Goal: Task Accomplishment & Management: Use online tool/utility

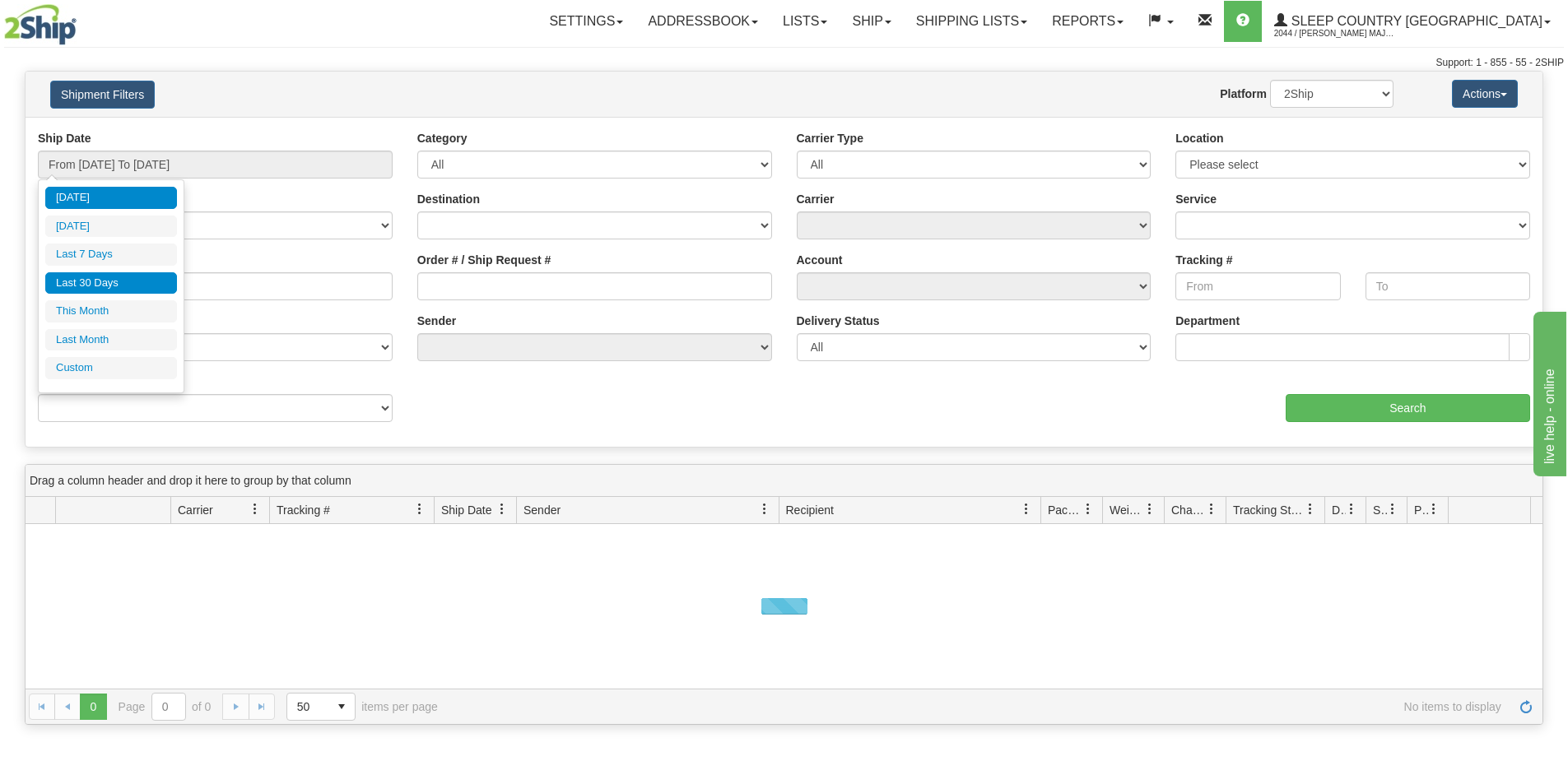
click at [115, 280] on li "Last 30 Days" at bounding box center [110, 283] width 131 height 22
type input "From [DATE] To [DATE]"
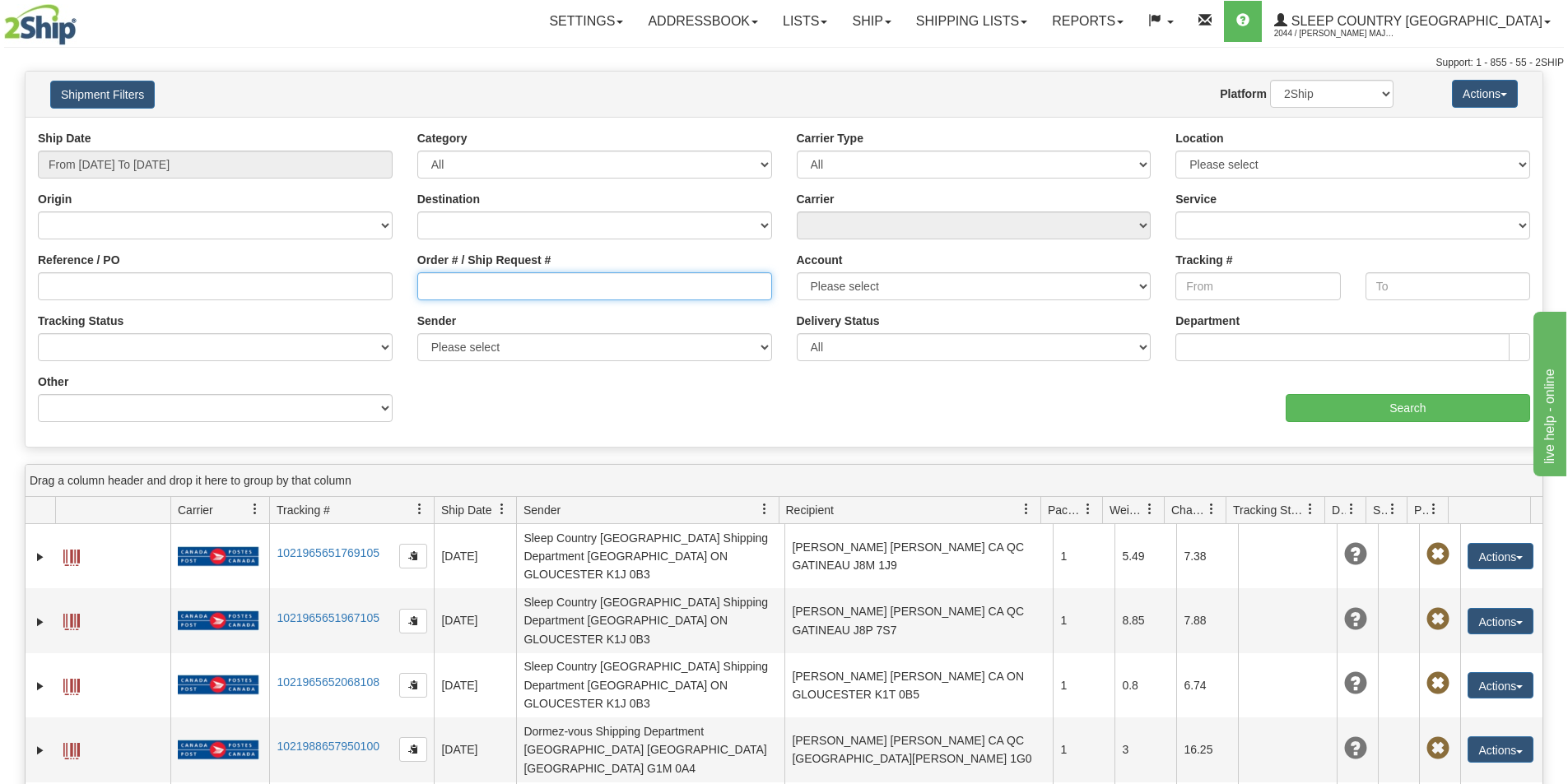
click at [480, 281] on input "Order # / Ship Request #" at bounding box center [595, 286] width 355 height 28
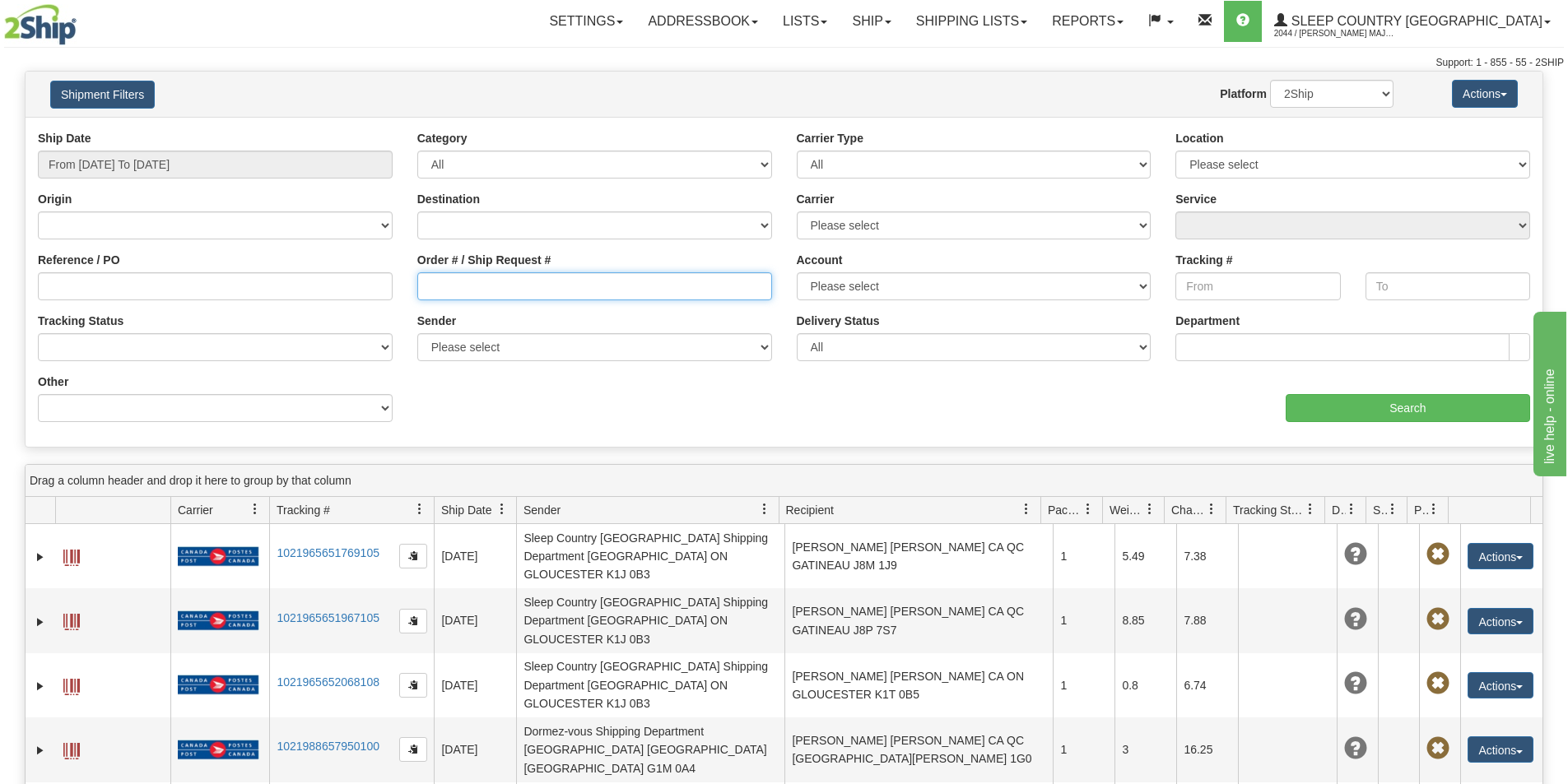
paste input "9002H942690"
type input "9002H942690"
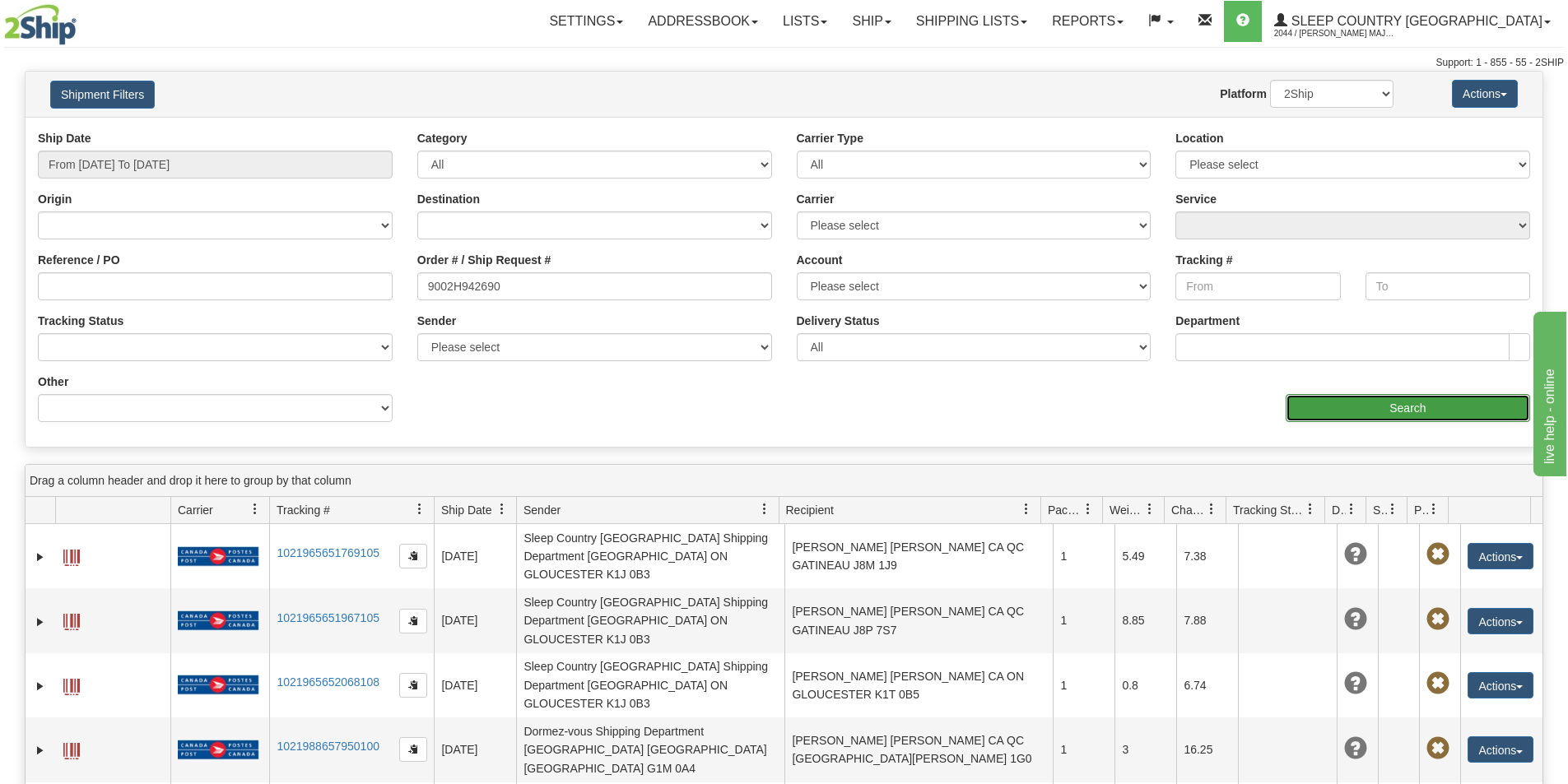
click at [1392, 414] on input "Search" at bounding box center [1408, 407] width 245 height 28
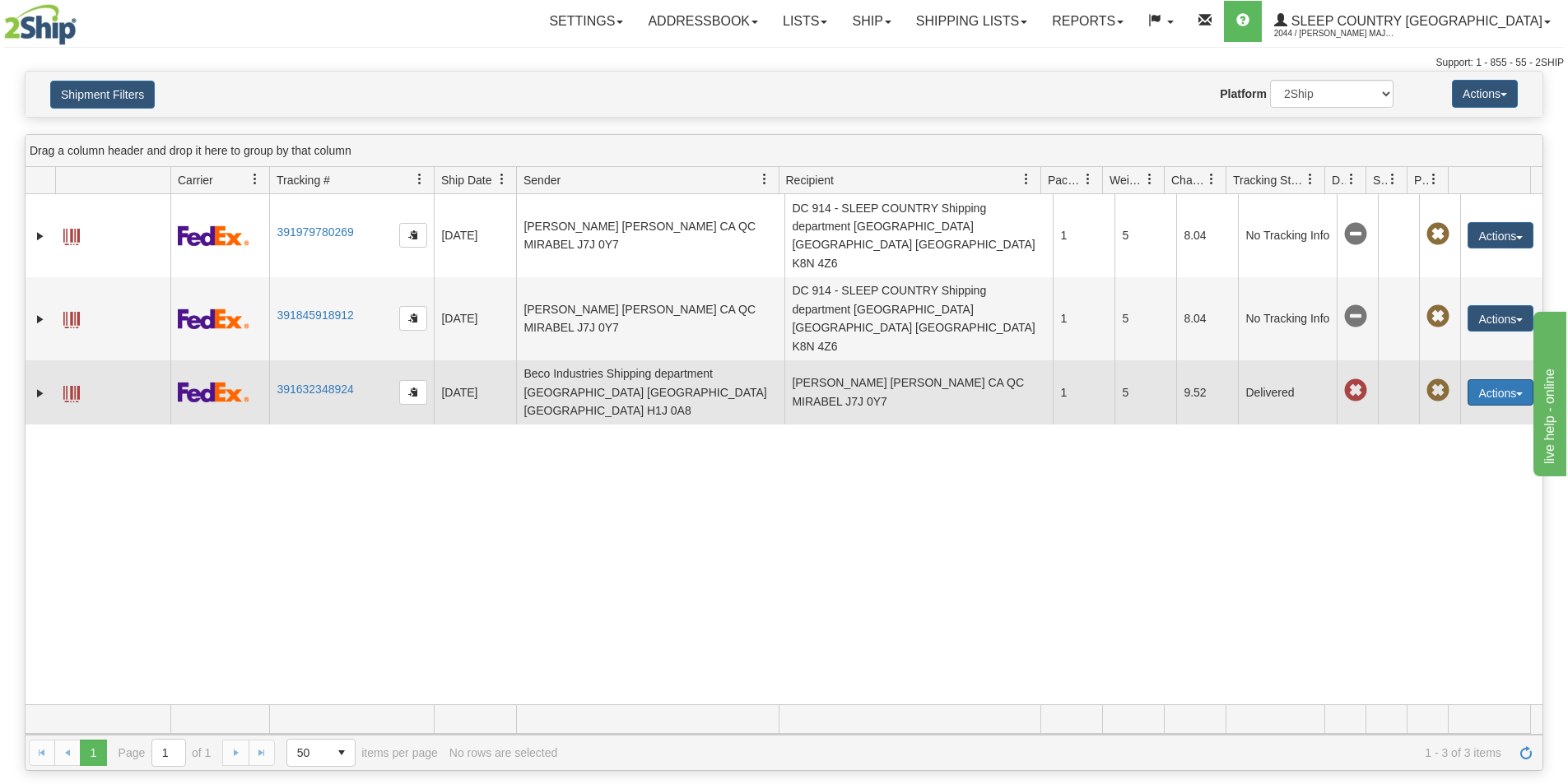
click at [1511, 380] on button "Actions" at bounding box center [1501, 392] width 66 height 26
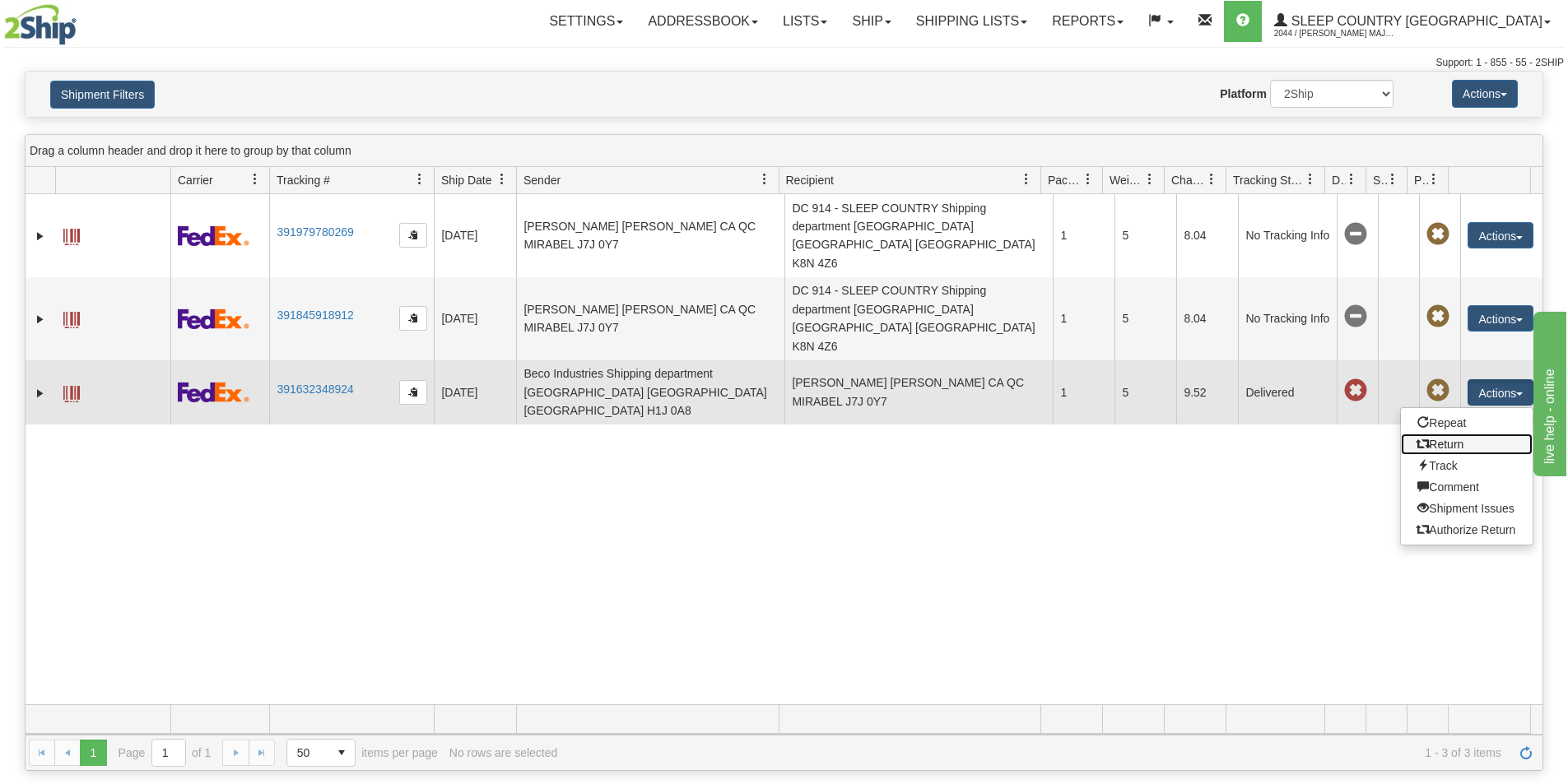
click at [1474, 433] on link "Return" at bounding box center [1466, 444] width 131 height 21
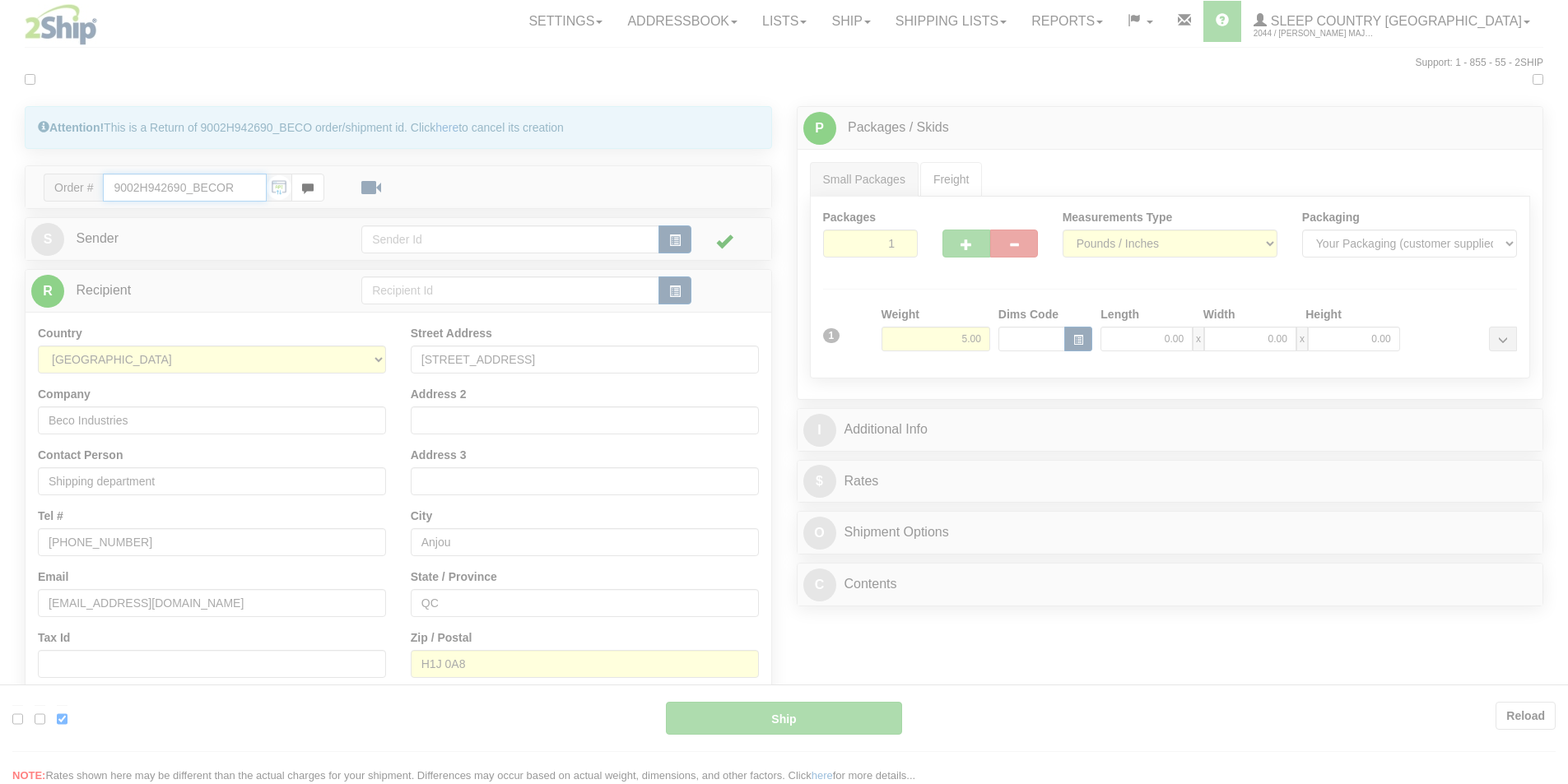
type input "92"
type input "14:20"
type input "16:00"
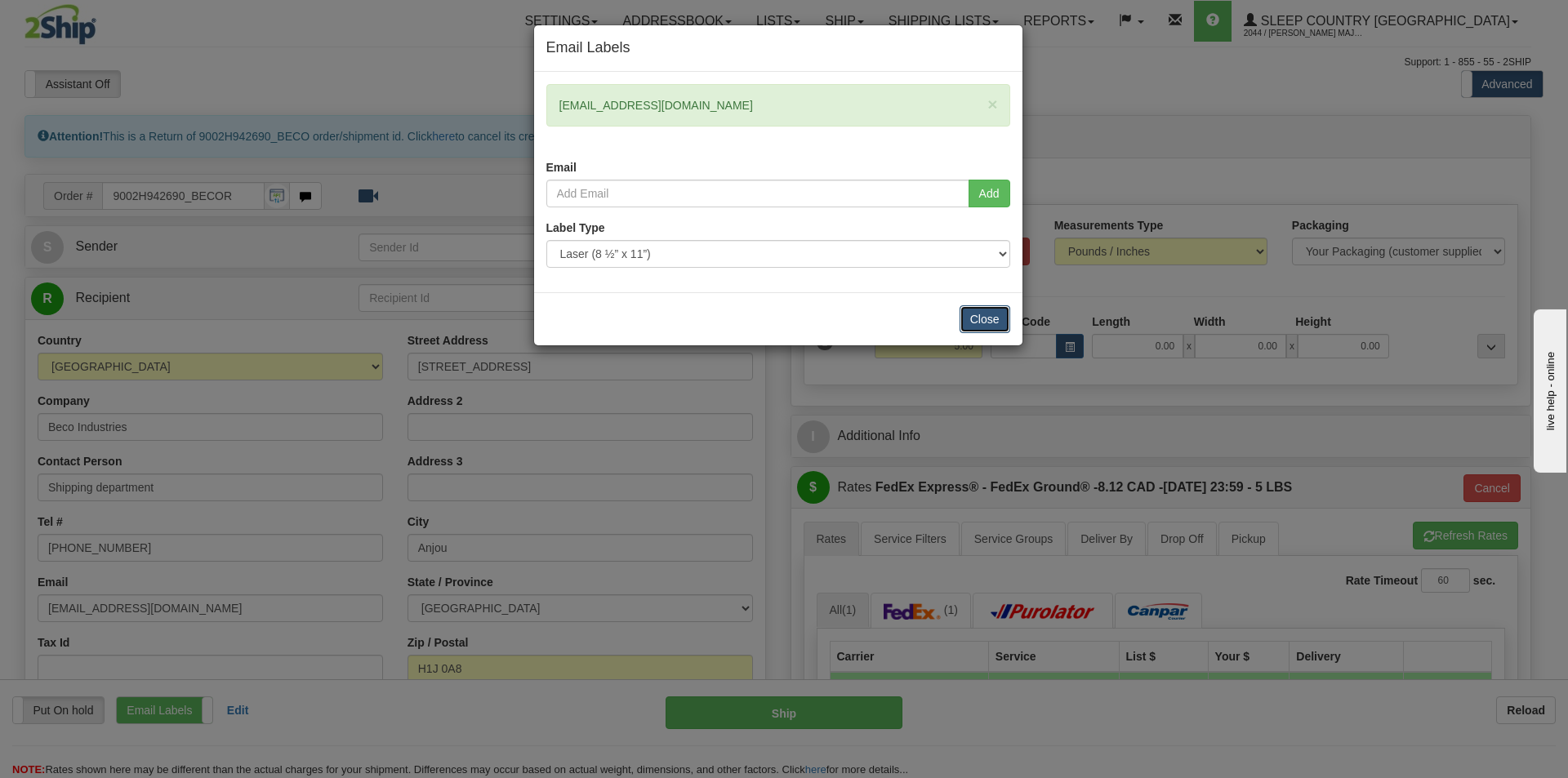
click at [981, 324] on button "Close" at bounding box center [985, 319] width 50 height 28
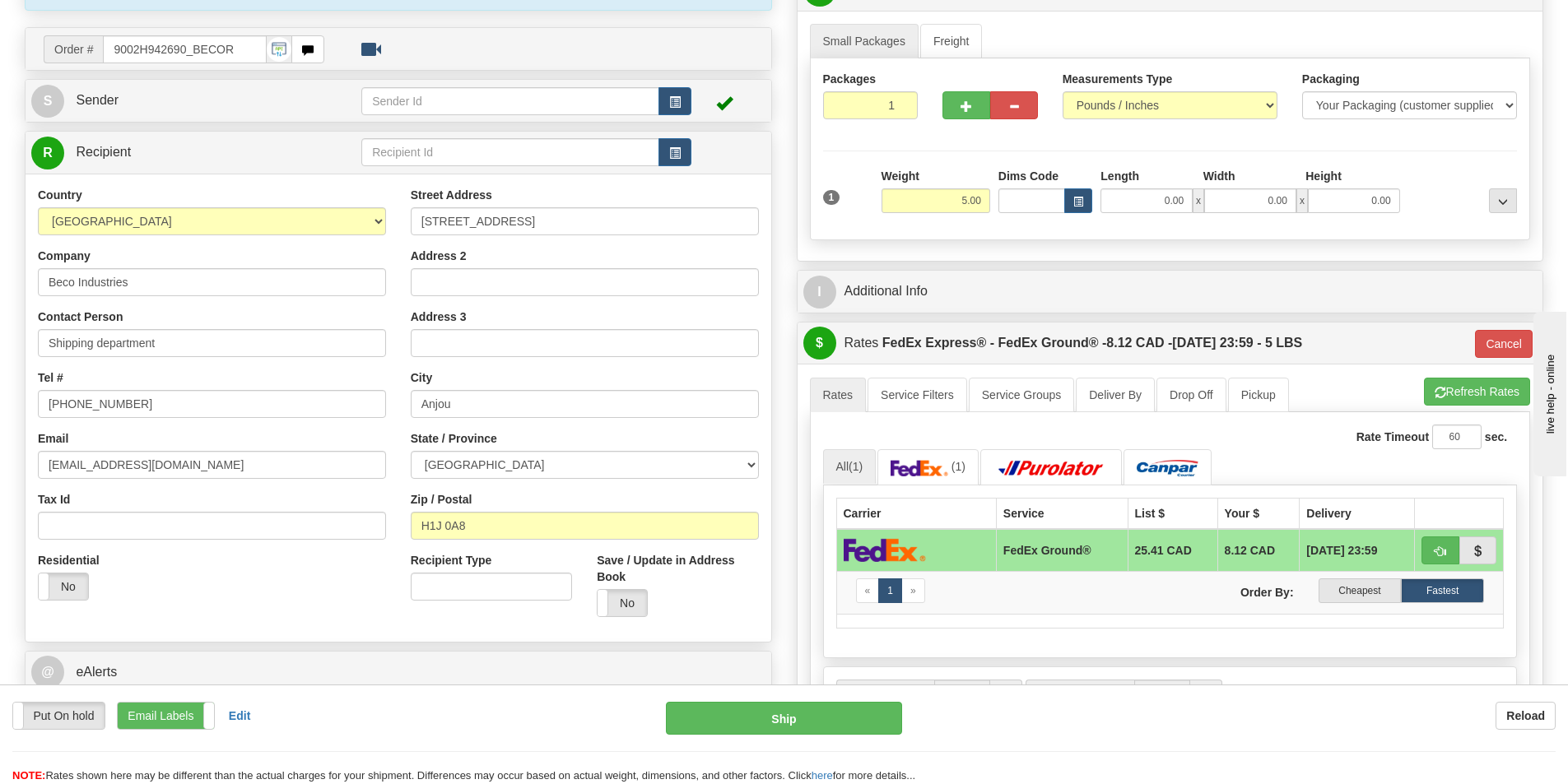
scroll to position [165, 0]
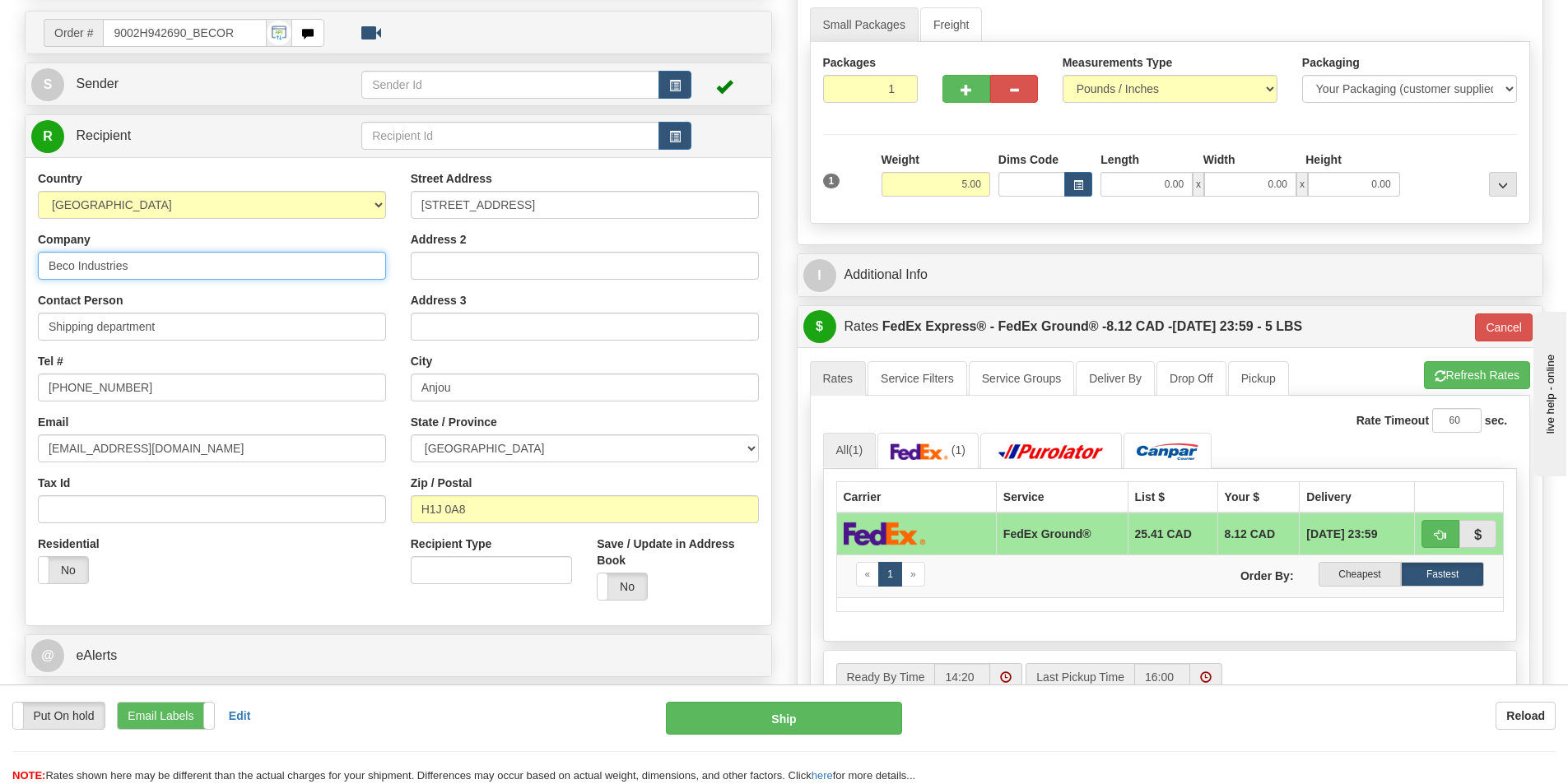
drag, startPoint x: 199, startPoint y: 267, endPoint x: 0, endPoint y: 267, distance: 199.0
click at [0, 267] on div "Toggle navigation Settings Shipping Preferences Fields Preferences New" at bounding box center [784, 467] width 1568 height 1263
type input "sleep country"
click at [392, 248] on div "Country AFGHANISTAN ALAND ISLANDS ALBANIA ALGERIA AMERICAN SAMOA ANDORRA ANGOLA…" at bounding box center [212, 383] width 373 height 427
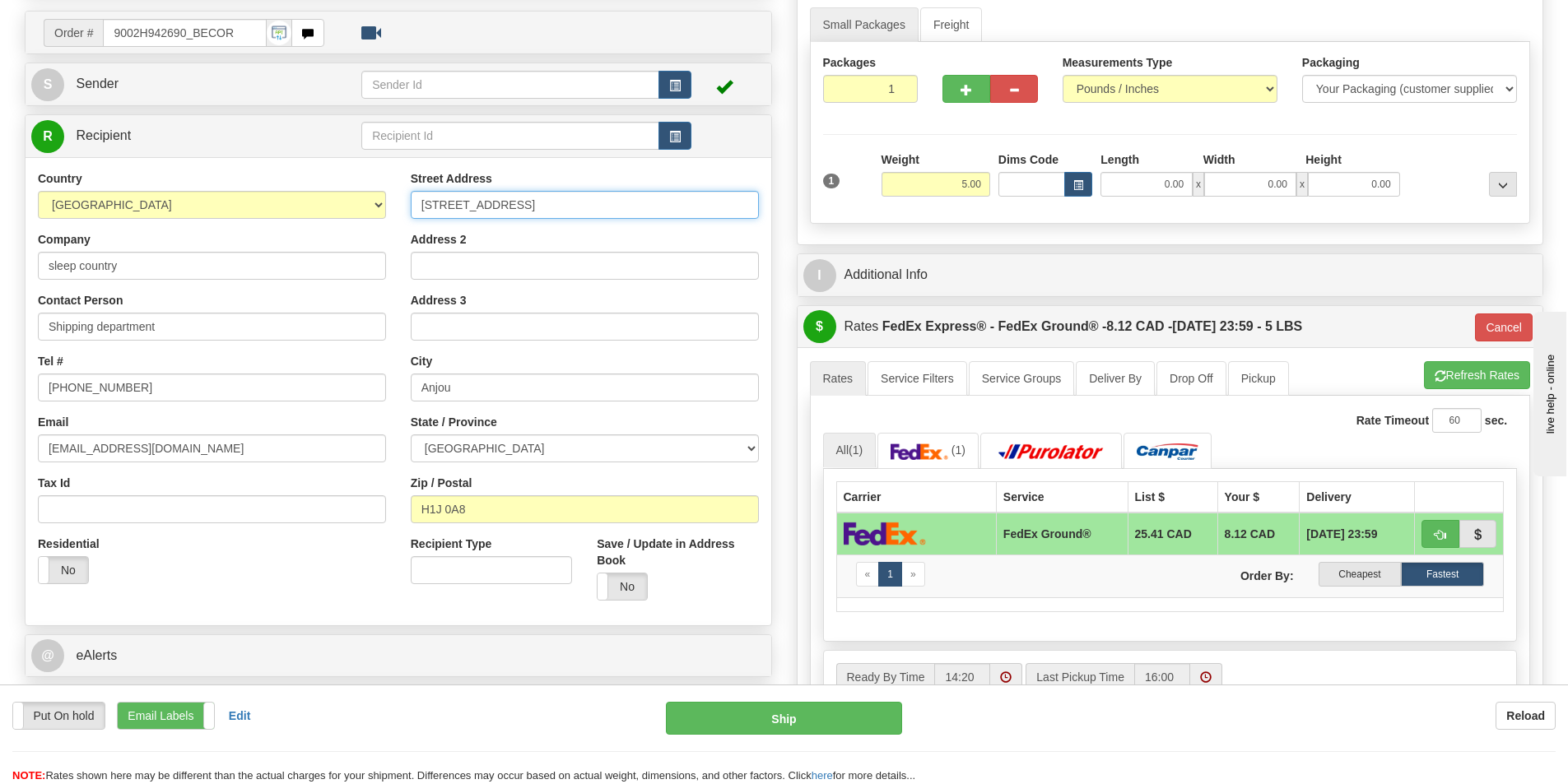
drag, startPoint x: 563, startPoint y: 209, endPoint x: 231, endPoint y: 180, distance: 333.3
click at [231, 180] on div "Country AFGHANISTAN ALAND ISLANDS ALBANIA ALGERIA AMERICAN SAMOA ANDORRA ANGOLA…" at bounding box center [399, 392] width 746 height 443
paste input "520 COLLEGE ST EAST"
type input "520 COLLEGE ST EAST"
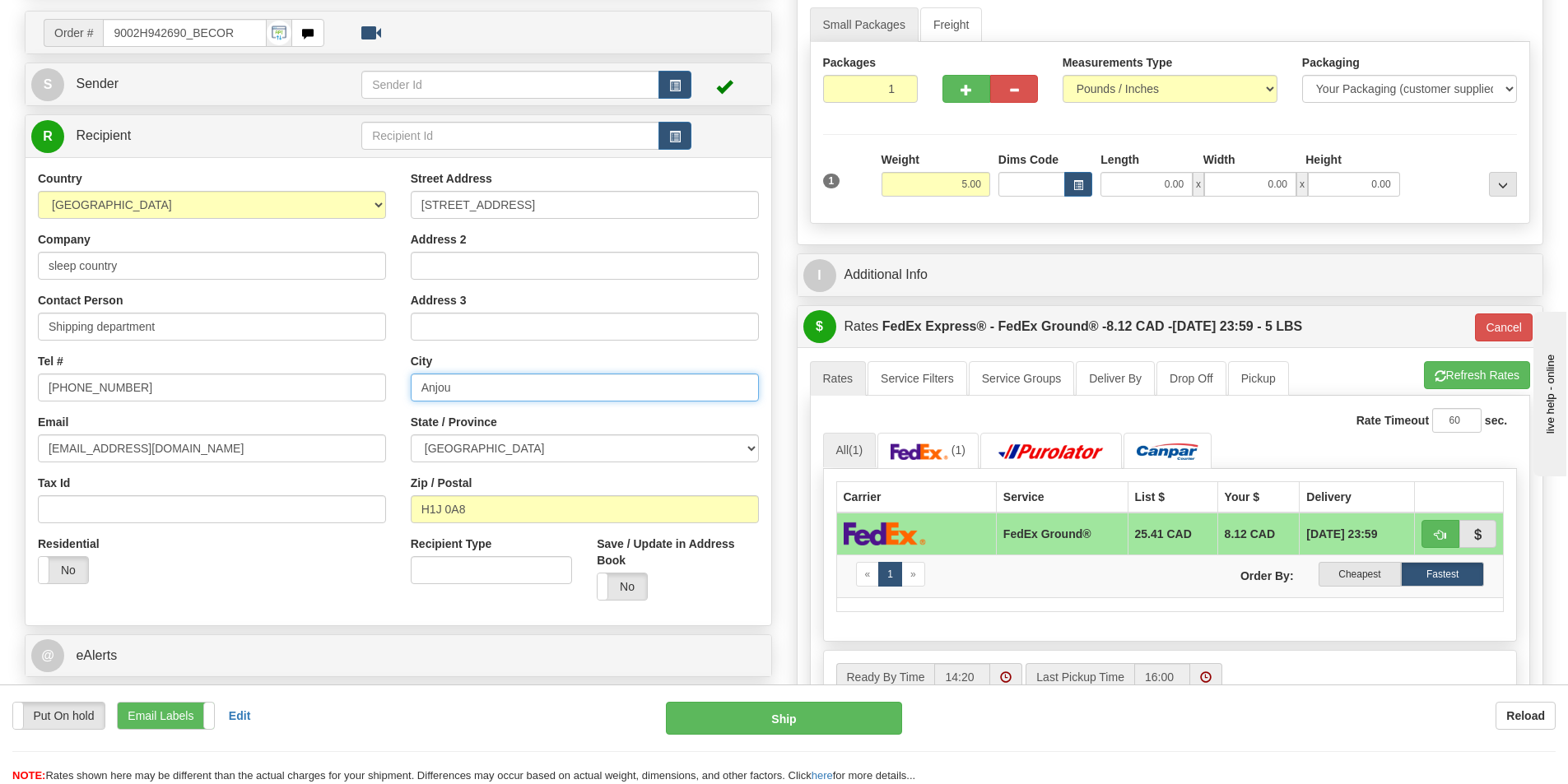
drag, startPoint x: 425, startPoint y: 391, endPoint x: 314, endPoint y: 377, distance: 111.9
click at [315, 380] on div "Country AFGHANISTAN ALAND ISLANDS ALBANIA ALGERIA AMERICAN SAMOA ANDORRA ANGOLA…" at bounding box center [399, 392] width 746 height 443
paste input "BELLEVILLE"
type input "BELLEVILLE"
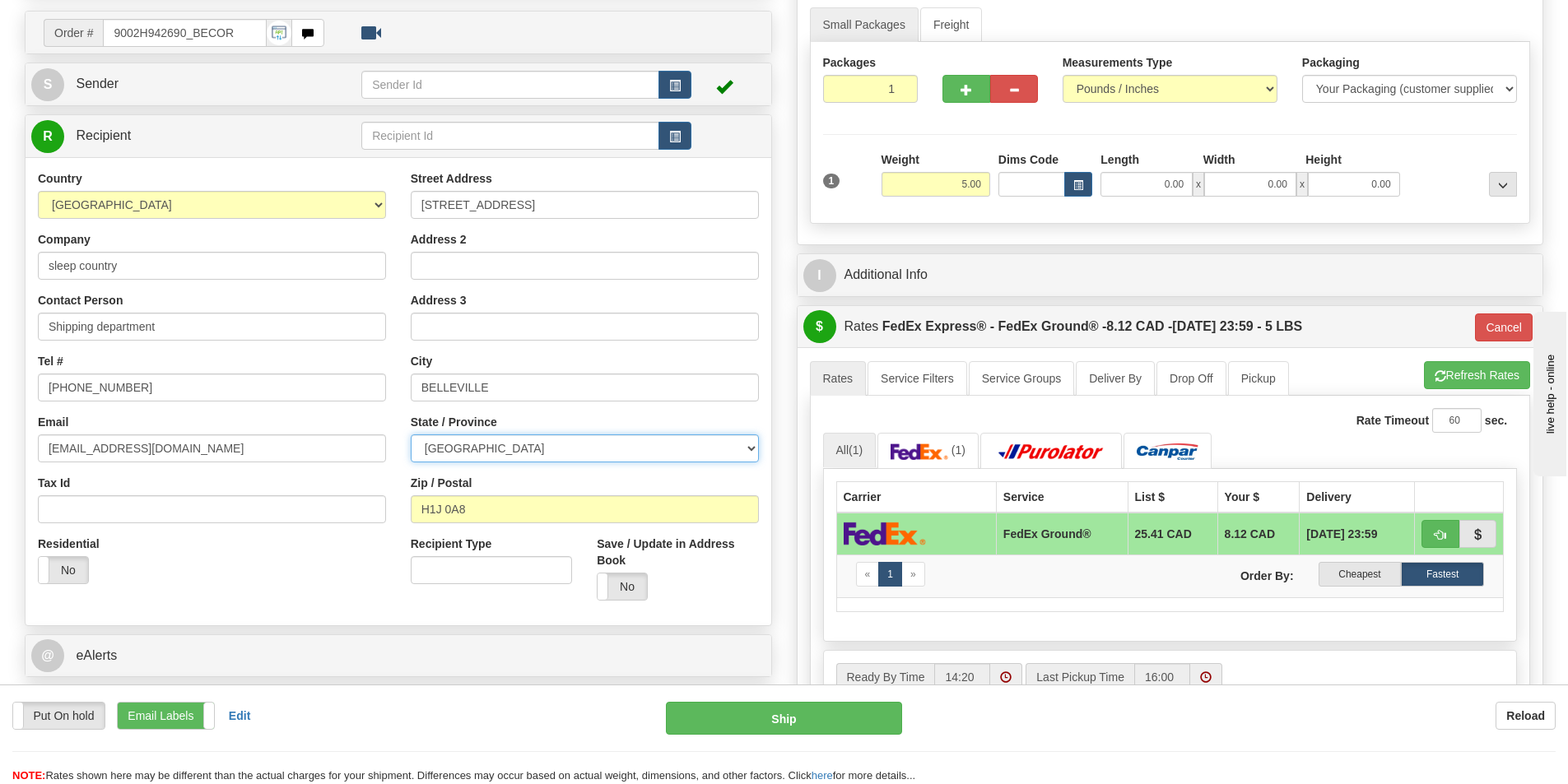
click at [670, 444] on select "ALBERTA BRITISH COLUMBIA MANITOBA NEW BRUNSWICK NEWFOUNDLAND NOVA SCOTIA NUNAVU…" at bounding box center [584, 448] width 348 height 28
select select "ON"
click at [410, 434] on select "ALBERTA BRITISH COLUMBIA MANITOBA NEW BRUNSWICK NEWFOUNDLAND NOVA SCOTIA NUNAVU…" at bounding box center [584, 448] width 348 height 28
drag, startPoint x: 522, startPoint y: 510, endPoint x: 331, endPoint y: 489, distance: 192.2
click at [331, 489] on div "Country AFGHANISTAN ALAND ISLANDS ALBANIA ALGERIA AMERICAN SAMOA ANDORRA ANGOLA…" at bounding box center [399, 392] width 746 height 443
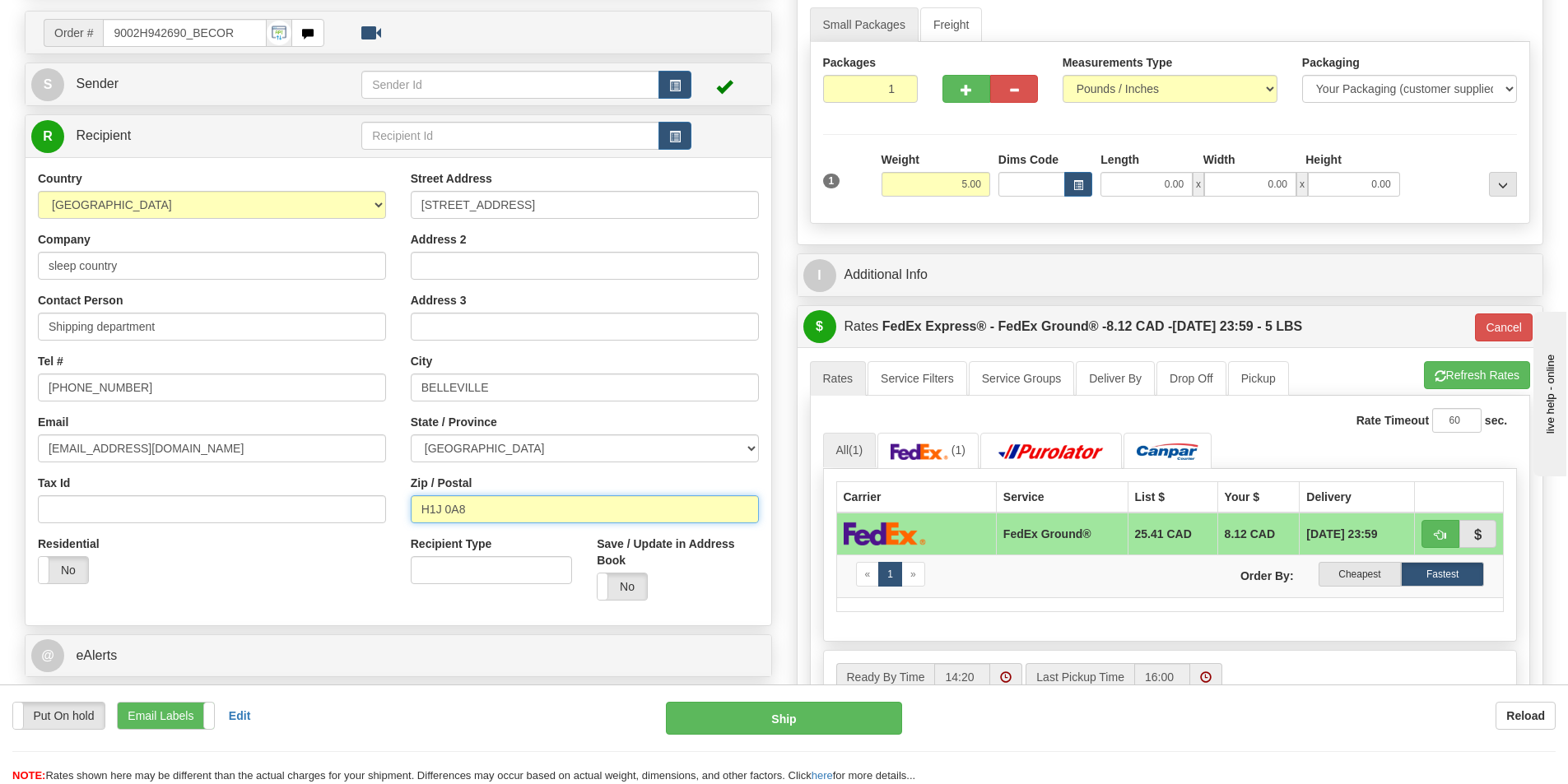
paste input "K8N 4Z6"
type input "K8N 4Z6"
type input "92"
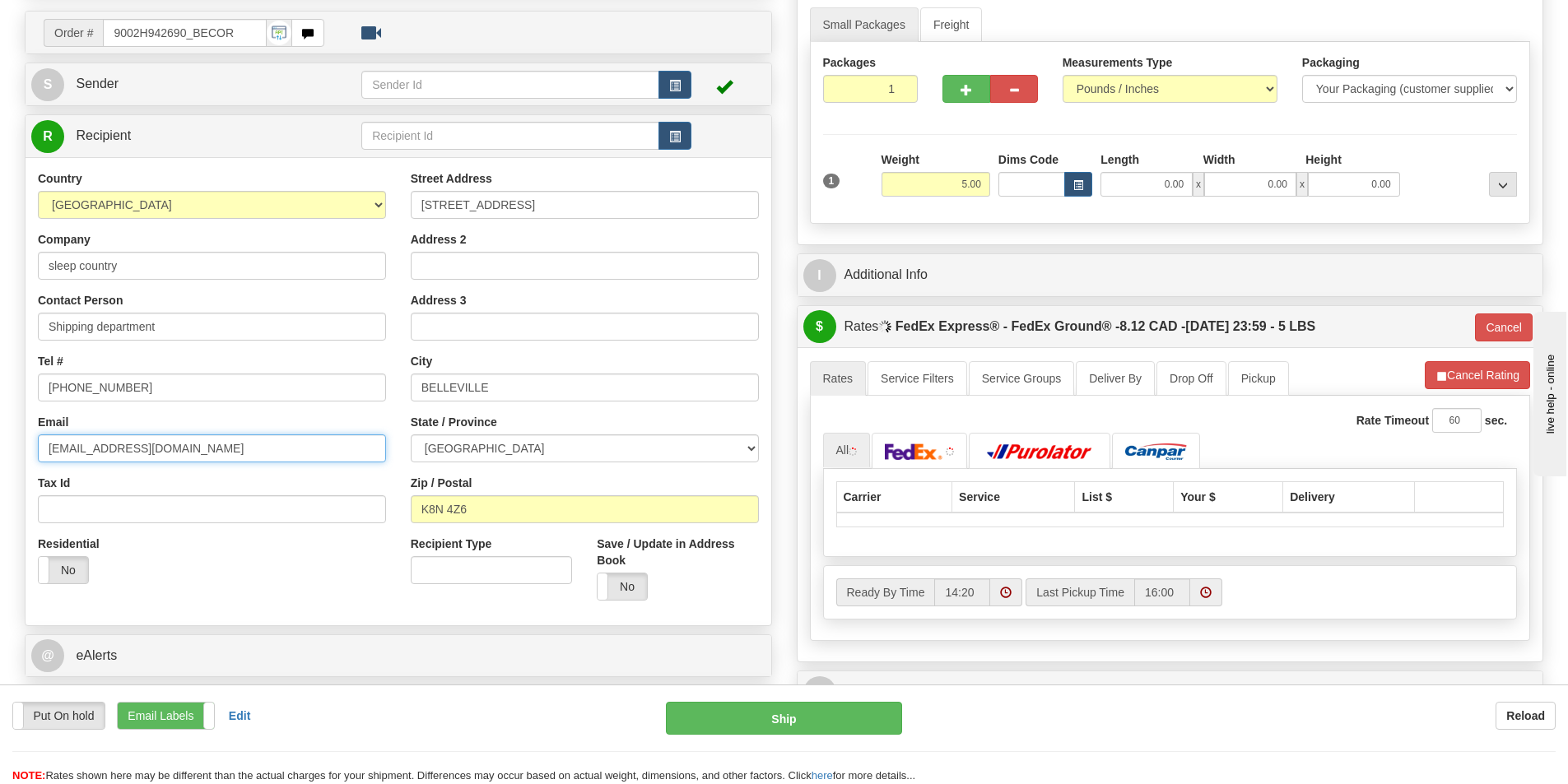
drag, startPoint x: 282, startPoint y: 450, endPoint x: 0, endPoint y: 470, distance: 282.7
click at [0, 470] on div "Toggle navigation Settings Shipping Preferences Fields Preferences New" at bounding box center [784, 424] width 1568 height 1178
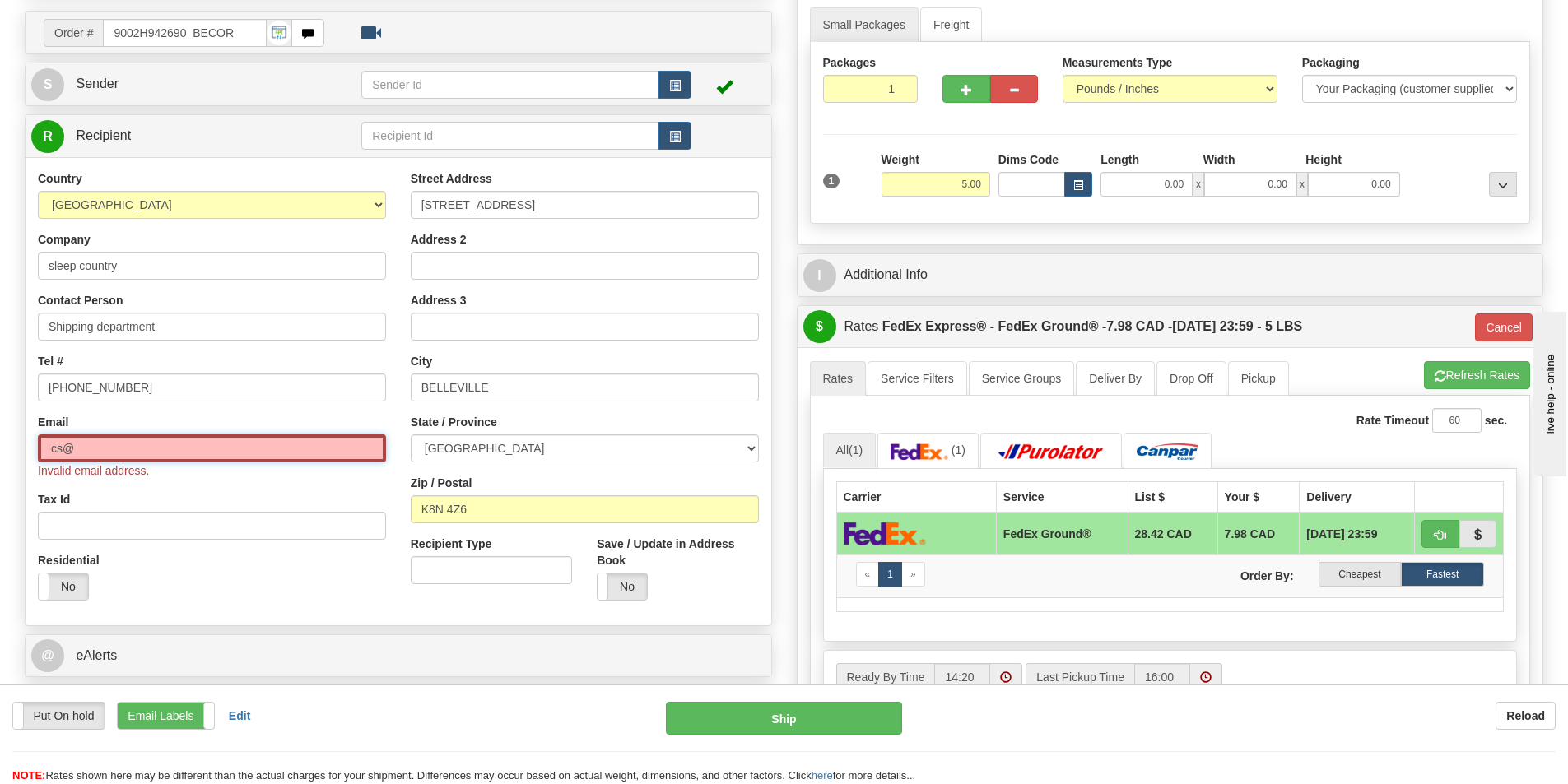
type input "cs@support.sleepcountry.ca"
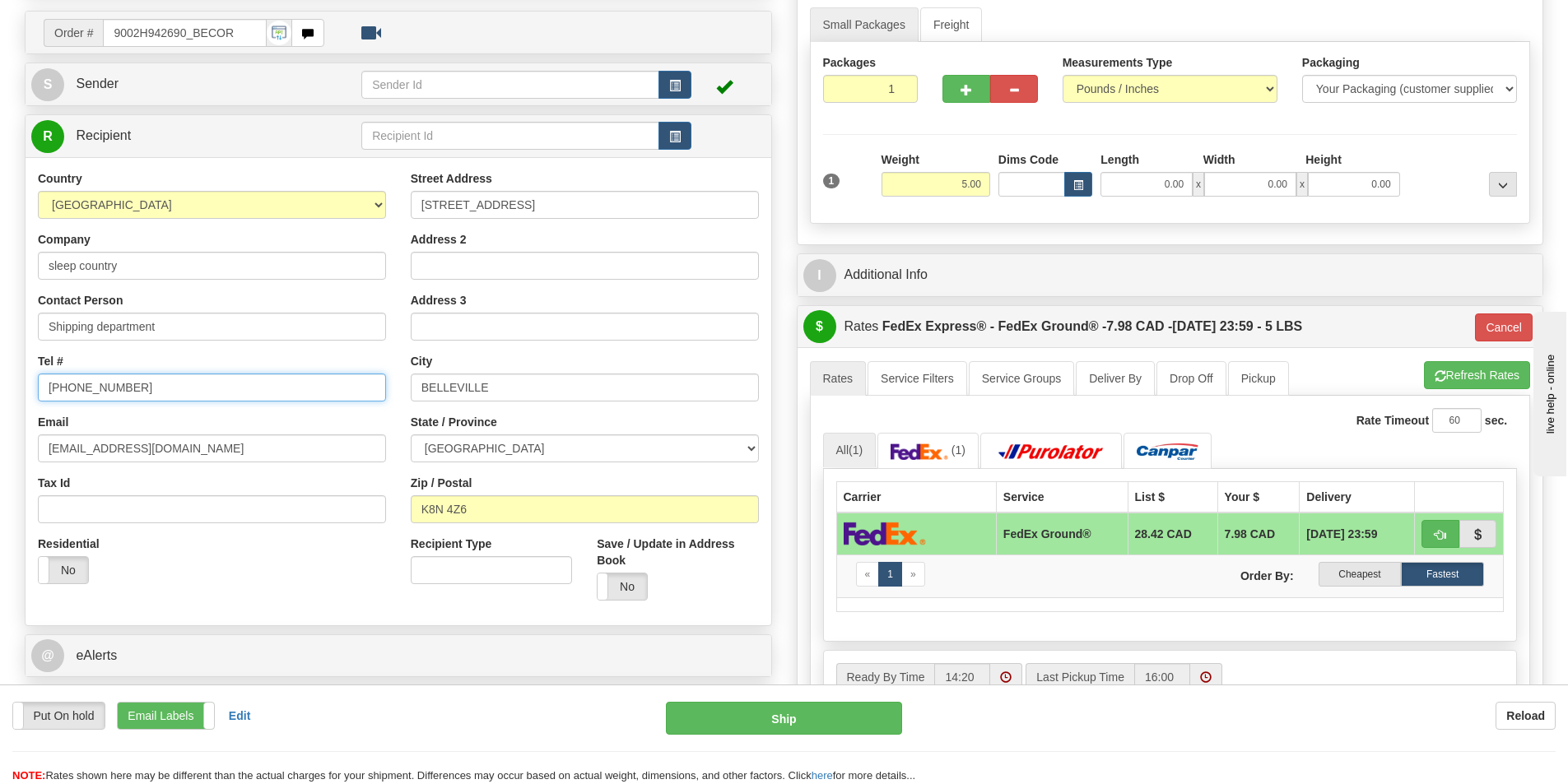
drag, startPoint x: 184, startPoint y: 394, endPoint x: 0, endPoint y: 386, distance: 184.2
click at [0, 386] on div "Toggle navigation Settings Shipping Preferences Fields Preferences New" at bounding box center [784, 467] width 1568 height 1263
drag, startPoint x: 100, startPoint y: 395, endPoint x: 88, endPoint y: 391, distance: 12.6
click at [88, 391] on input "1-888-736-7647" at bounding box center [211, 387] width 348 height 28
drag, startPoint x: 140, startPoint y: 398, endPoint x: 106, endPoint y: 395, distance: 34.1
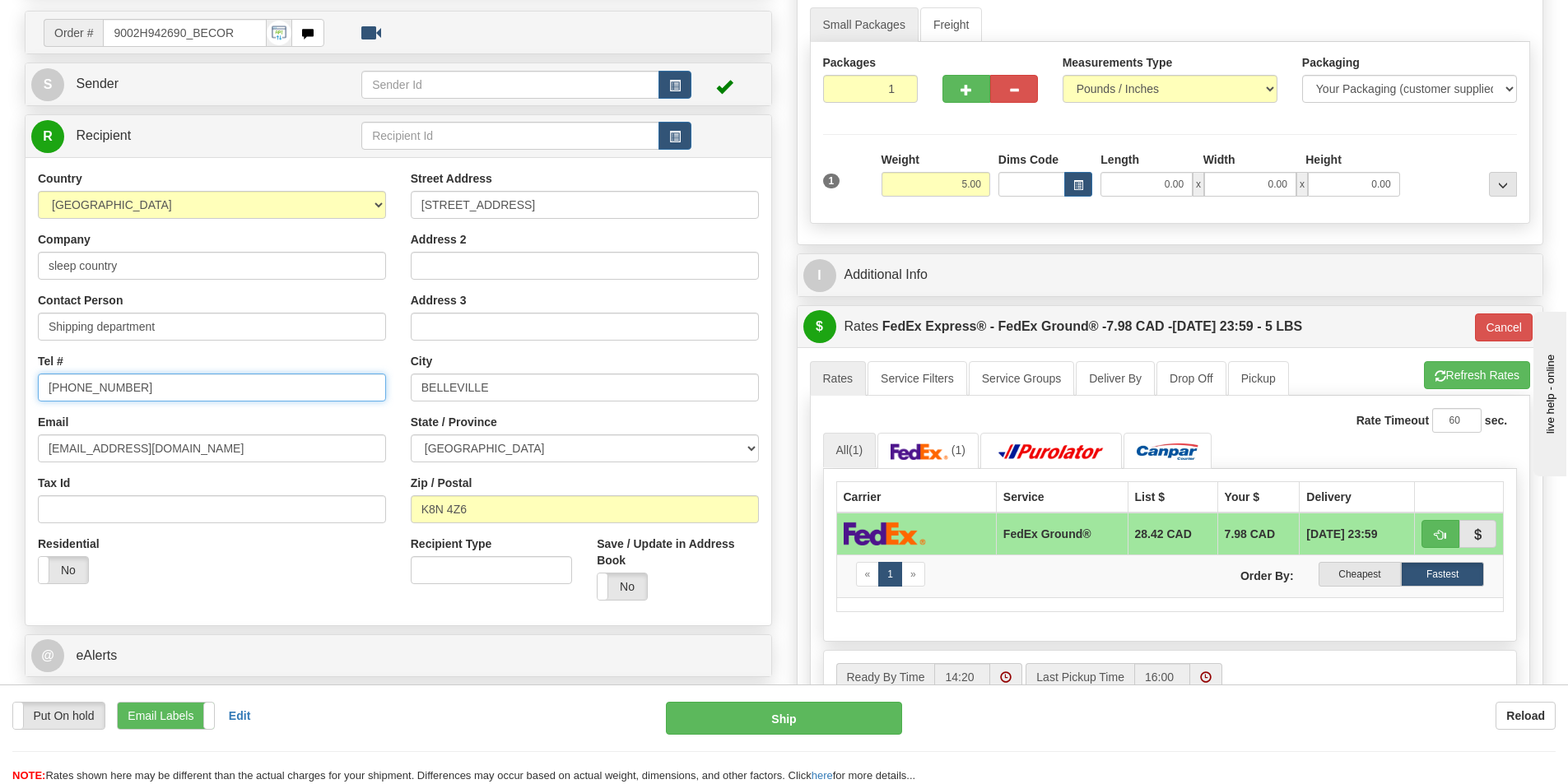
click at [106, 395] on input "1-888-753-7647" at bounding box center [211, 387] width 348 height 28
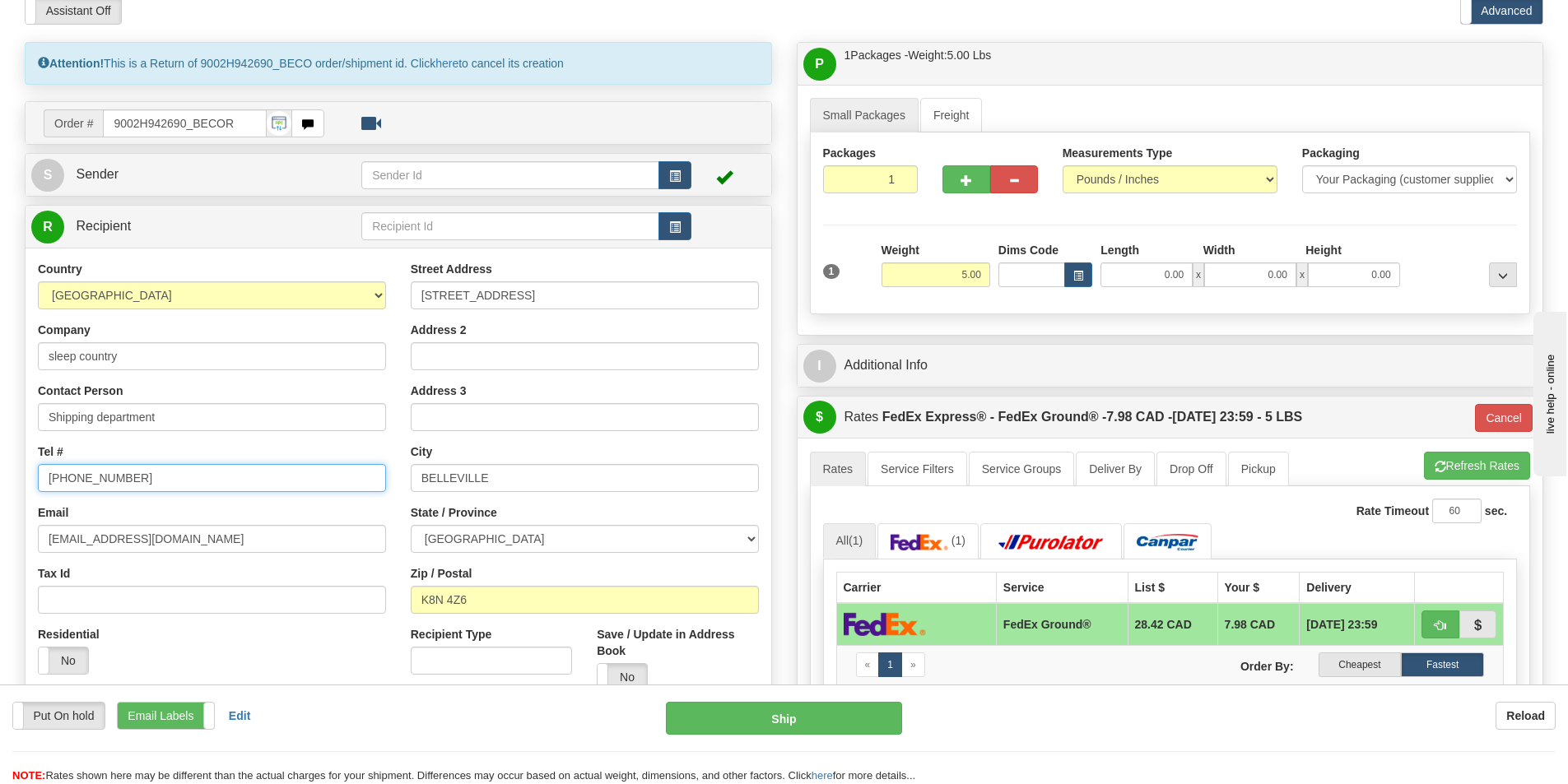
scroll to position [0, 0]
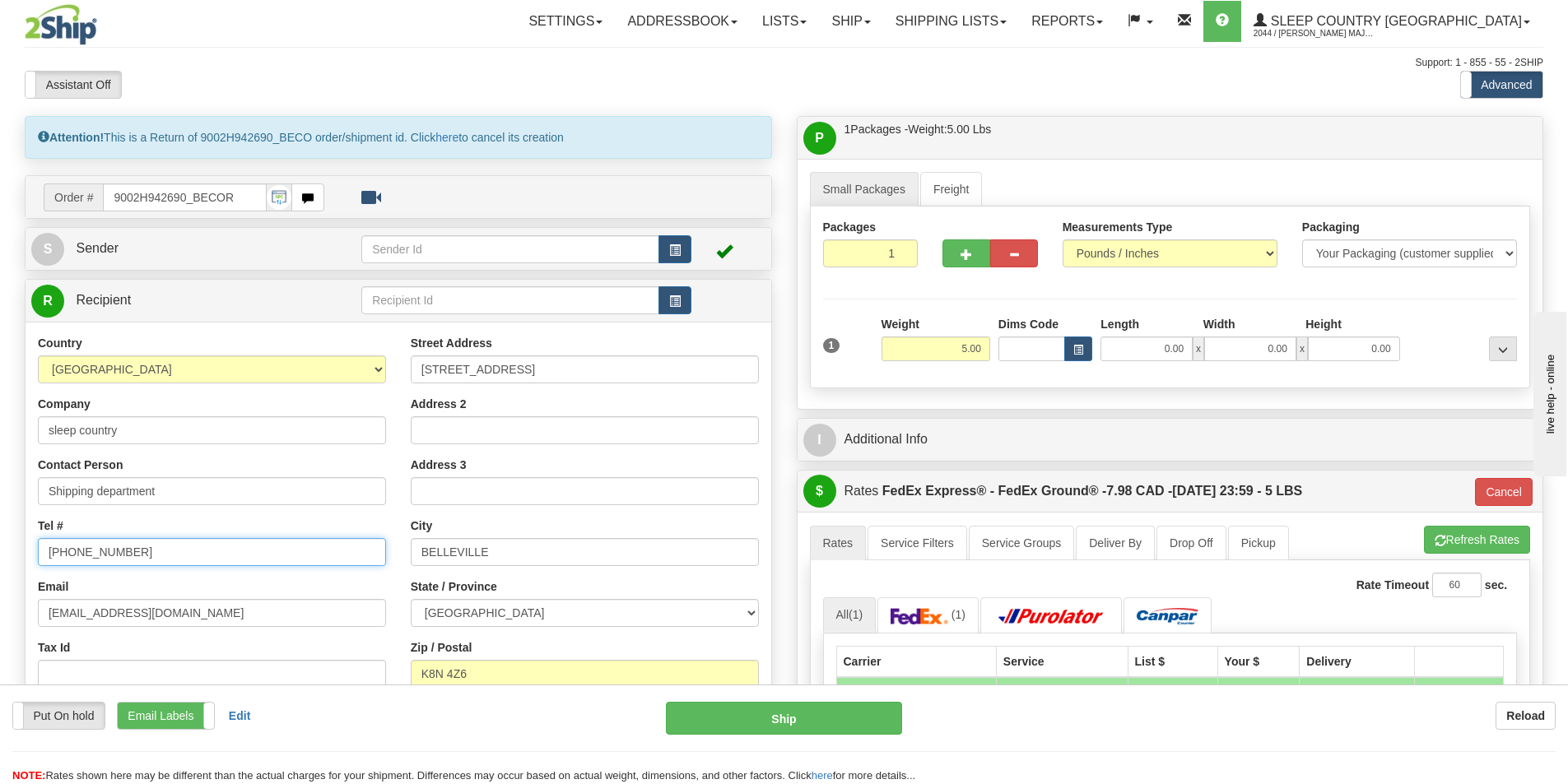
type input "1-888-753-3788"
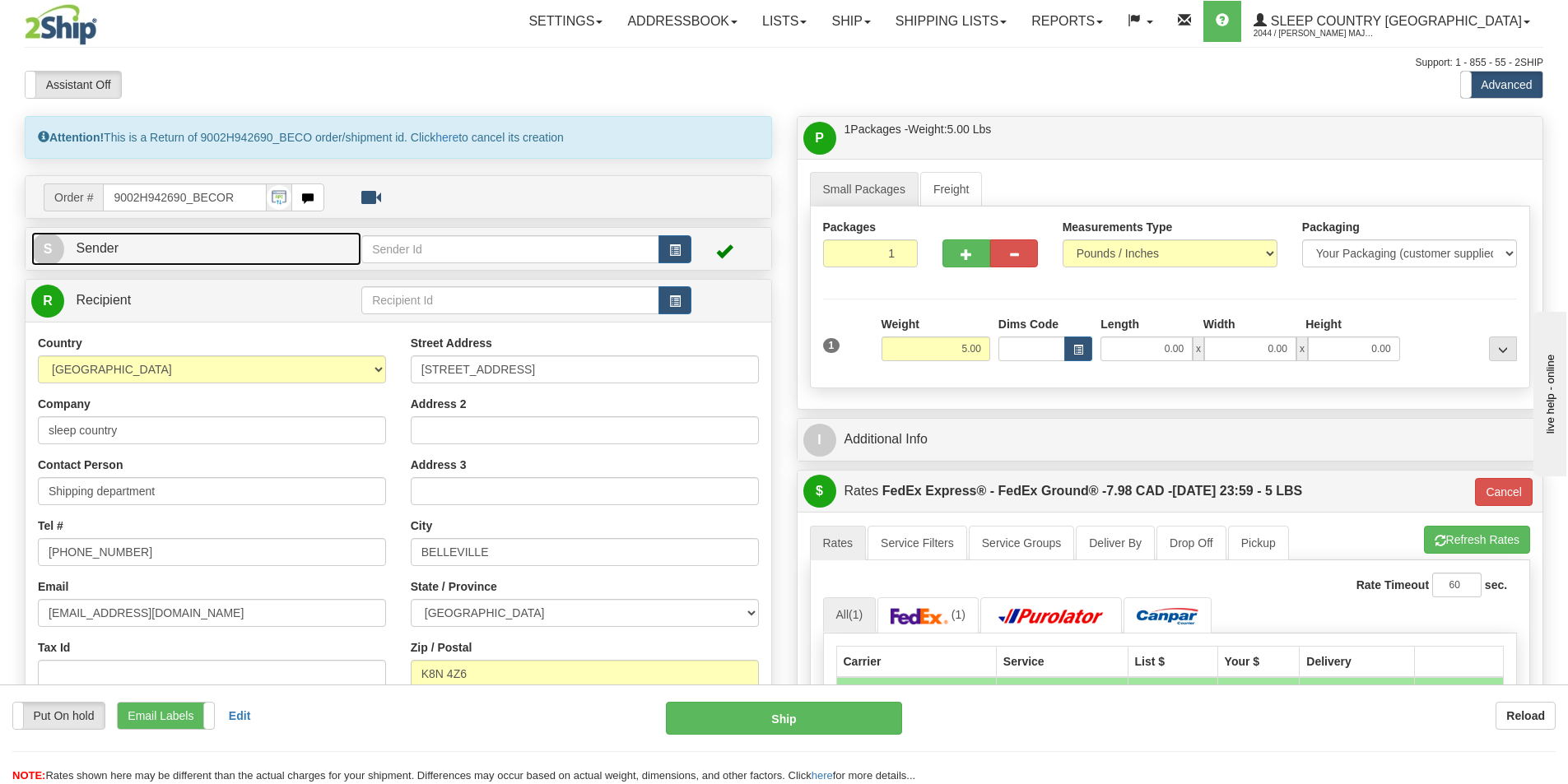
click at [56, 249] on span "S" at bounding box center [48, 249] width 33 height 33
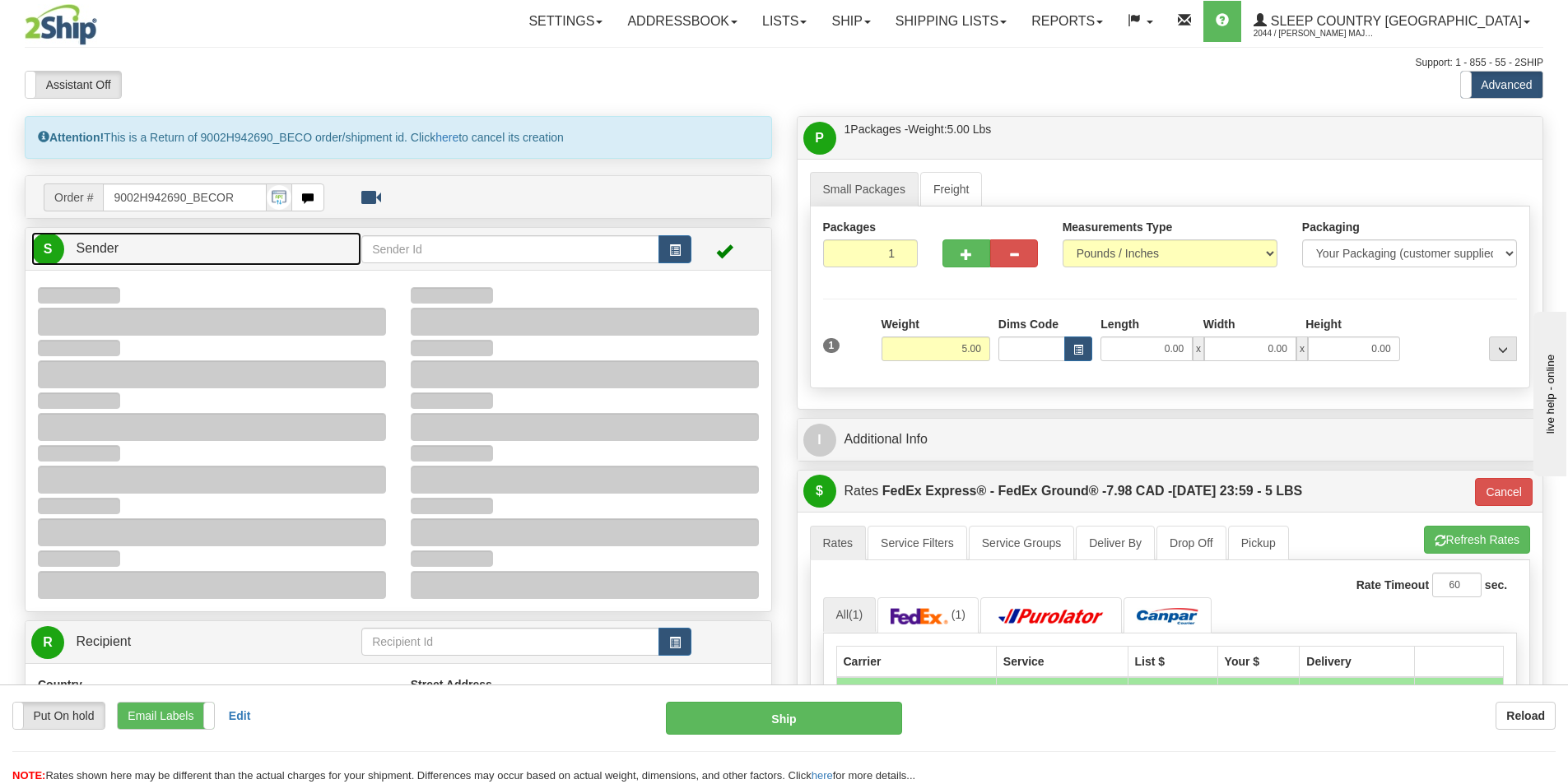
type input "17:24"
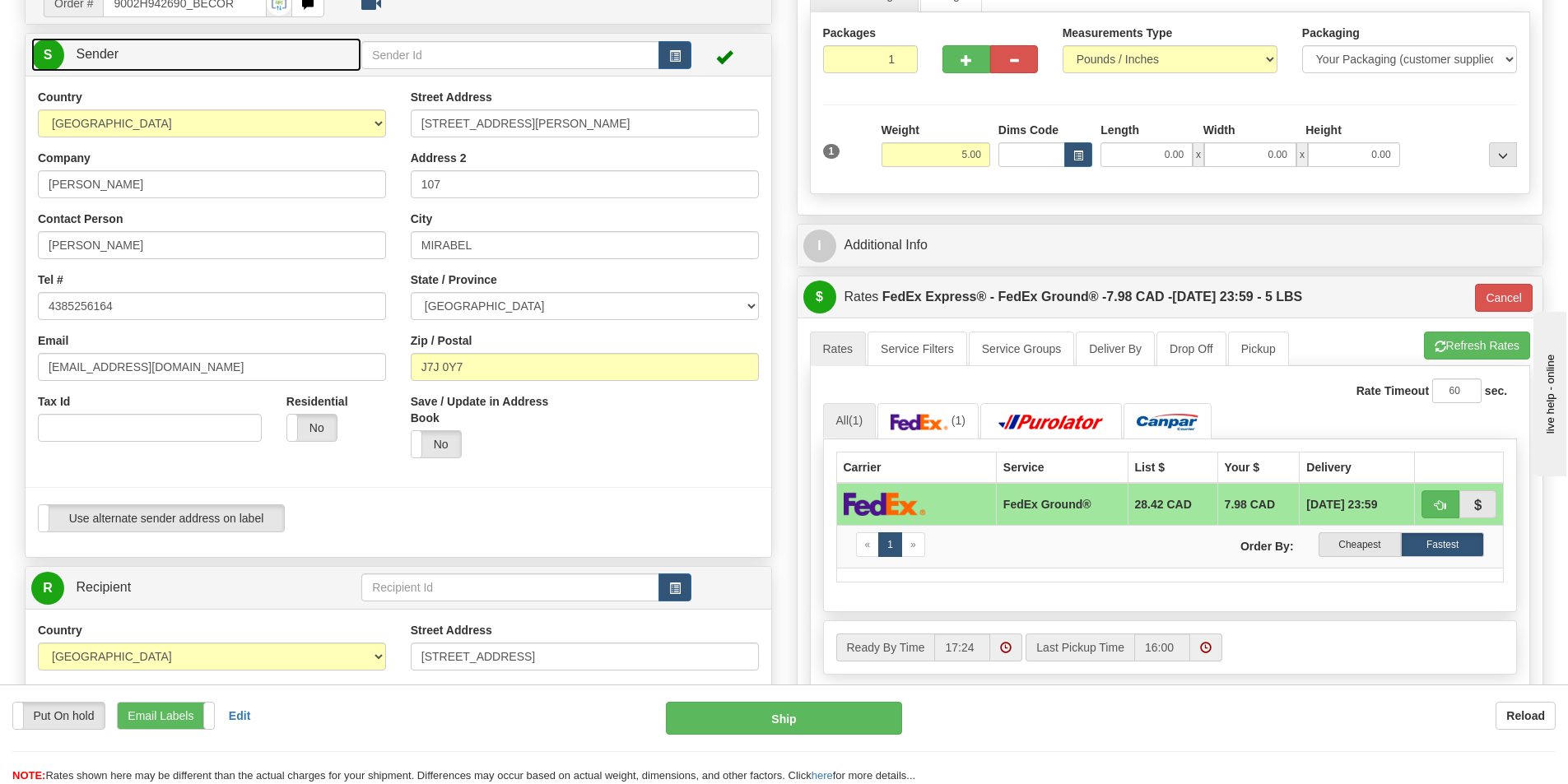
scroll to position [165, 0]
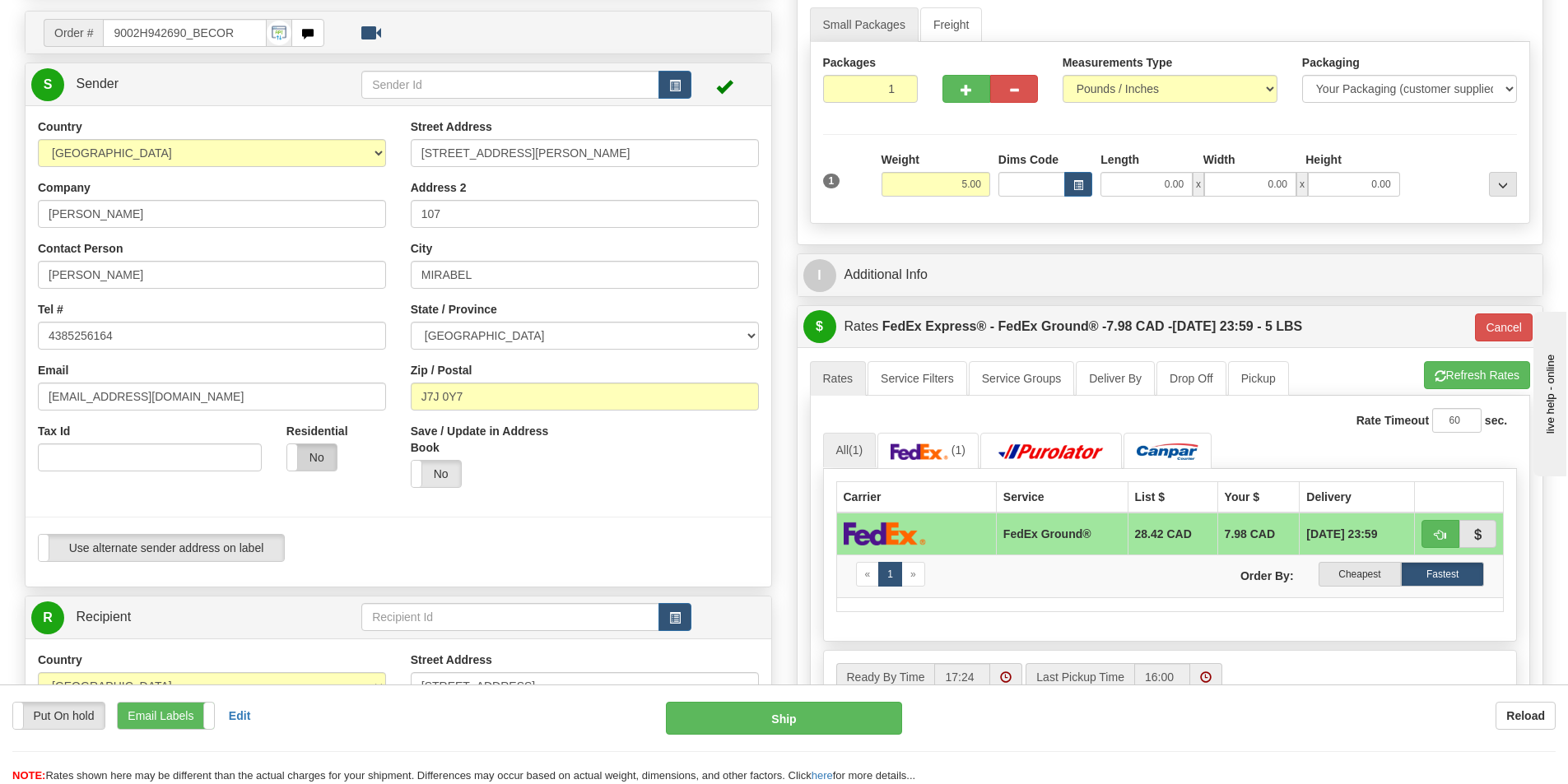
click at [314, 452] on label "No" at bounding box center [313, 457] width 50 height 26
type input "92"
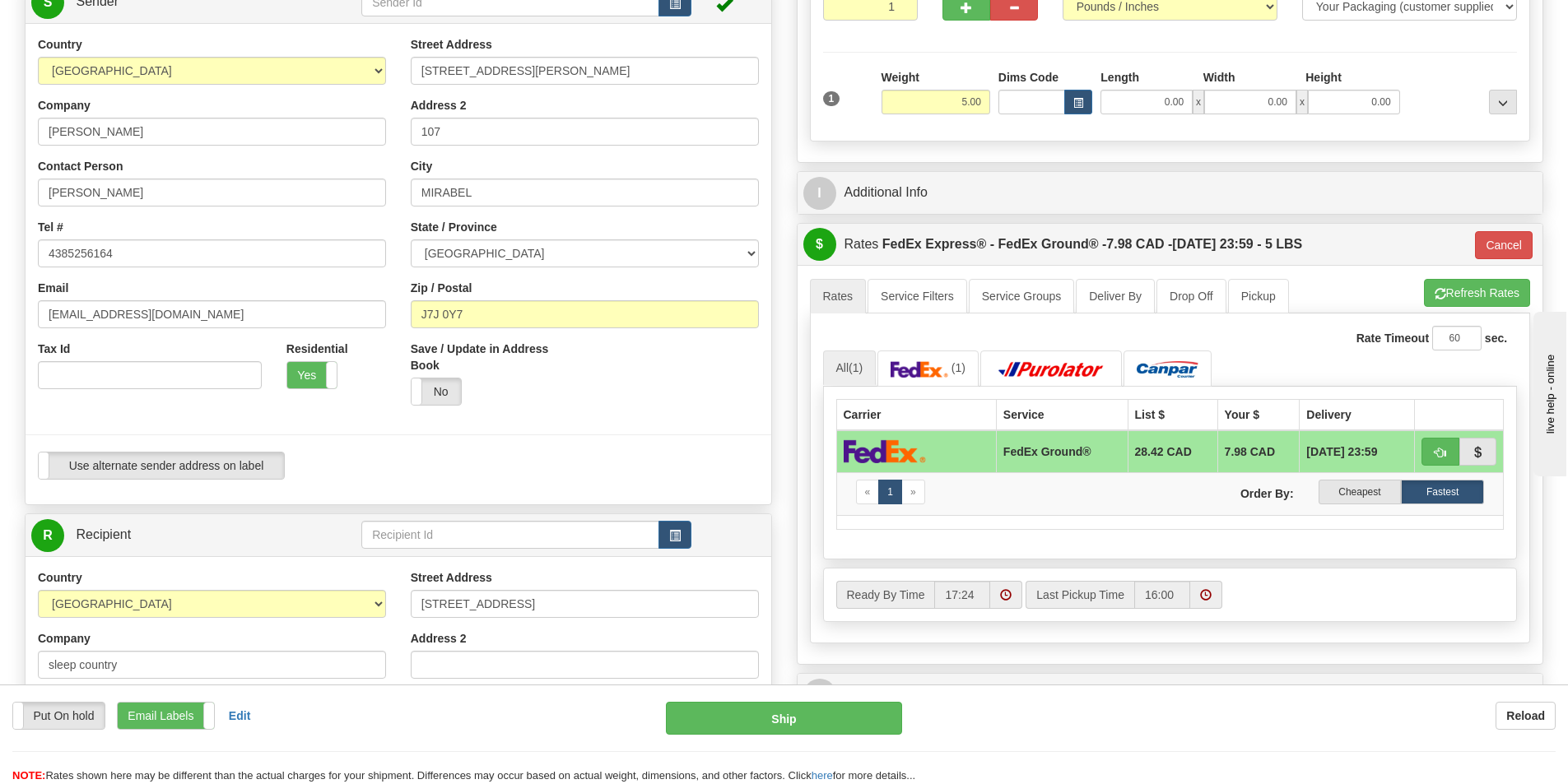
scroll to position [82, 0]
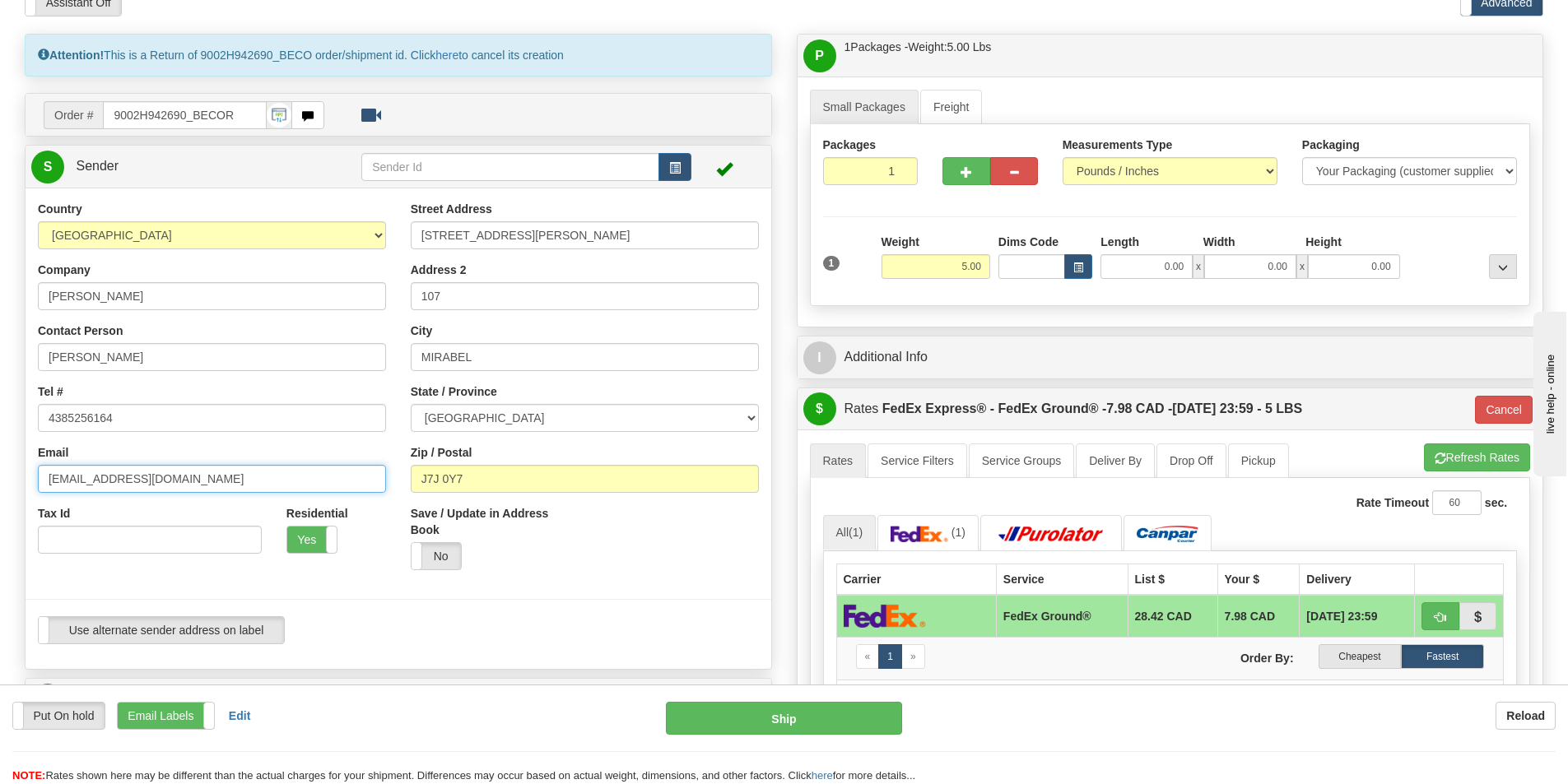
click at [229, 475] on input "perlerare1208@hotmail.com" at bounding box center [211, 478] width 348 height 28
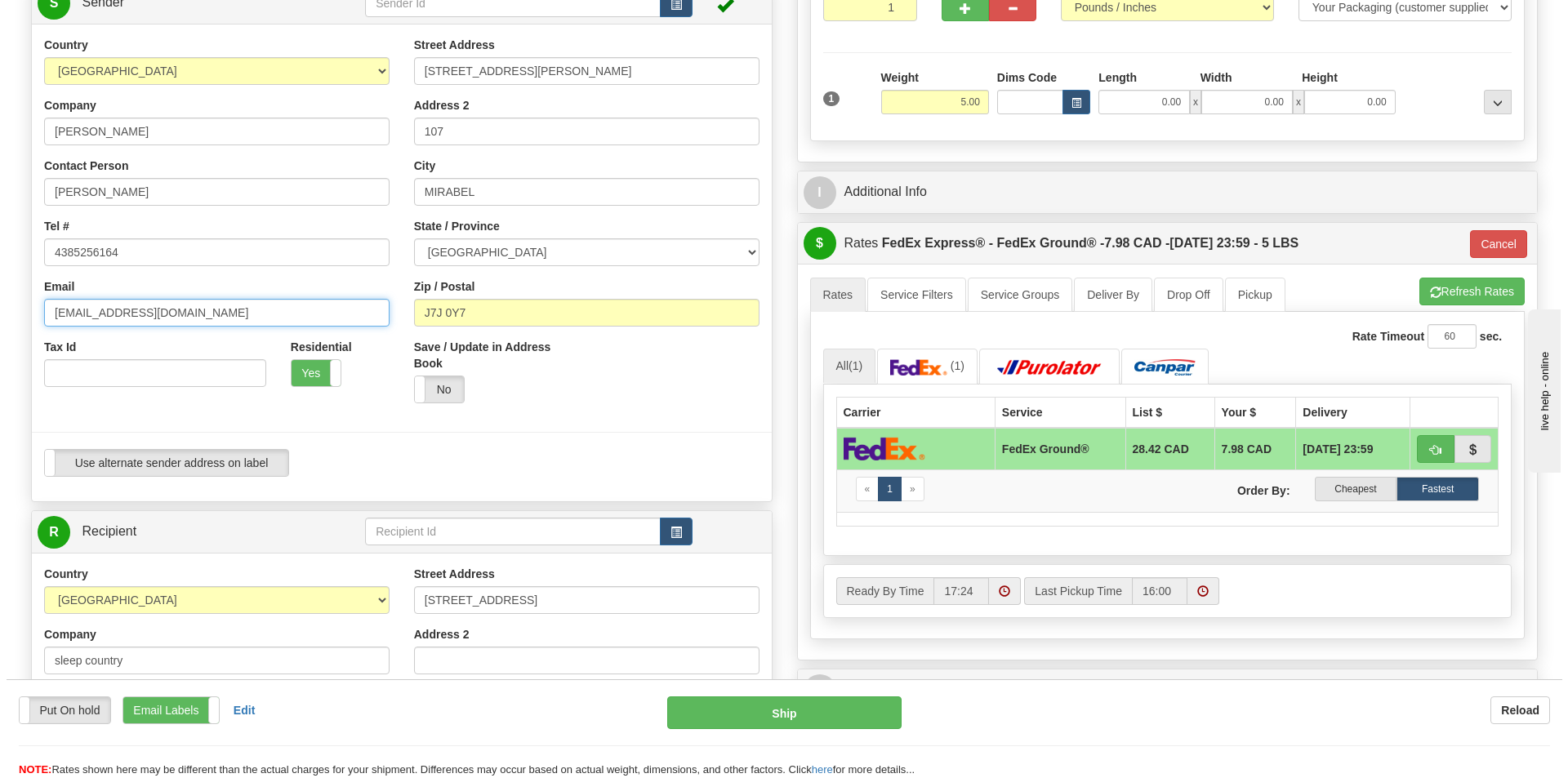
scroll to position [245, 0]
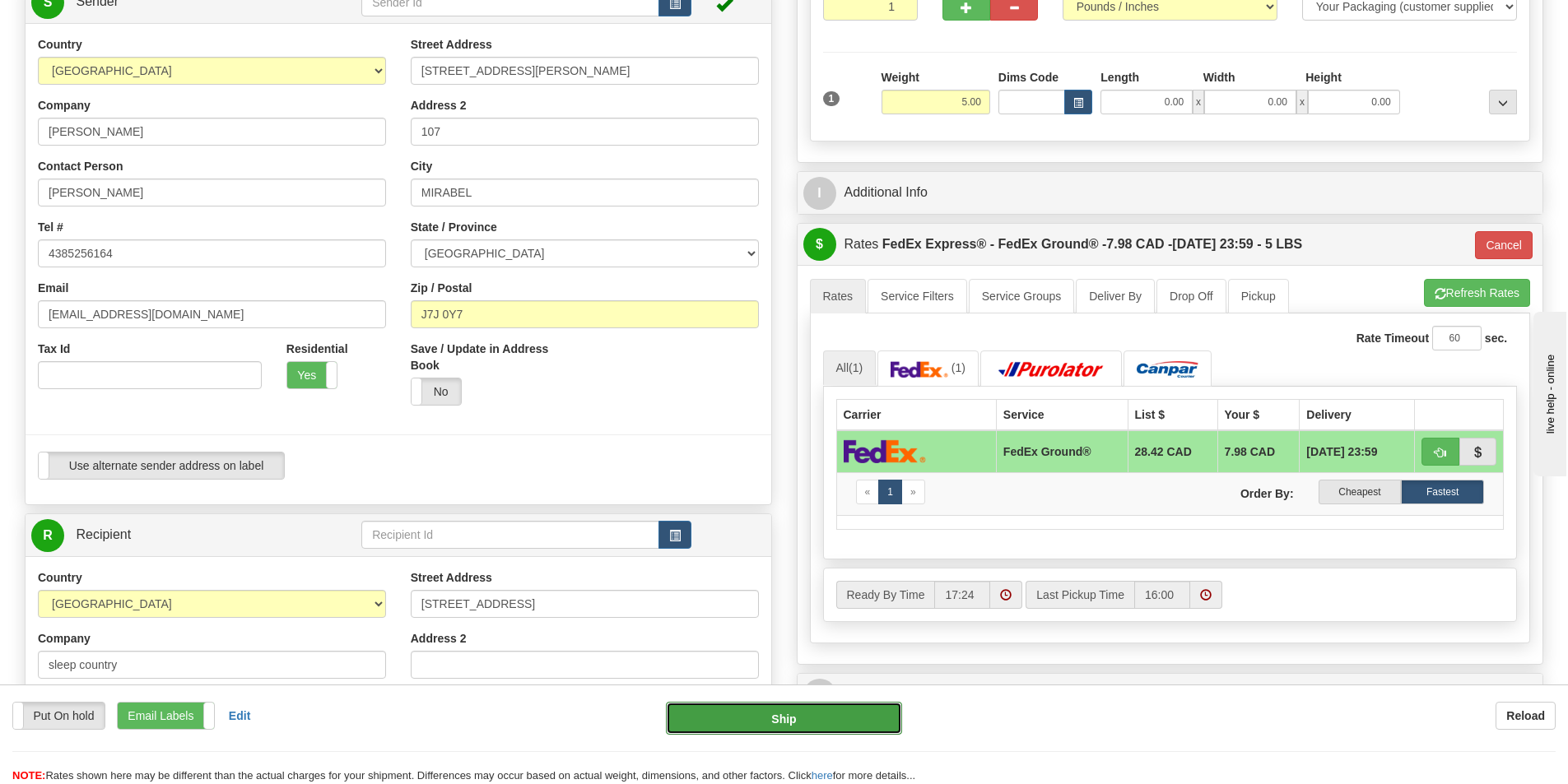
click at [795, 721] on button "Ship" at bounding box center [784, 718] width 236 height 33
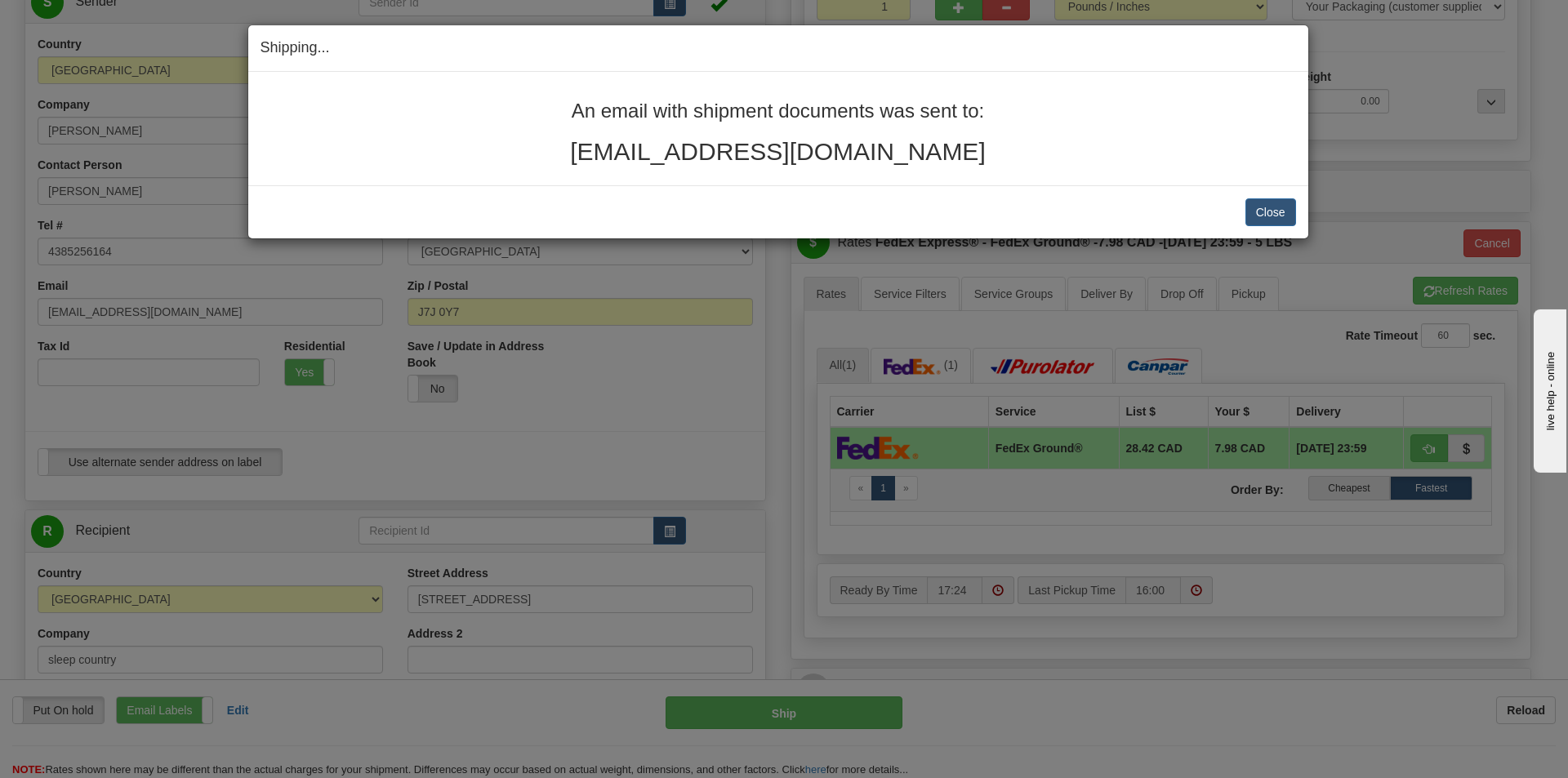
click at [542, 31] on div "Shipping... Your SHIPMENT will EXPIRE in" at bounding box center [778, 49] width 1060 height 47
drag, startPoint x: 977, startPoint y: 157, endPoint x: 570, endPoint y: 99, distance: 411.1
click at [570, 99] on div "An email with shipment documents was sent to: perlerare1208@hotmail.com" at bounding box center [778, 128] width 1060 height 113
copy div "An email with shipment documents was sent to: perlerare1208@hotmail.com"
click at [1284, 207] on button "Close" at bounding box center [1270, 212] width 50 height 28
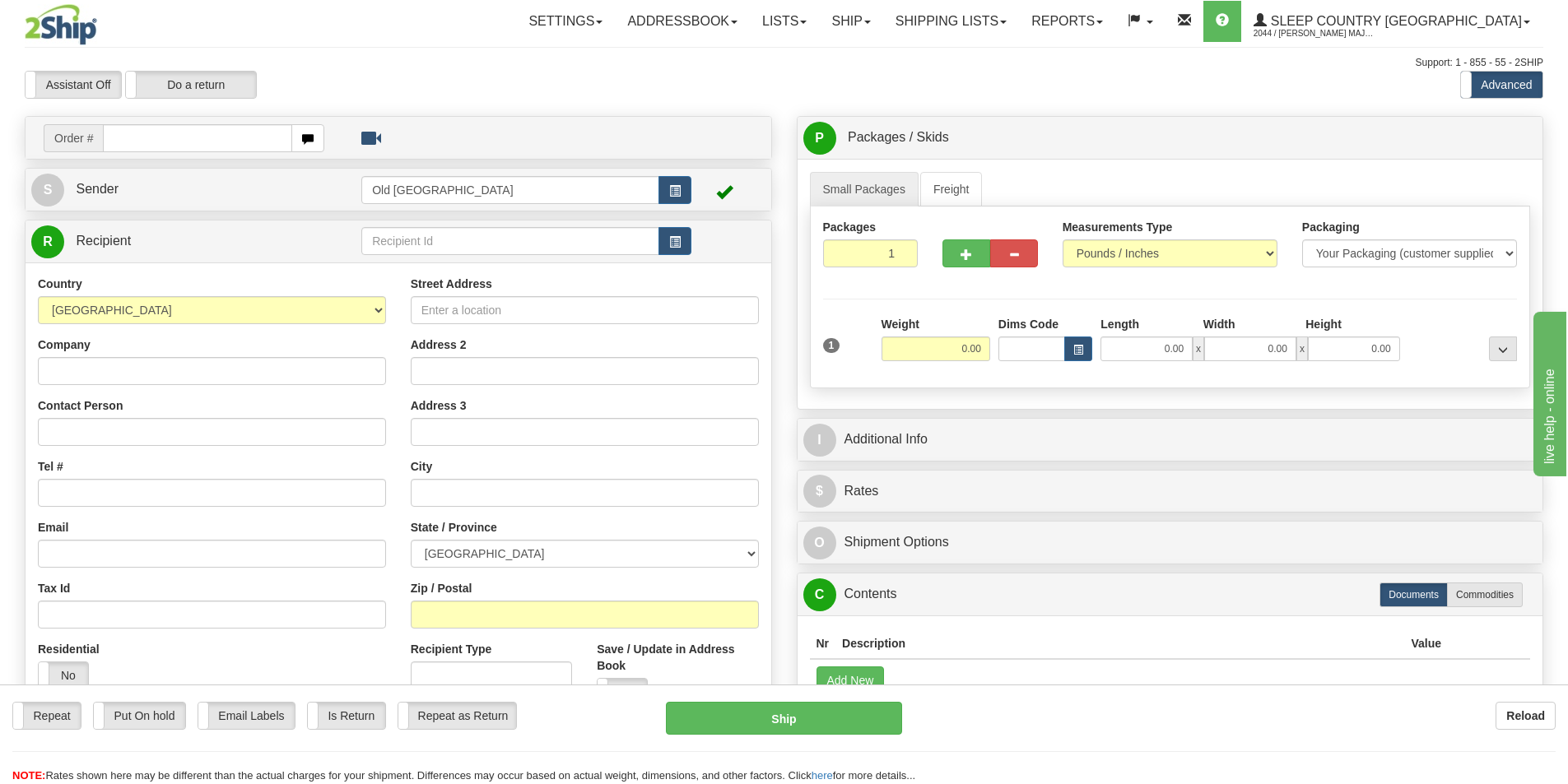
click at [737, 53] on div "Toggle navigation Settings Shipping Preferences Fields Preferences New" at bounding box center [784, 463] width 1568 height 927
click at [1019, 20] on link "Shipping lists" at bounding box center [951, 21] width 136 height 41
click at [1002, 73] on span "Search Shipment History" at bounding box center [938, 80] width 128 height 13
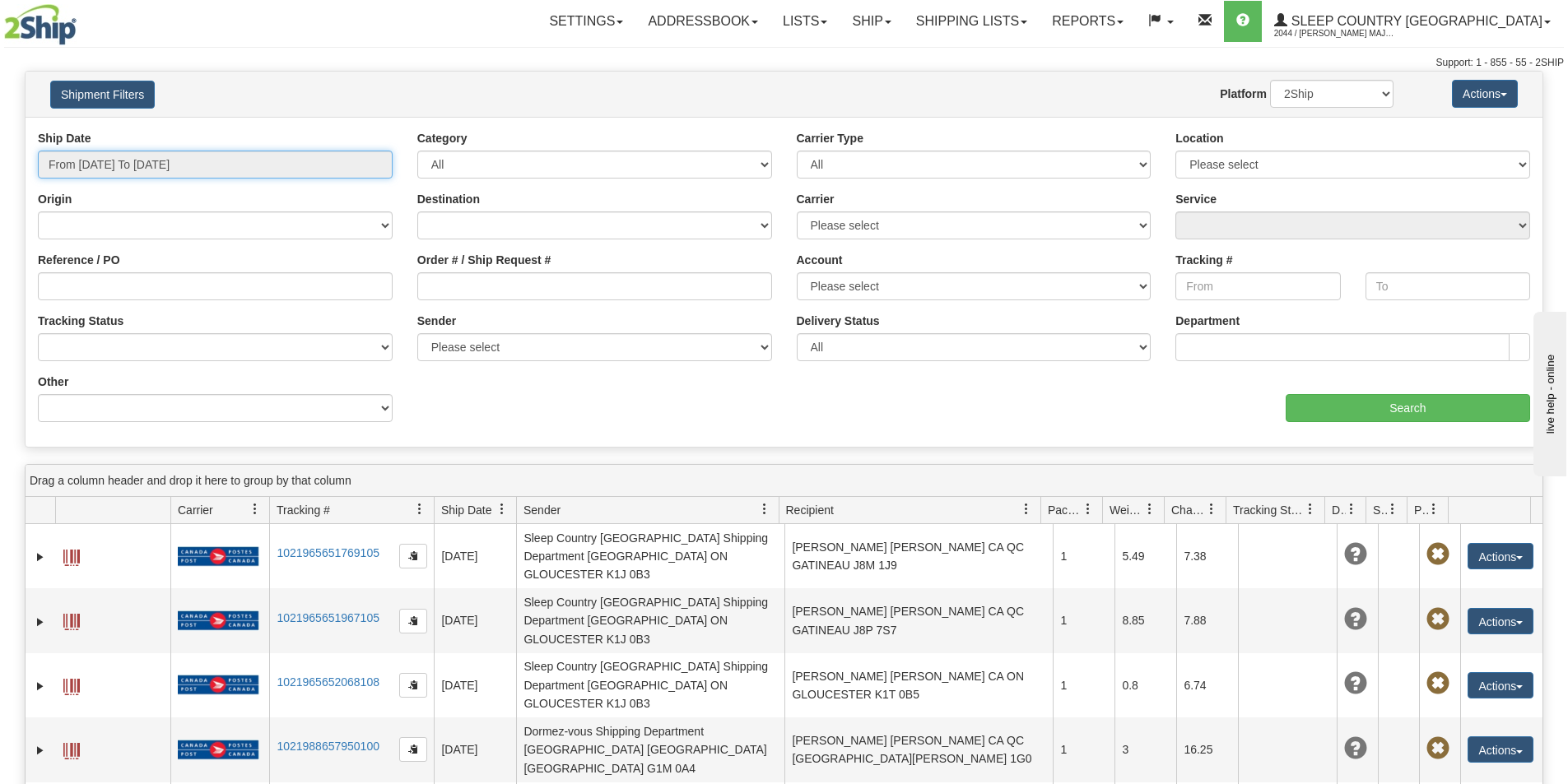
drag, startPoint x: 307, startPoint y: 155, endPoint x: 297, endPoint y: 160, distance: 11.2
click at [307, 155] on input "From 08/17/2025 To 08/18/2025" at bounding box center [215, 164] width 355 height 28
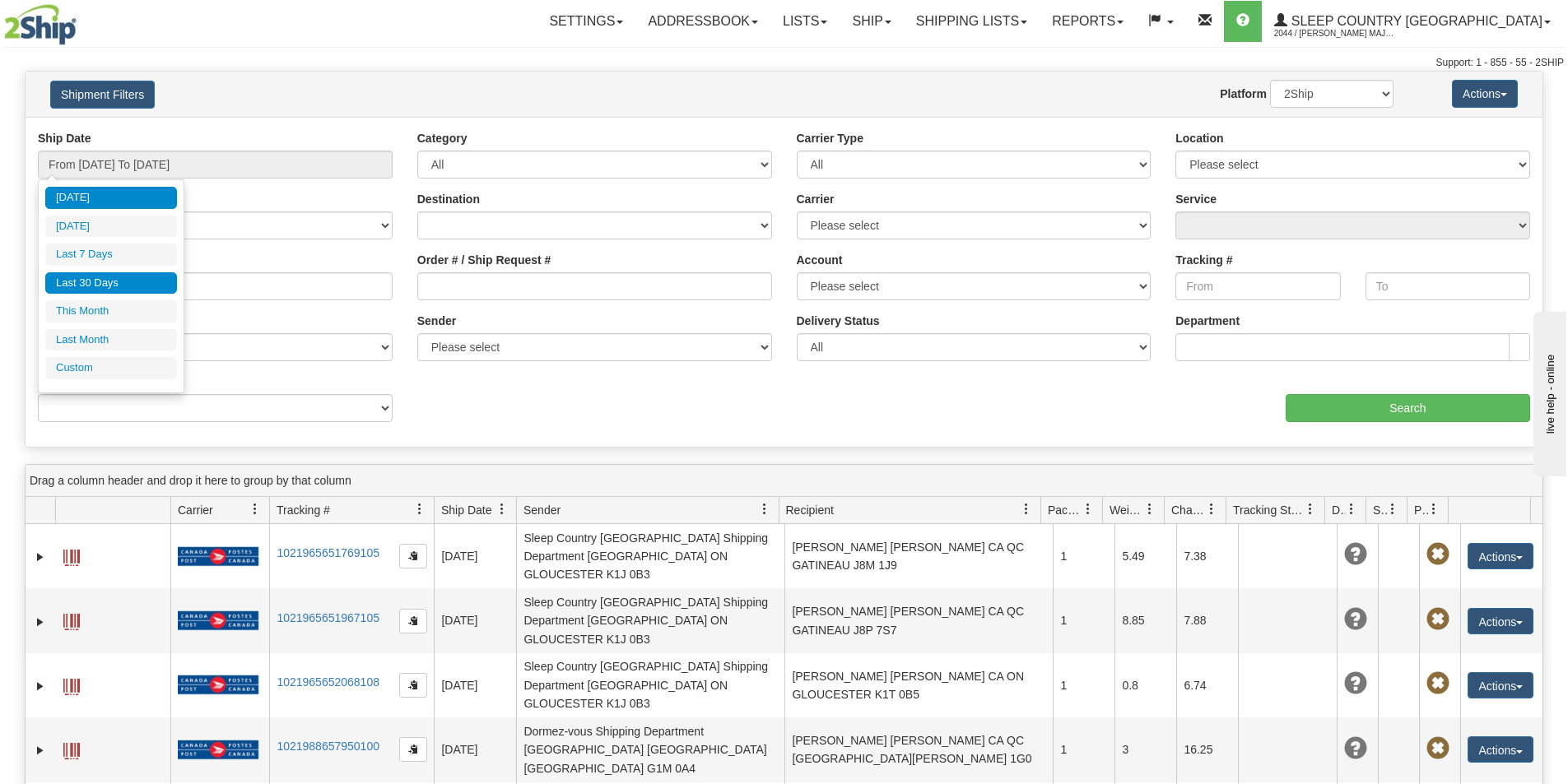
click at [151, 282] on li "Last 30 Days" at bounding box center [110, 283] width 131 height 22
type input "From 07/20/2025 To 08/18/2025"
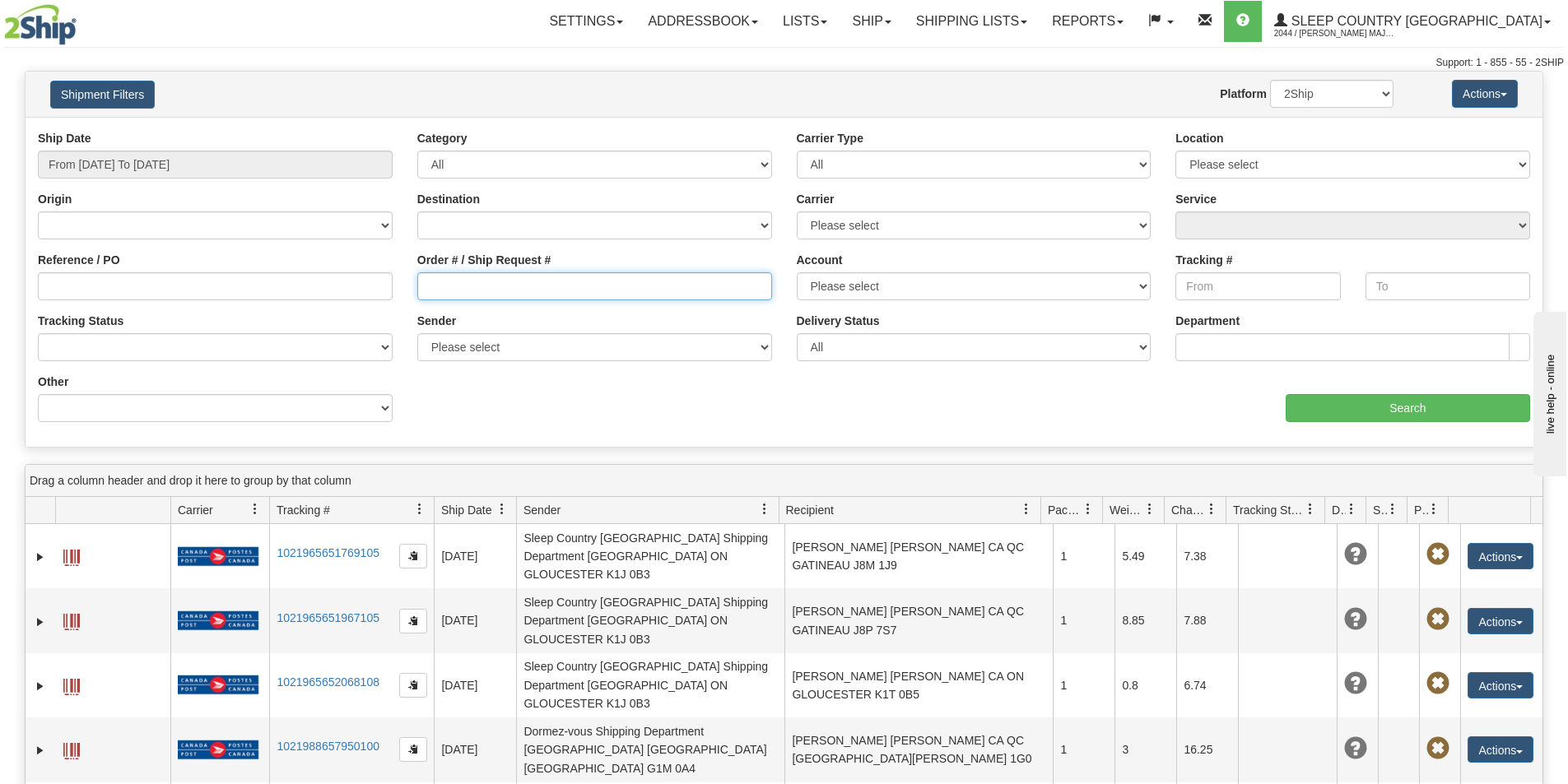
click at [579, 274] on input "Order # / Ship Request #" at bounding box center [595, 286] width 355 height 28
paste input "9002H942690"
type input "9002H942690"
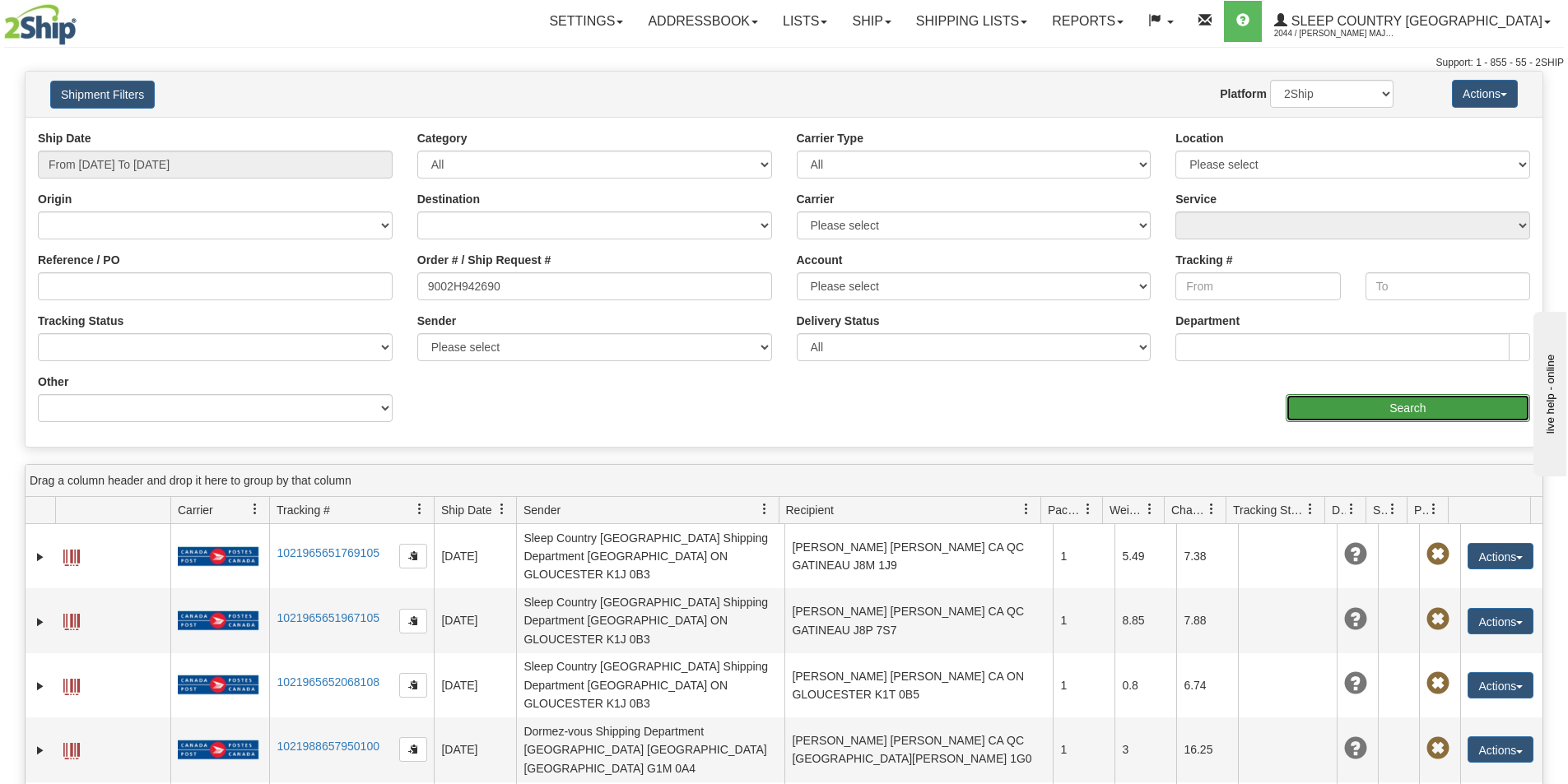
click at [1366, 397] on input "Search" at bounding box center [1408, 407] width 245 height 28
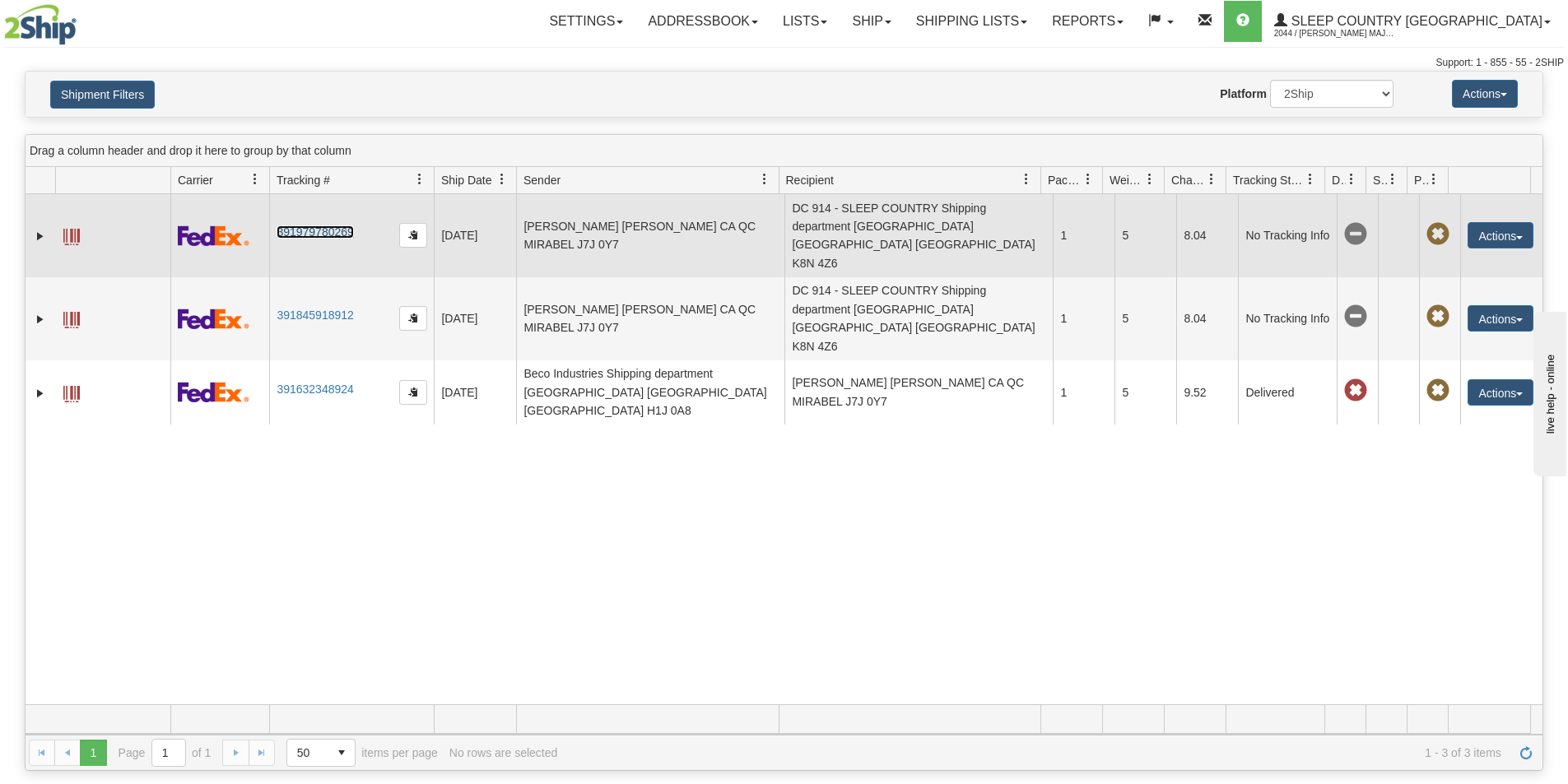
click at [310, 225] on link "391979780269" at bounding box center [315, 232] width 77 height 13
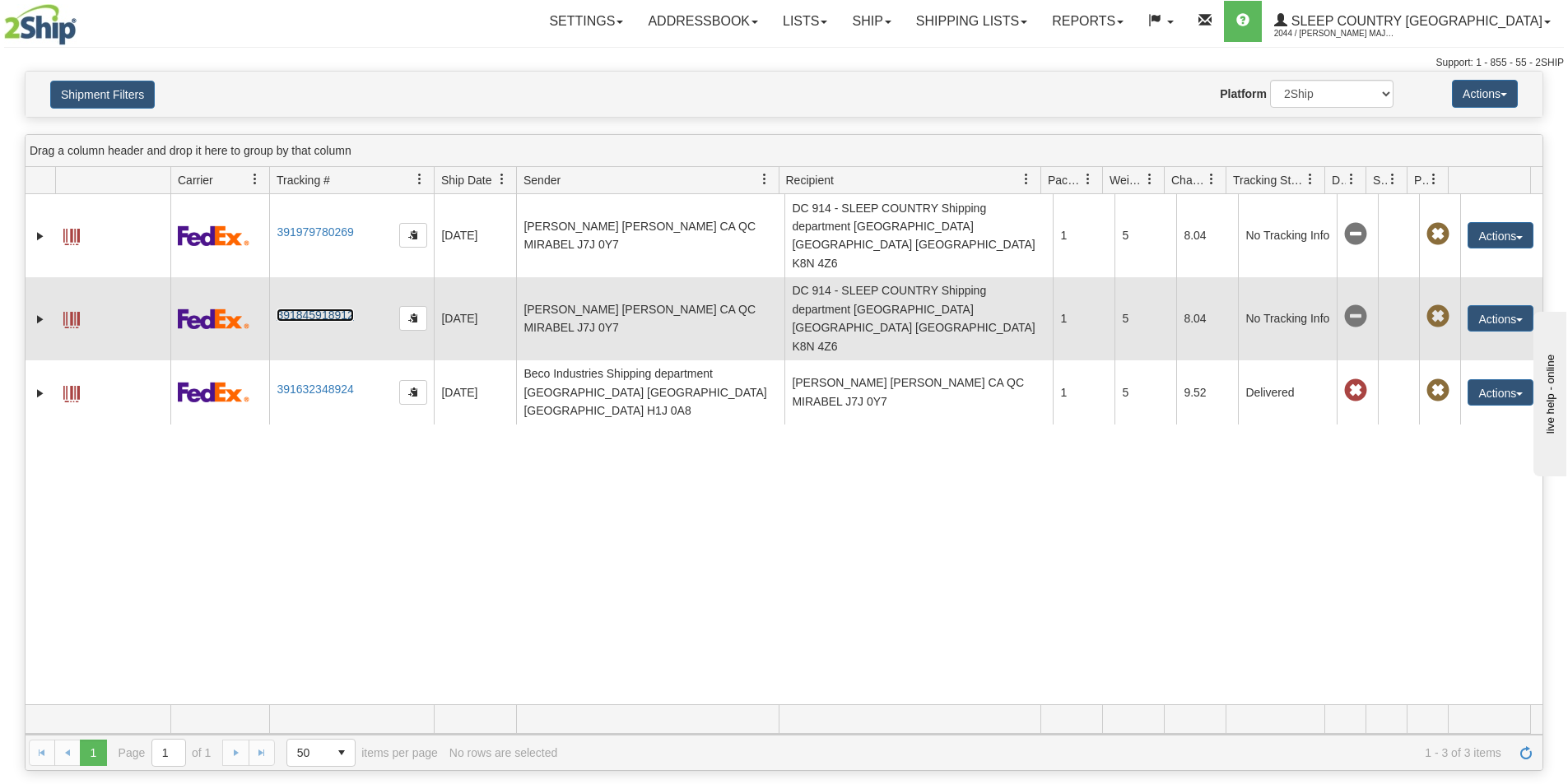
click at [335, 309] on link "391845918912" at bounding box center [315, 315] width 77 height 13
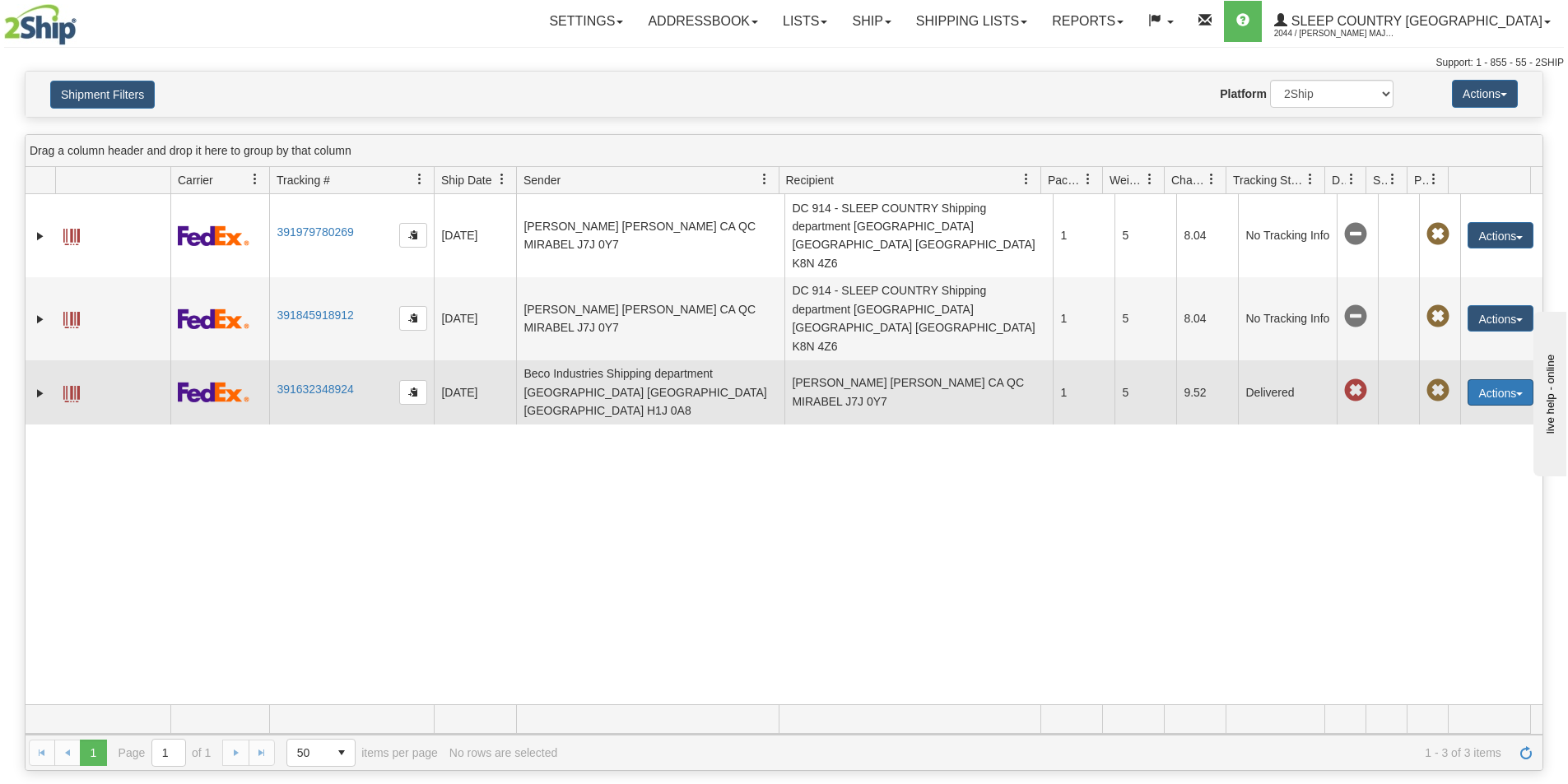
click at [1493, 380] on button "Actions" at bounding box center [1501, 392] width 66 height 26
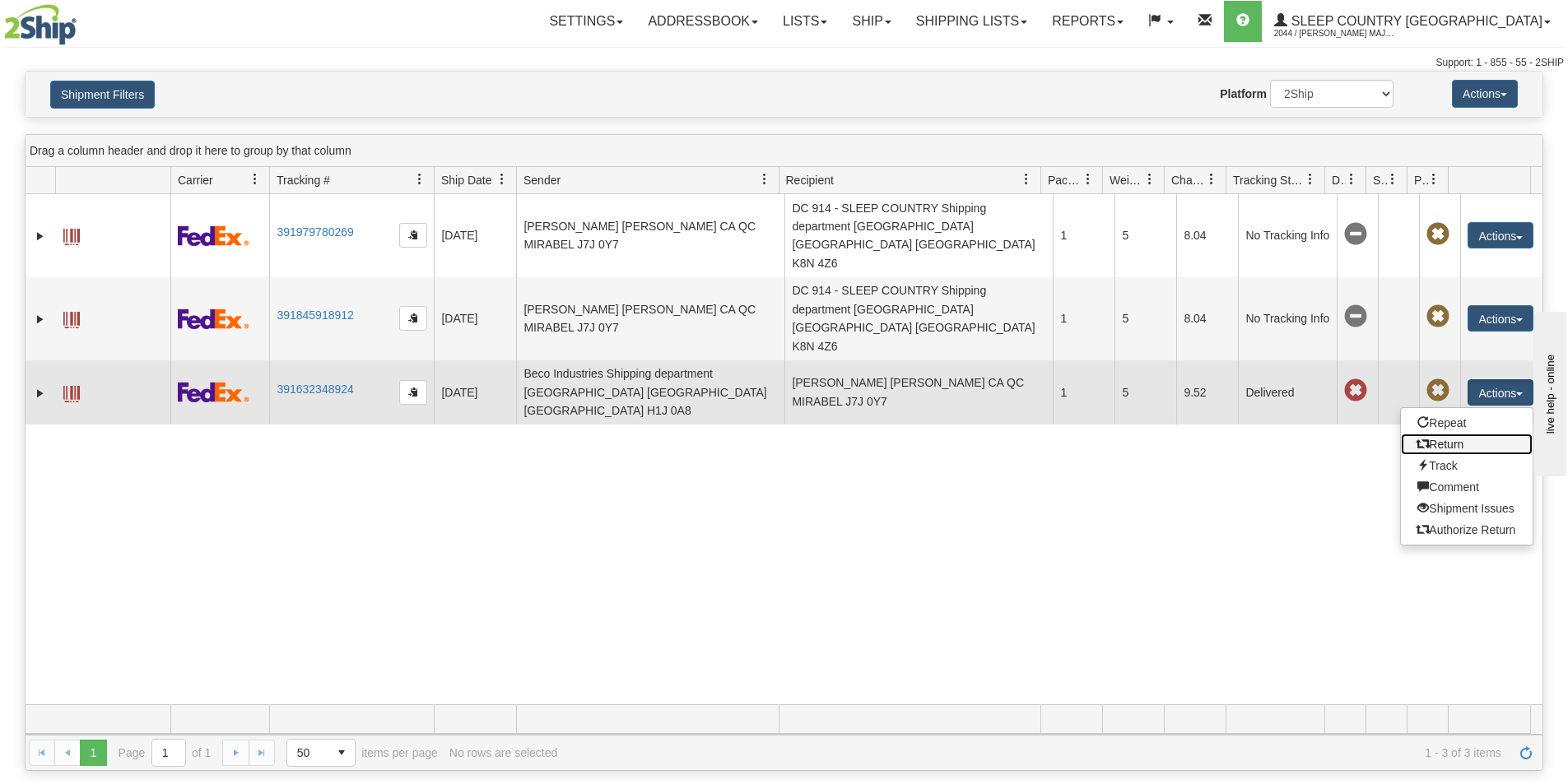
click at [1454, 433] on link "Return" at bounding box center [1466, 444] width 131 height 21
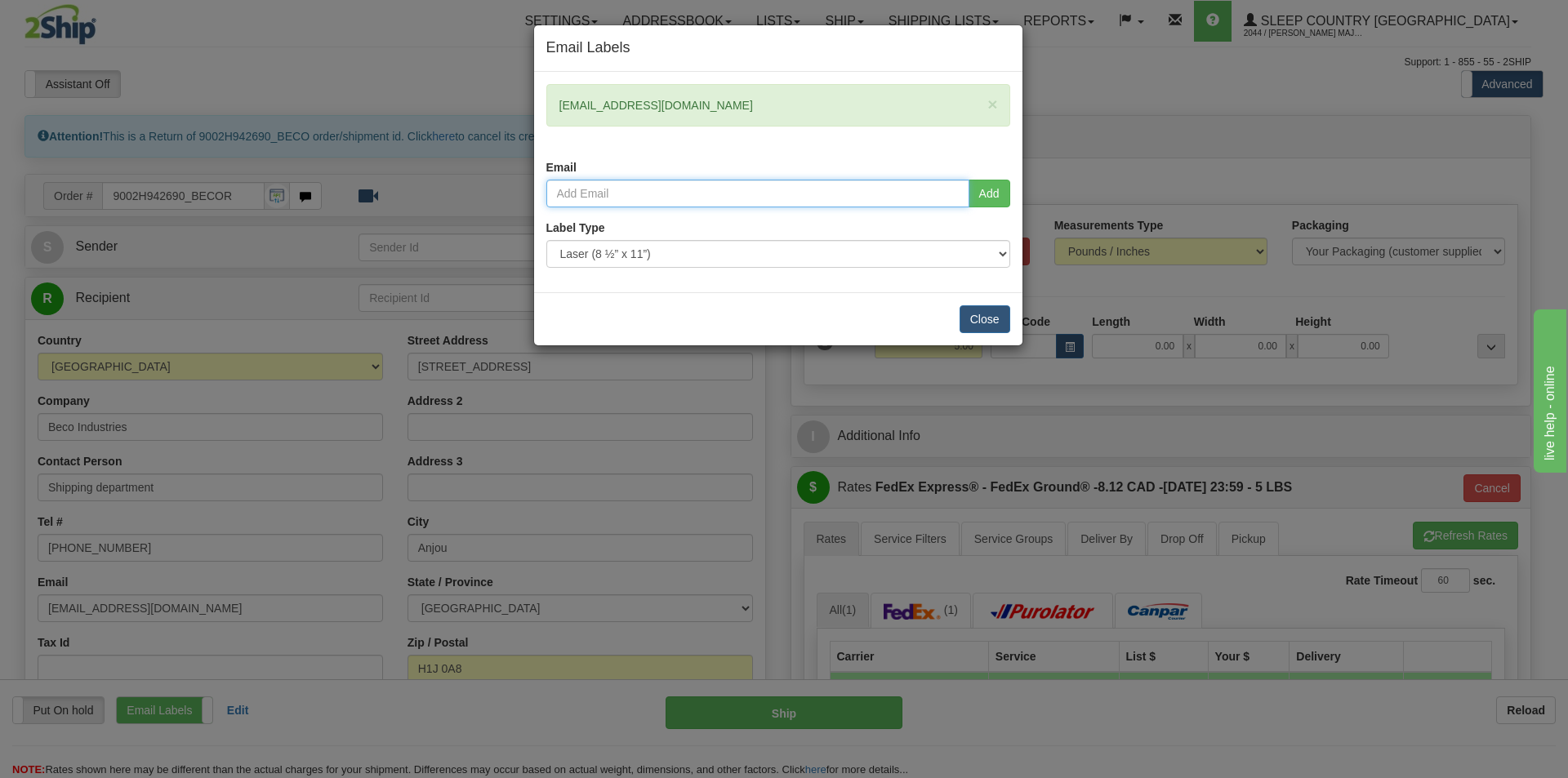
click at [816, 186] on input "email" at bounding box center [757, 193] width 423 height 28
type input "fabiennescaramiglia@hotmail.com"
click at [998, 195] on button "Add" at bounding box center [990, 193] width 42 height 28
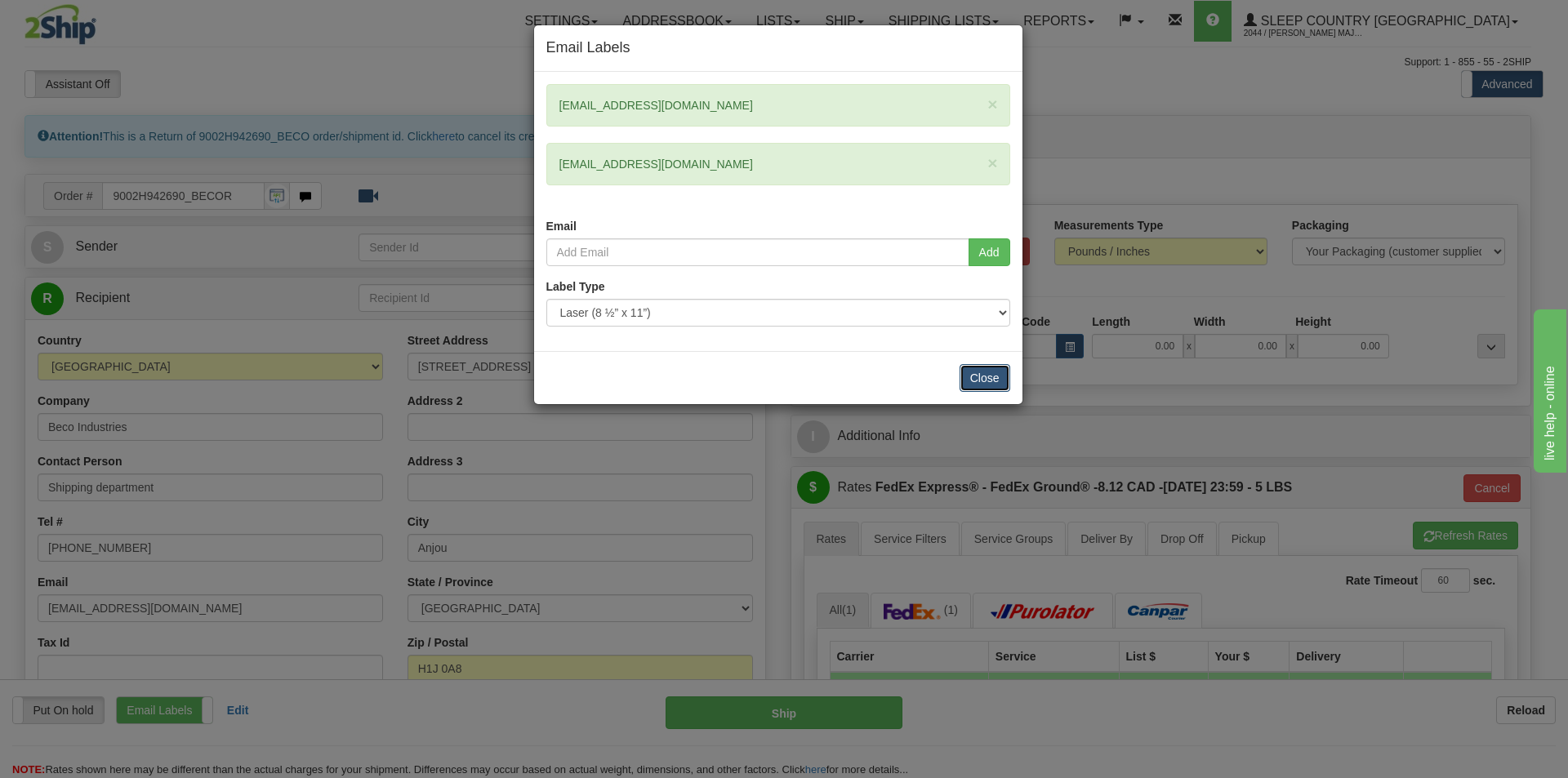
click at [987, 375] on button "Close" at bounding box center [985, 378] width 50 height 28
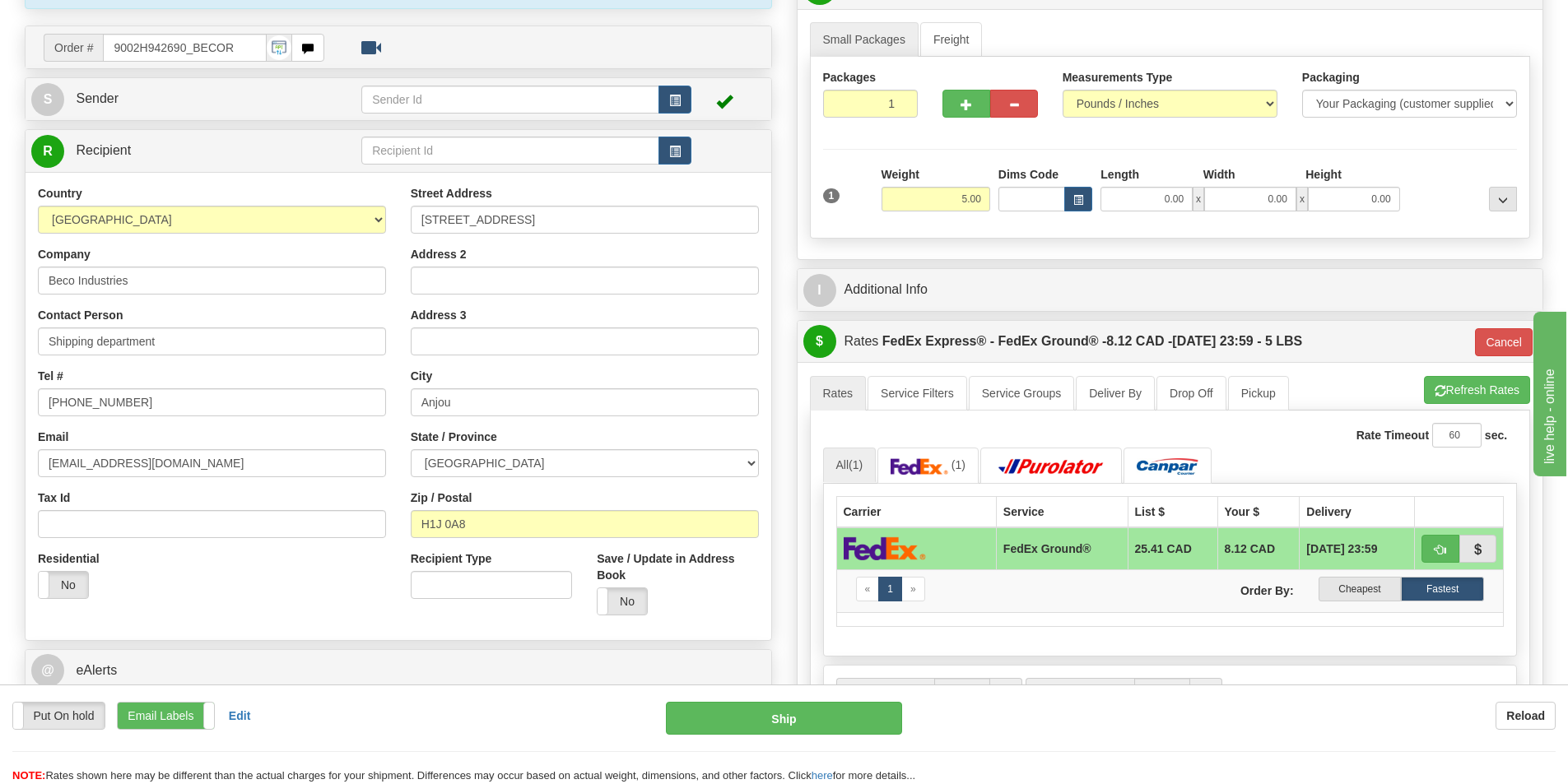
scroll to position [165, 0]
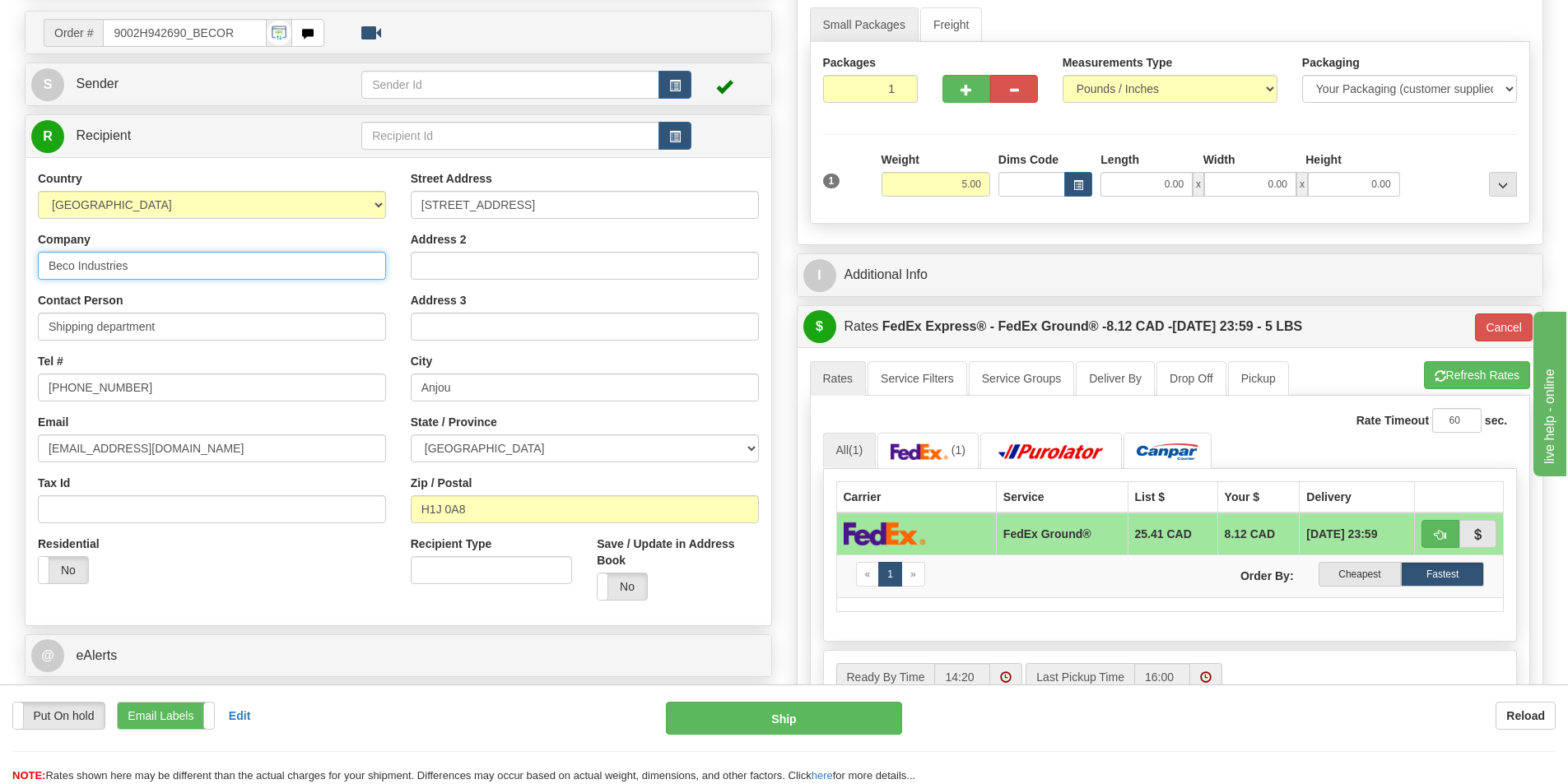
drag, startPoint x: 143, startPoint y: 276, endPoint x: 0, endPoint y: 276, distance: 143.0
click at [0, 276] on div "Toggle navigation Settings Shipping Preferences Fields Preferences New" at bounding box center [784, 467] width 1568 height 1263
type input "Sleep Country [GEOGRAPHIC_DATA]"
drag, startPoint x: 192, startPoint y: 393, endPoint x: 0, endPoint y: 398, distance: 192.1
click at [0, 398] on div "Toggle navigation Settings Shipping Preferences Fields Preferences New" at bounding box center [784, 467] width 1568 height 1263
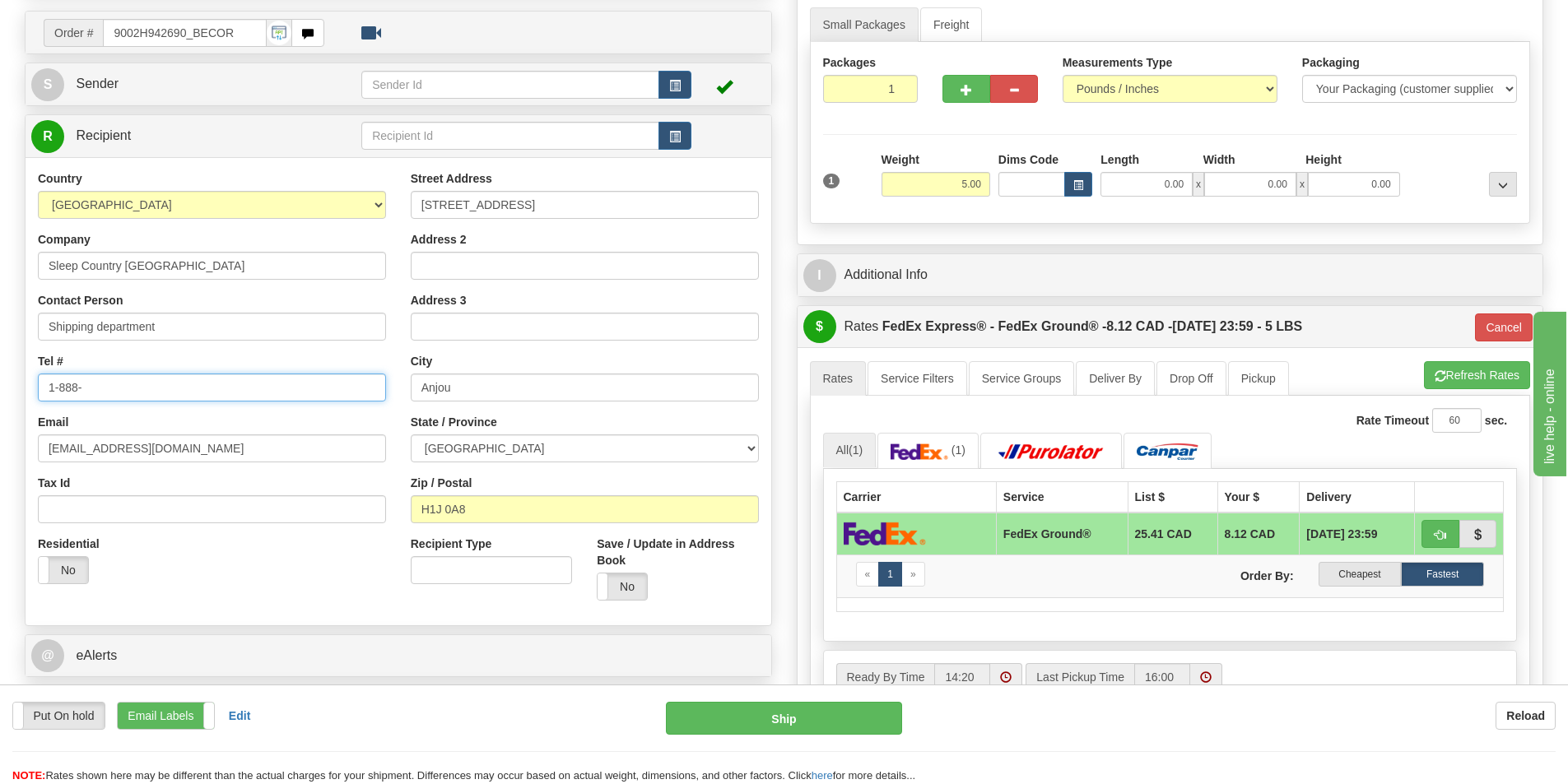
type input "1-888-753-3788"
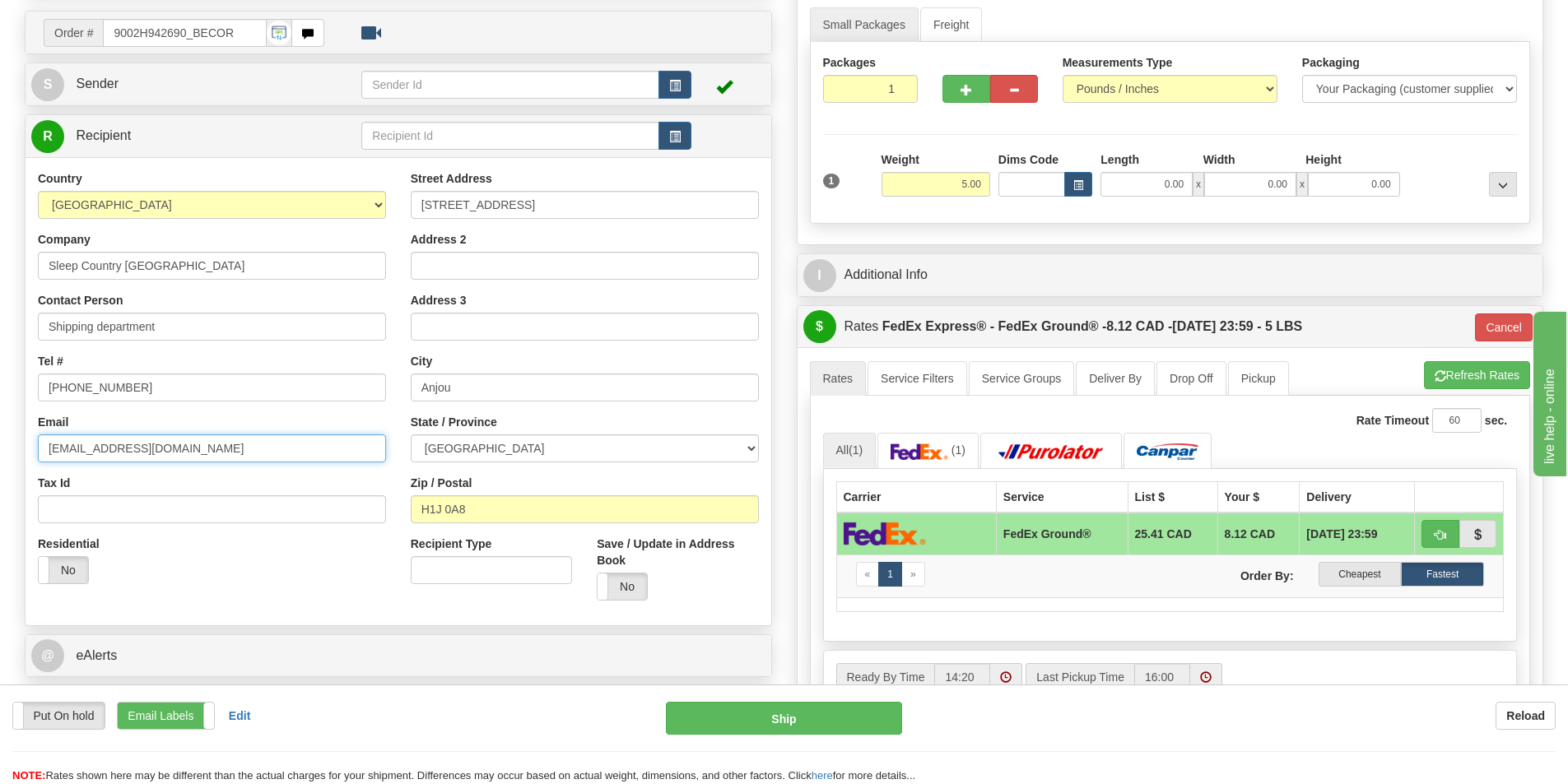
drag, startPoint x: 283, startPoint y: 454, endPoint x: 0, endPoint y: 446, distance: 283.1
click at [0, 446] on div "Toggle navigation Settings Shipping Preferences Fields Preferences New" at bounding box center [784, 467] width 1568 height 1263
click at [86, 449] on input "Email" at bounding box center [211, 448] width 348 height 28
type input "allsupervisors-914@sleepcountry.ca"
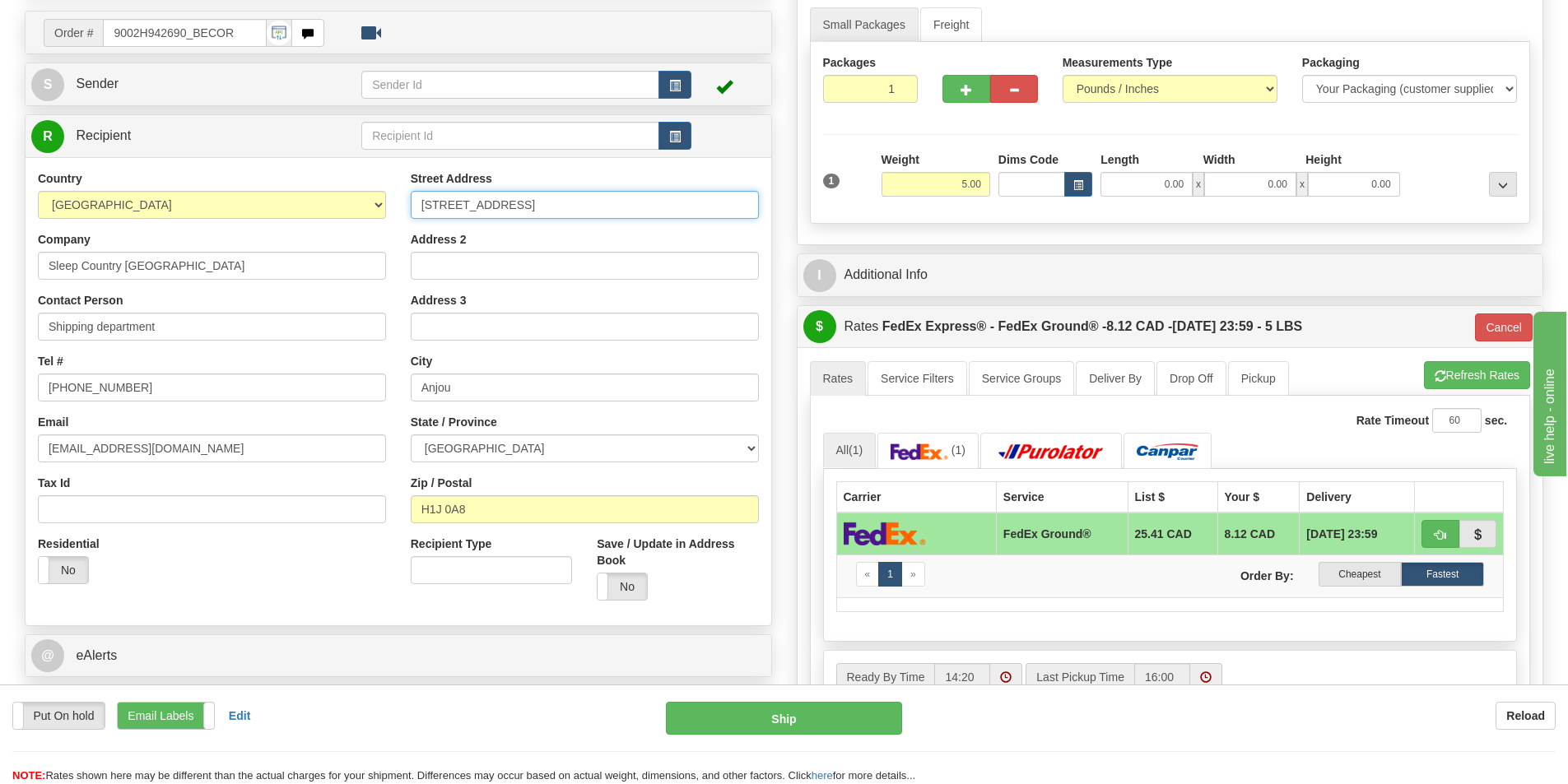
drag, startPoint x: 611, startPoint y: 204, endPoint x: 155, endPoint y: 204, distance: 456.0
click at [155, 204] on div "Country AFGHANISTAN ALAND ISLANDS ALBANIA ALGERIA AMERICAN SAMOA ANDORRA ANGOLA…" at bounding box center [399, 392] width 746 height 443
paste input "520 COLLEGE ST EAST"
type input "520 COLLEGE ST EAST"
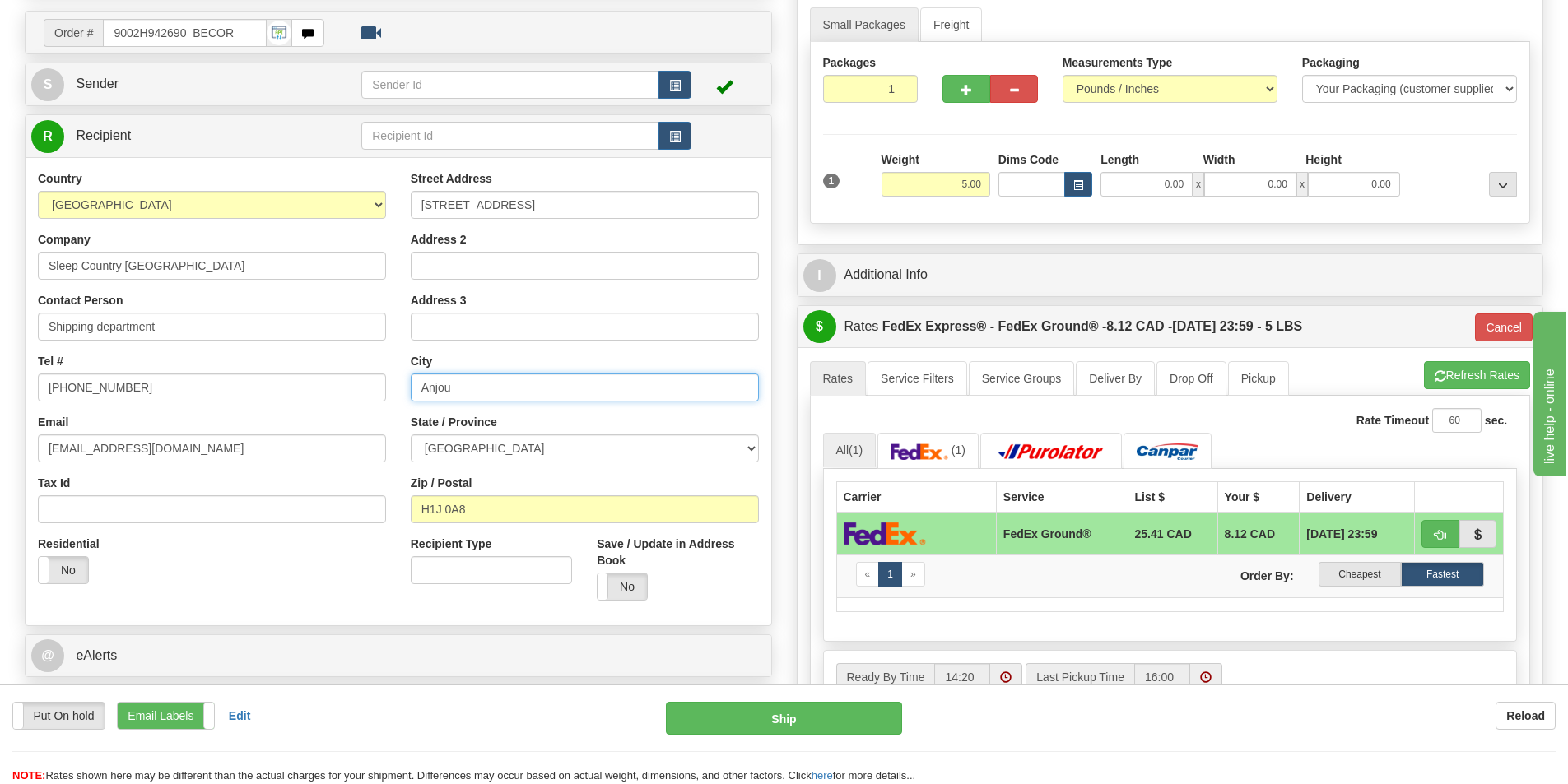
drag, startPoint x: 675, startPoint y: 391, endPoint x: 40, endPoint y: 355, distance: 636.0
click at [40, 355] on div "Country AFGHANISTAN ALAND ISLANDS ALBANIA ALGERIA AMERICAN SAMOA ANDORRA ANGOLA…" at bounding box center [399, 392] width 746 height 443
type input "belleville"
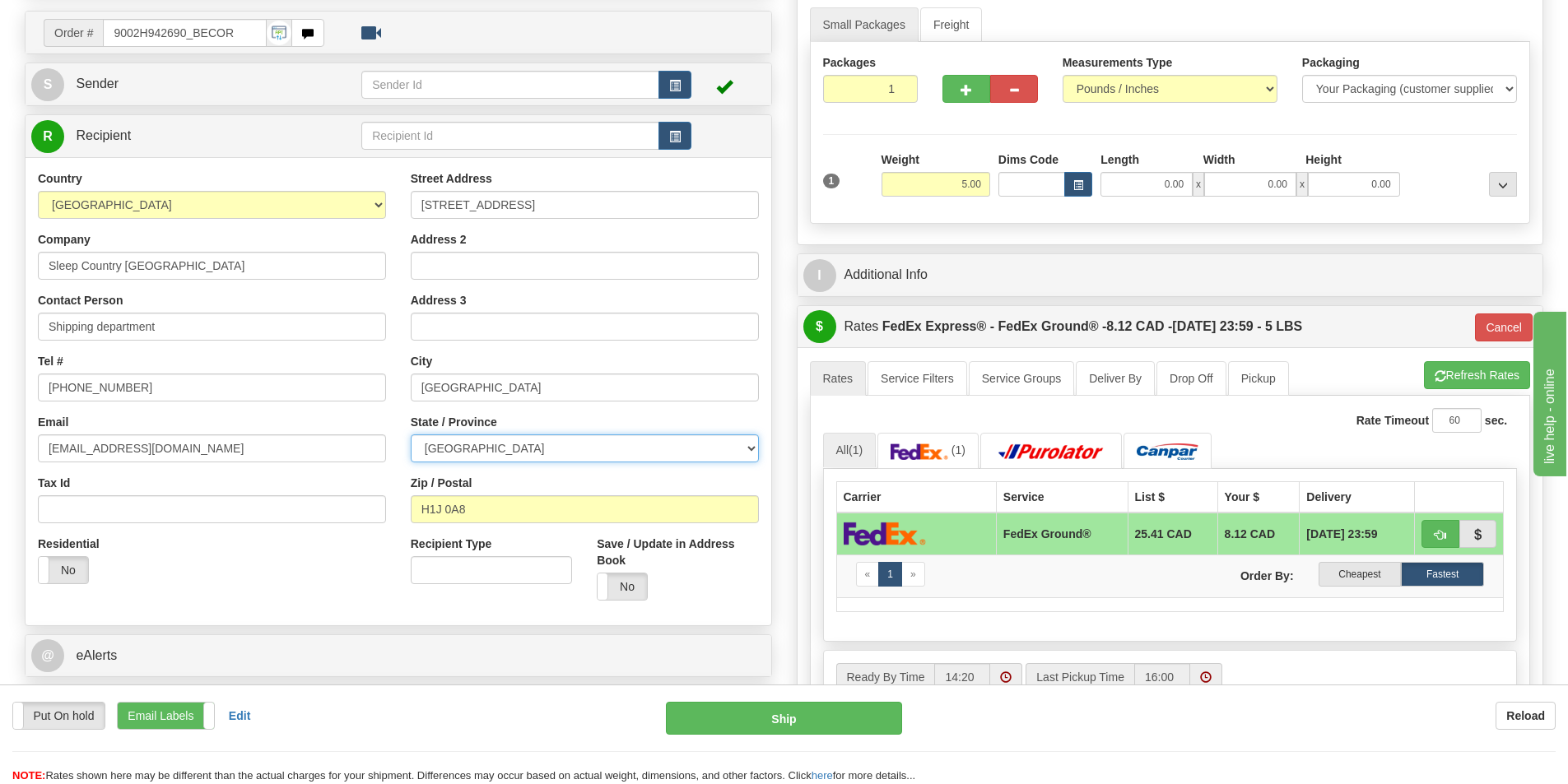
click at [622, 443] on select "ALBERTA BRITISH COLUMBIA MANITOBA NEW BRUNSWICK NEWFOUNDLAND NOVA SCOTIA NUNAVU…" at bounding box center [584, 448] width 348 height 28
select select "ON"
click at [410, 434] on select "ALBERTA BRITISH COLUMBIA MANITOBA NEW BRUNSWICK NEWFOUNDLAND NOVA SCOTIA NUNAVU…" at bounding box center [584, 448] width 348 height 28
drag, startPoint x: 577, startPoint y: 506, endPoint x: 248, endPoint y: 471, distance: 330.9
click at [248, 471] on div "Country AFGHANISTAN ALAND ISLANDS ALBANIA ALGERIA AMERICAN SAMOA ANDORRA ANGOLA…" at bounding box center [399, 392] width 746 height 443
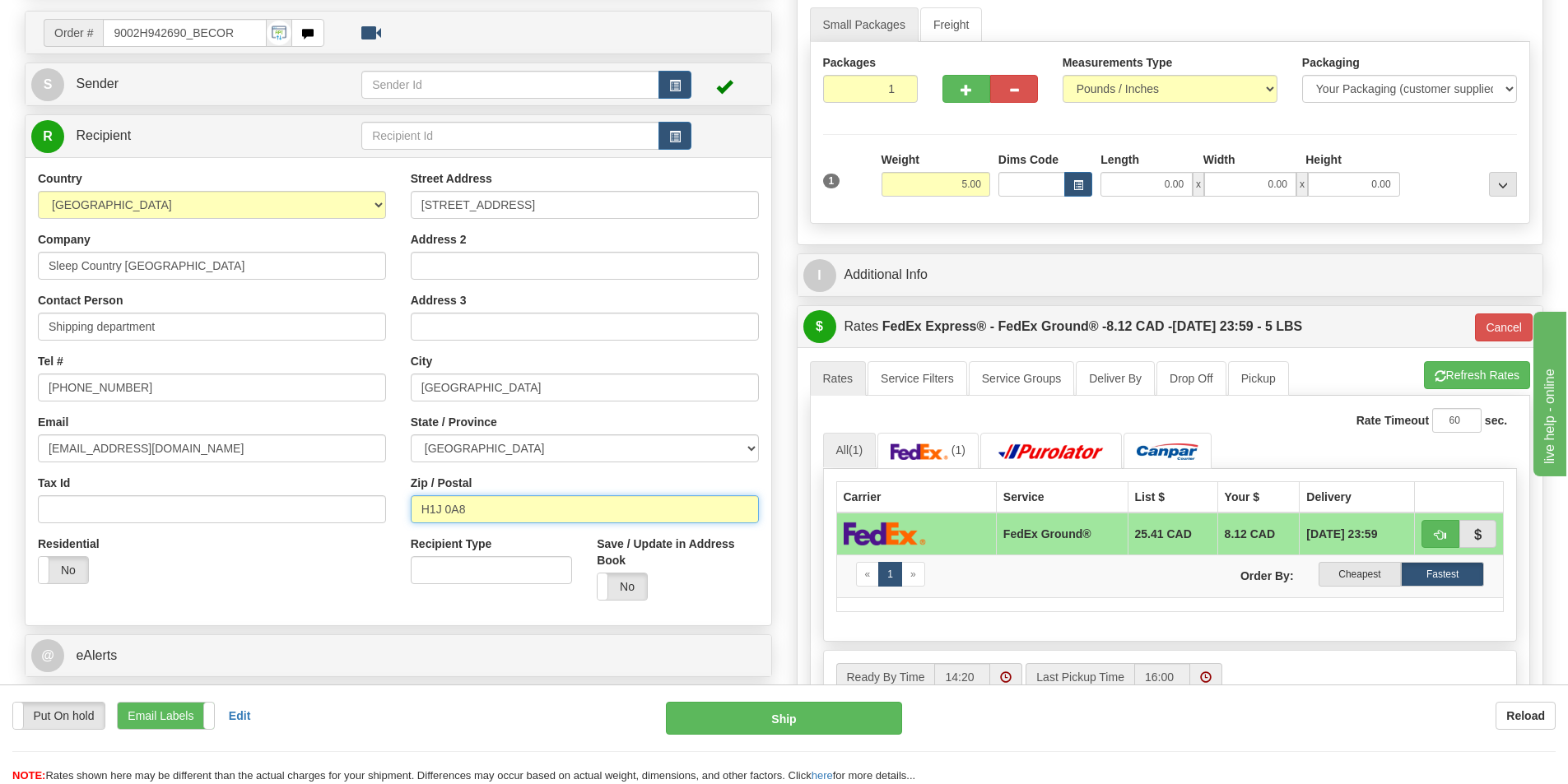
paste input "K8N 4Z6"
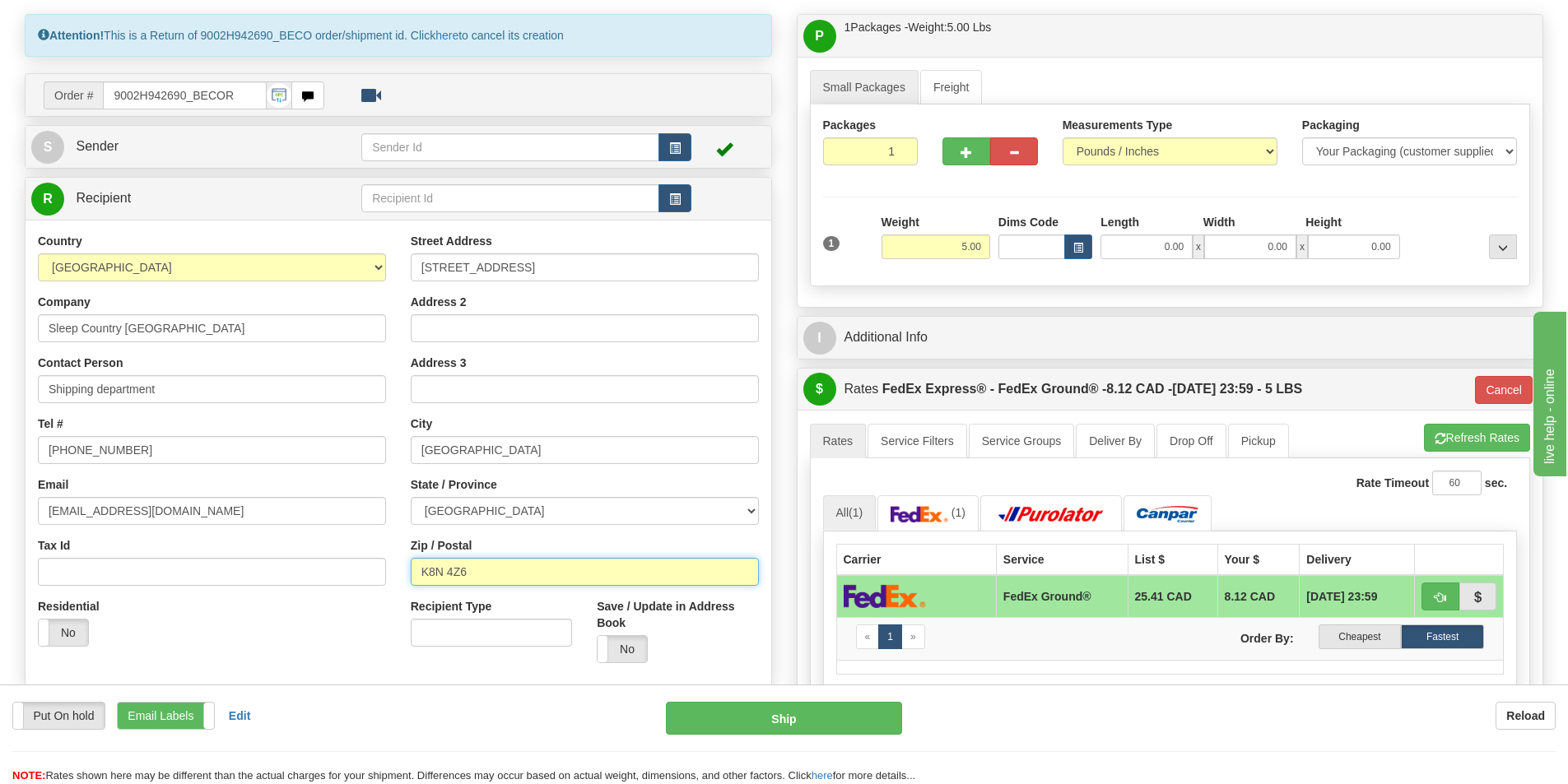
scroll to position [0, 0]
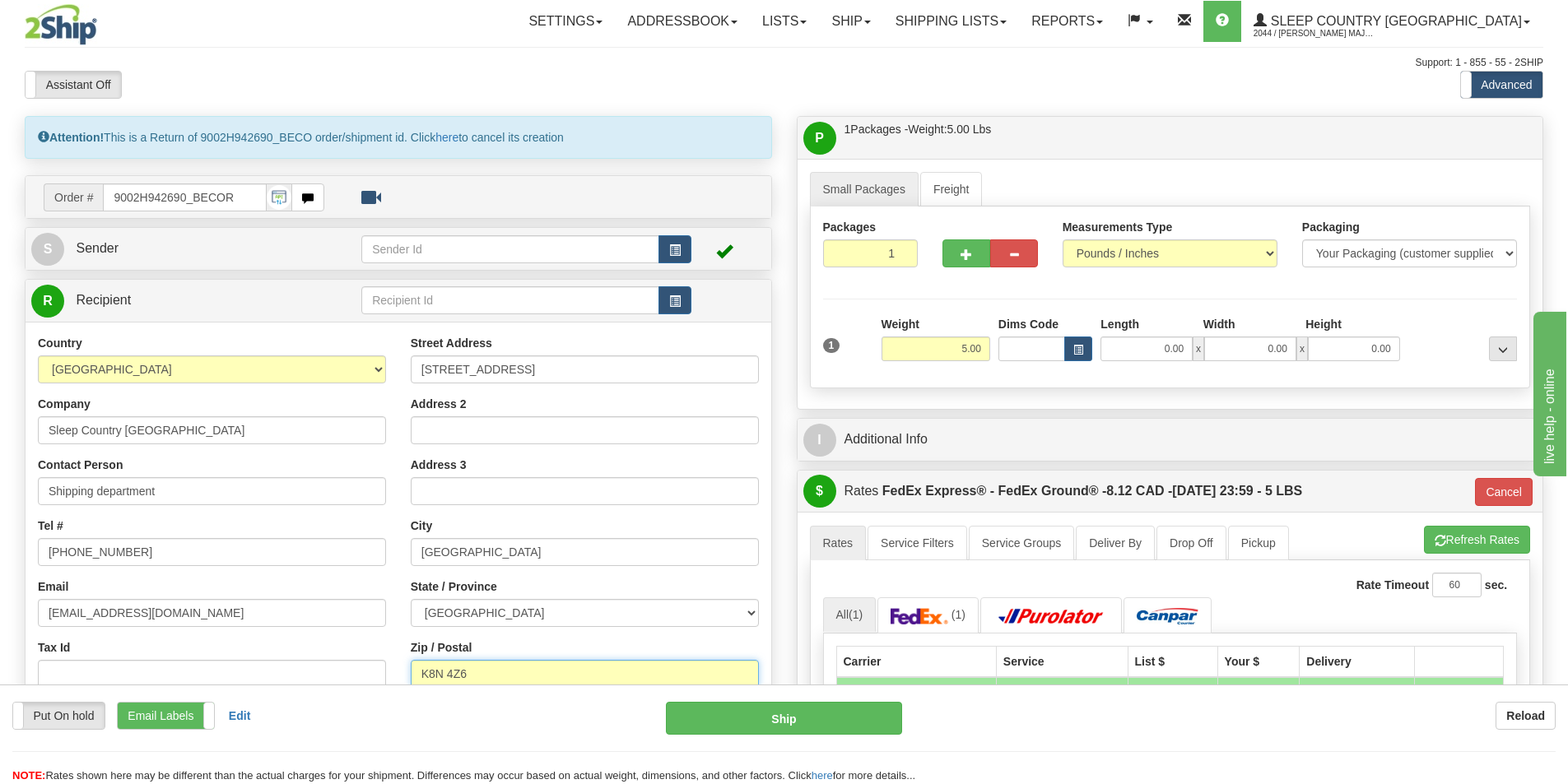
type input "K8N 4Z6"
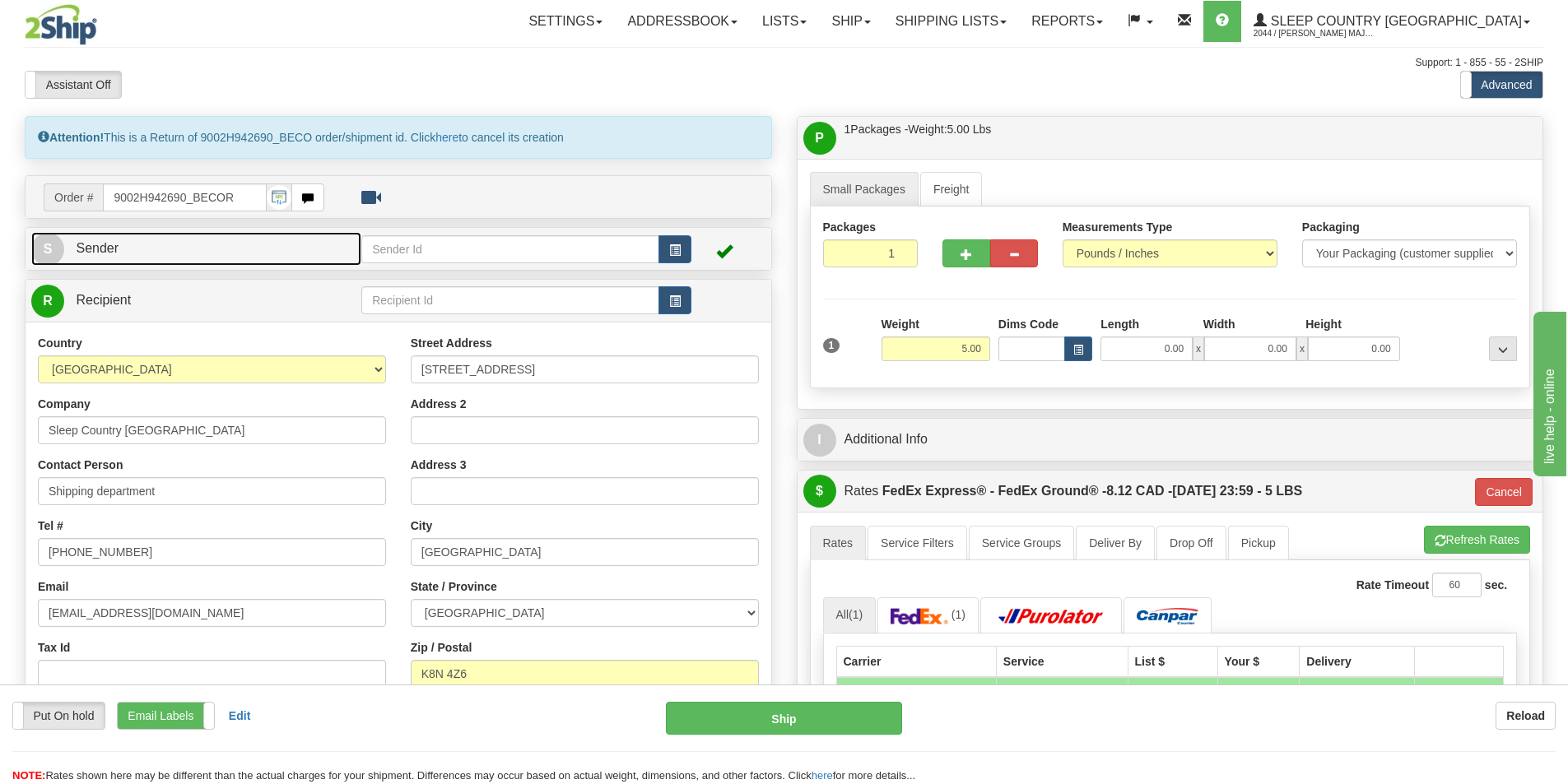
click at [62, 240] on link "S Sender" at bounding box center [197, 248] width 330 height 34
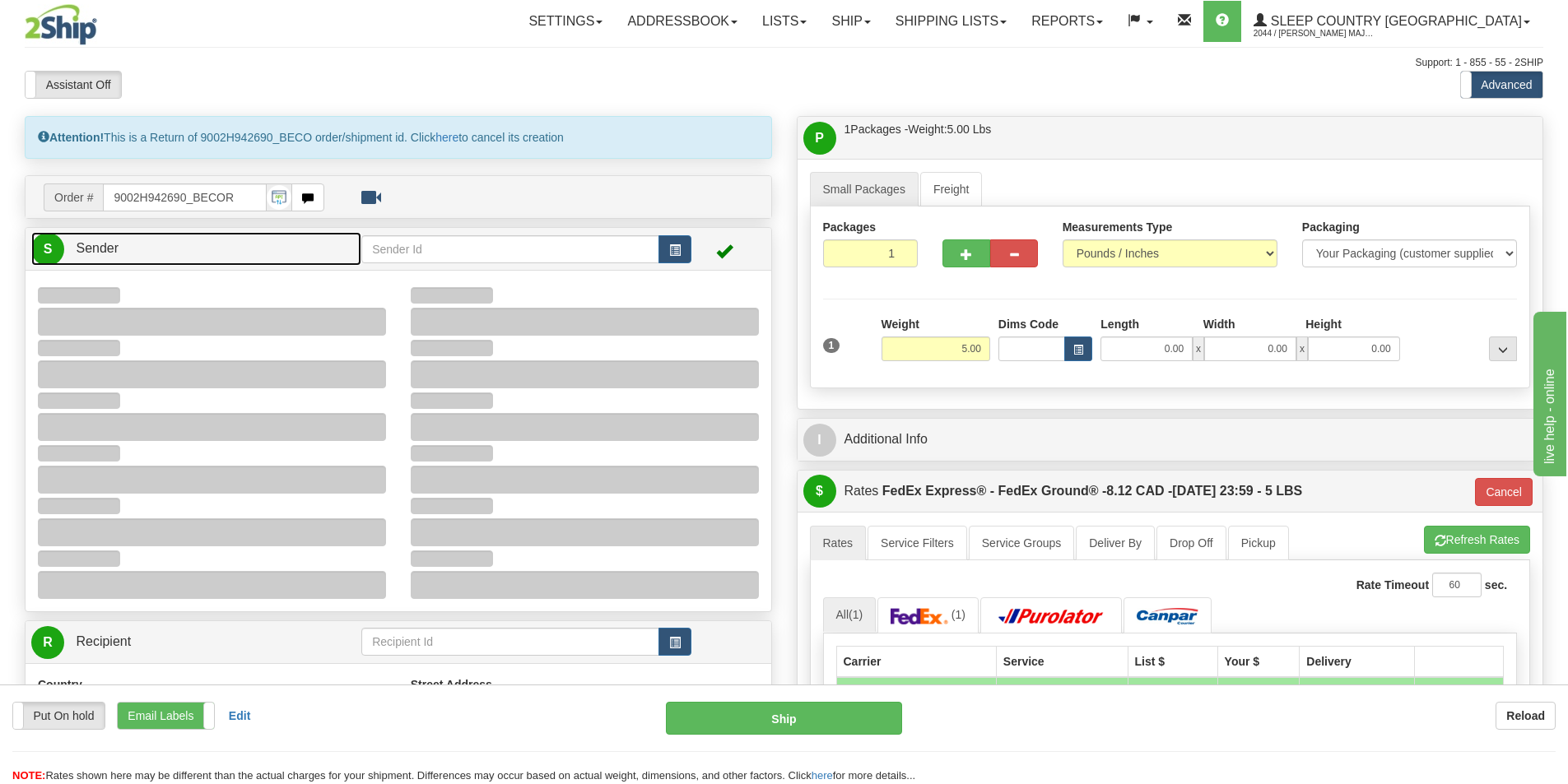
type input "92"
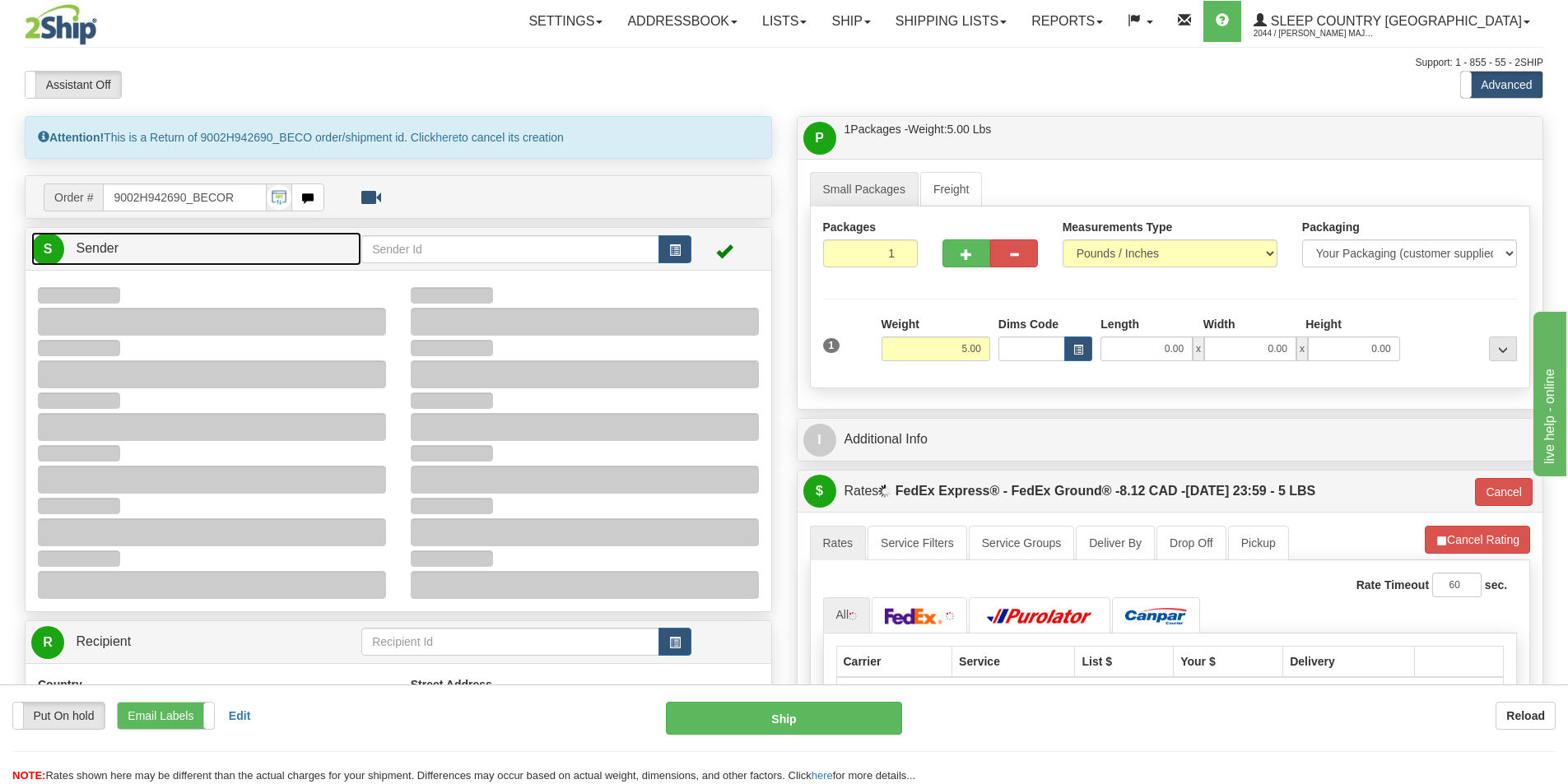
type input "17:34"
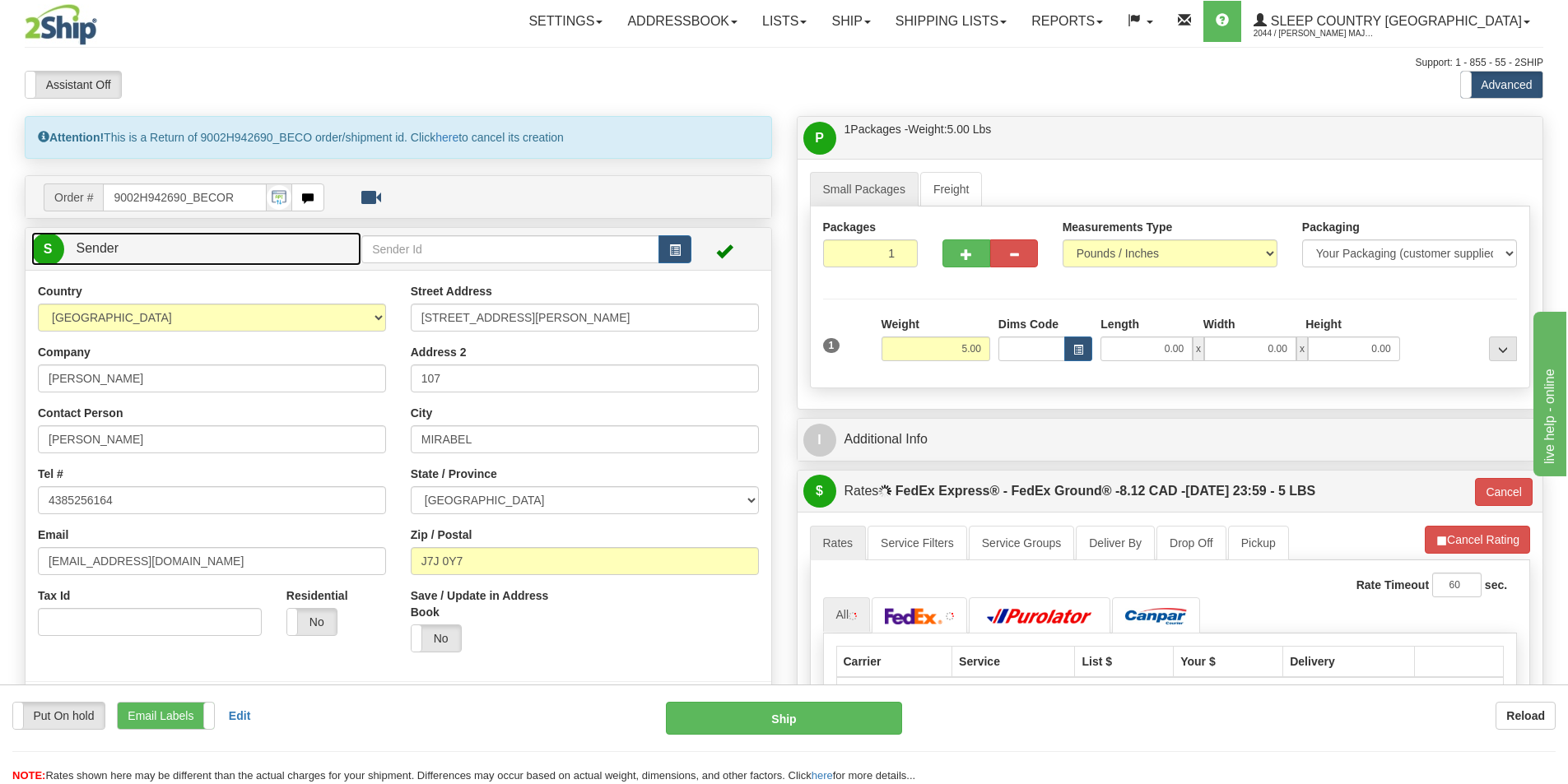
scroll to position [82, 0]
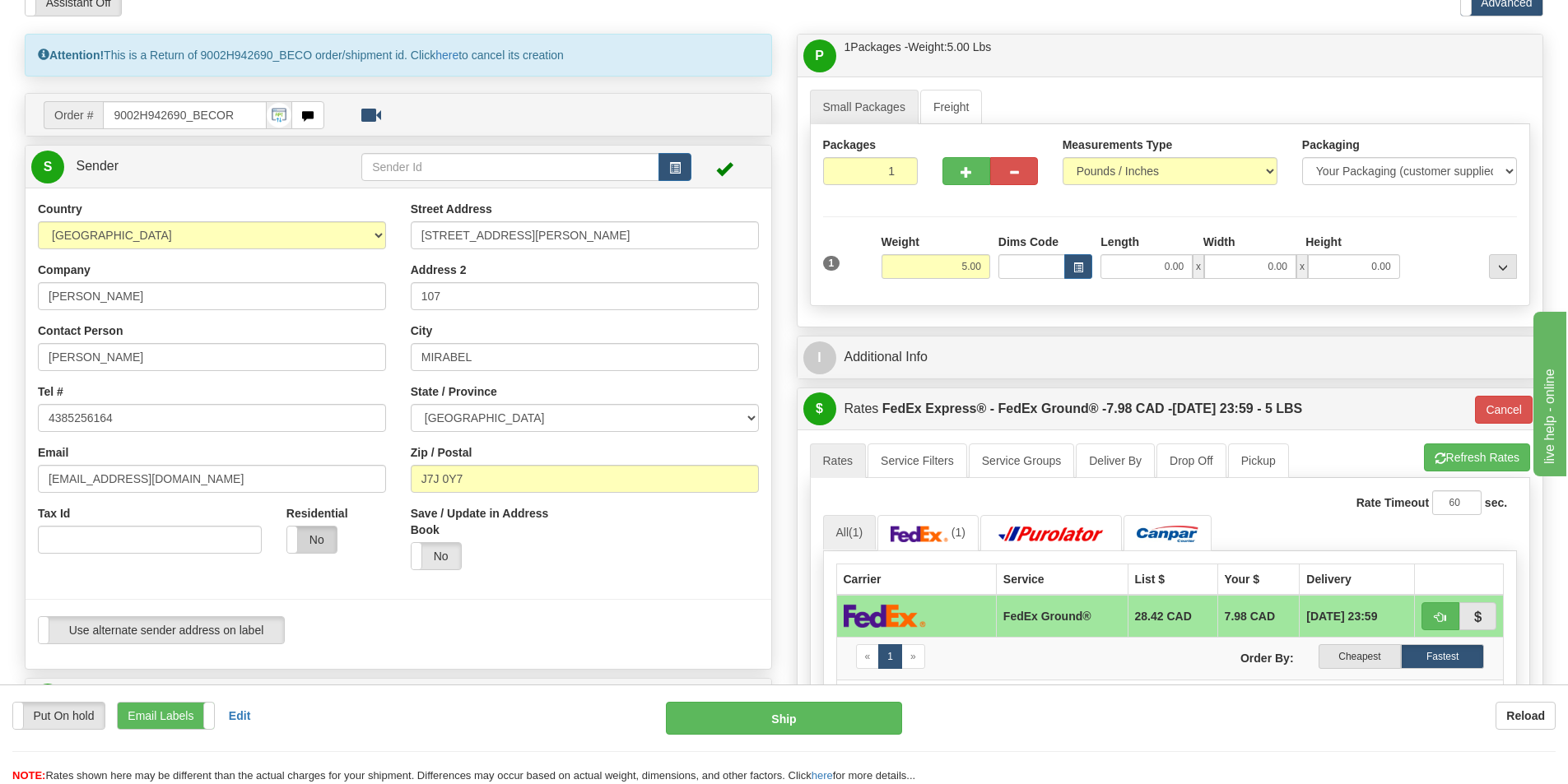
click at [308, 542] on label "No" at bounding box center [313, 539] width 50 height 26
type input "92"
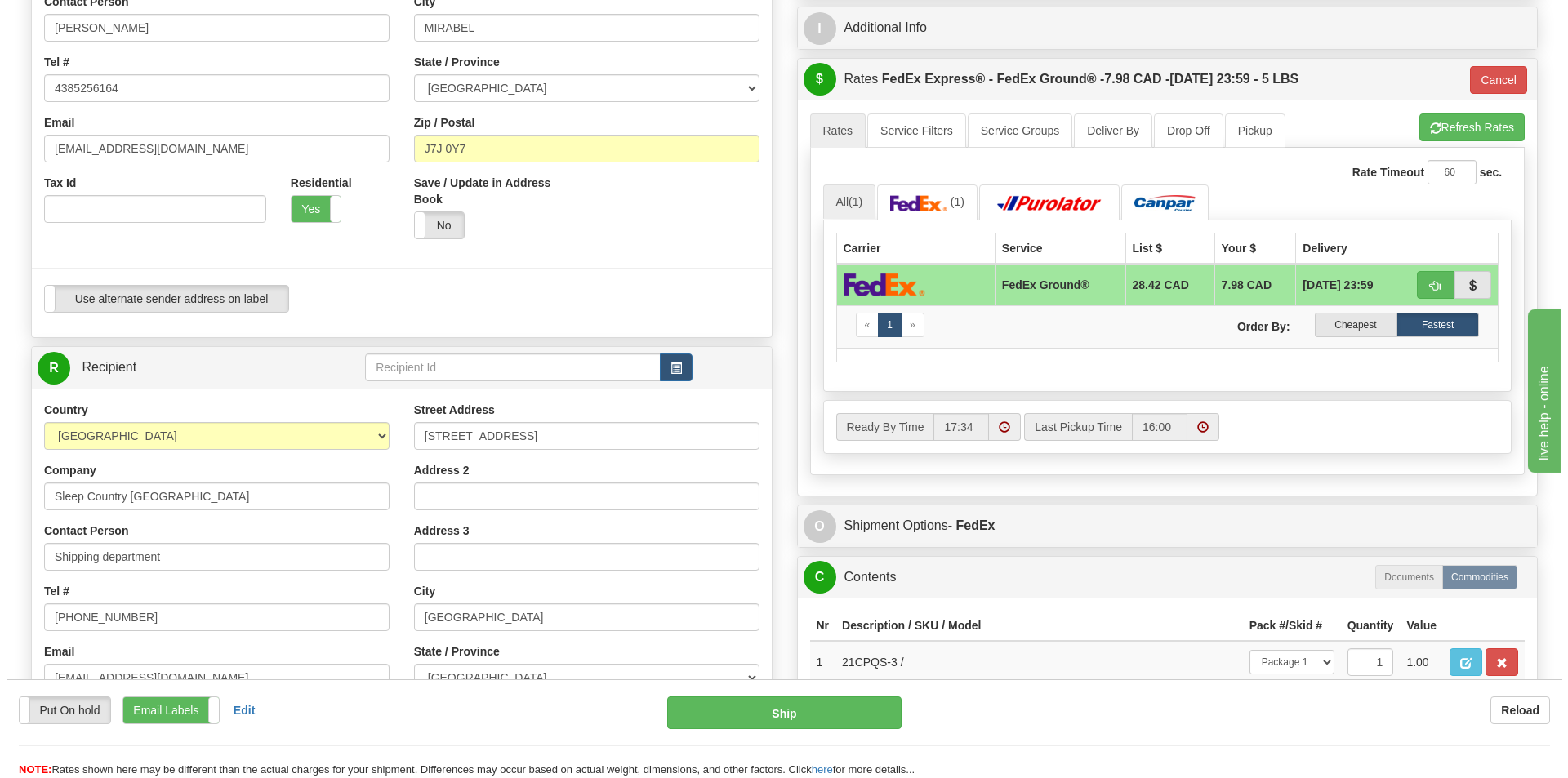
scroll to position [816, 0]
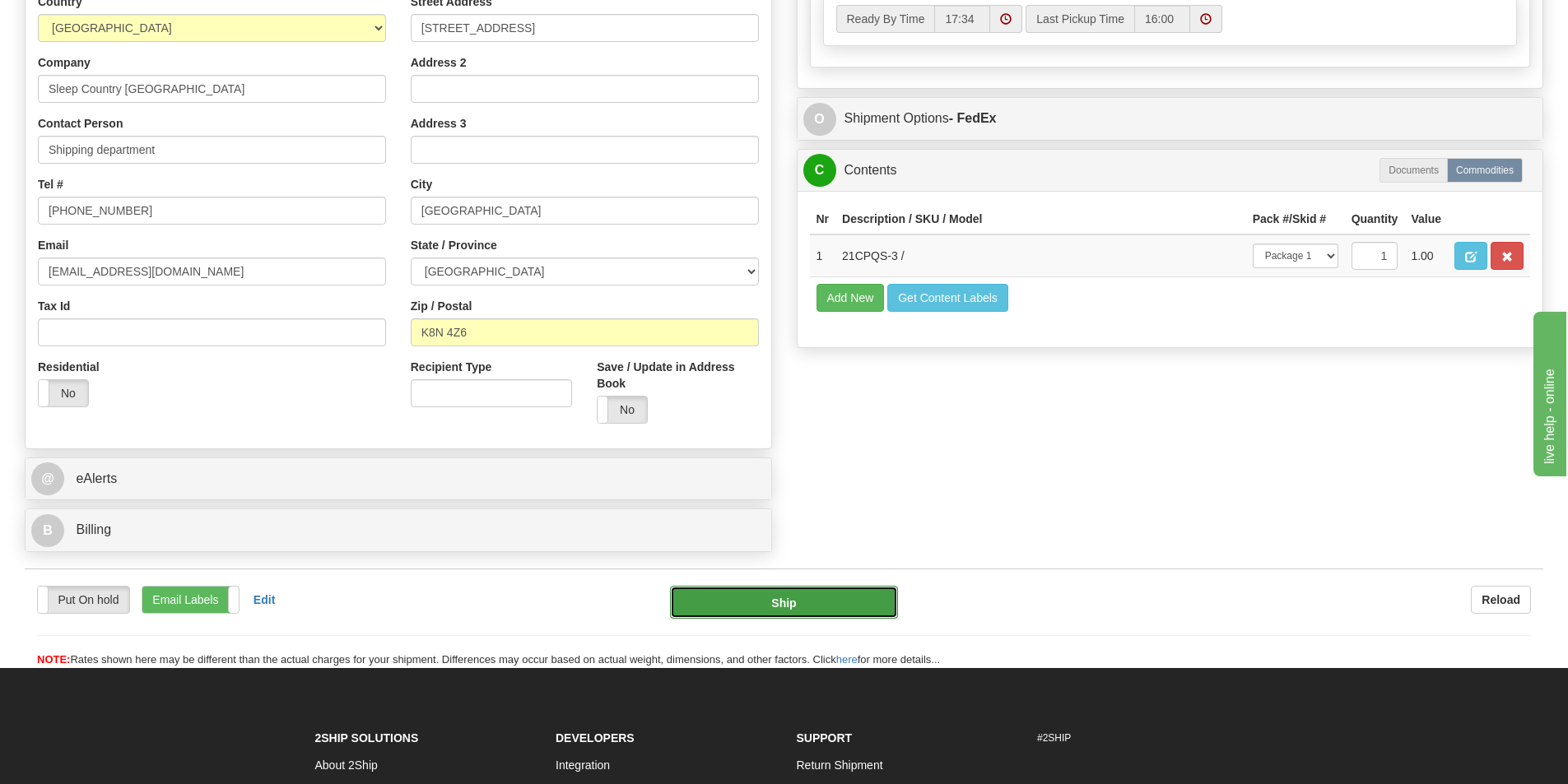
click at [829, 608] on button "Ship" at bounding box center [784, 602] width 228 height 33
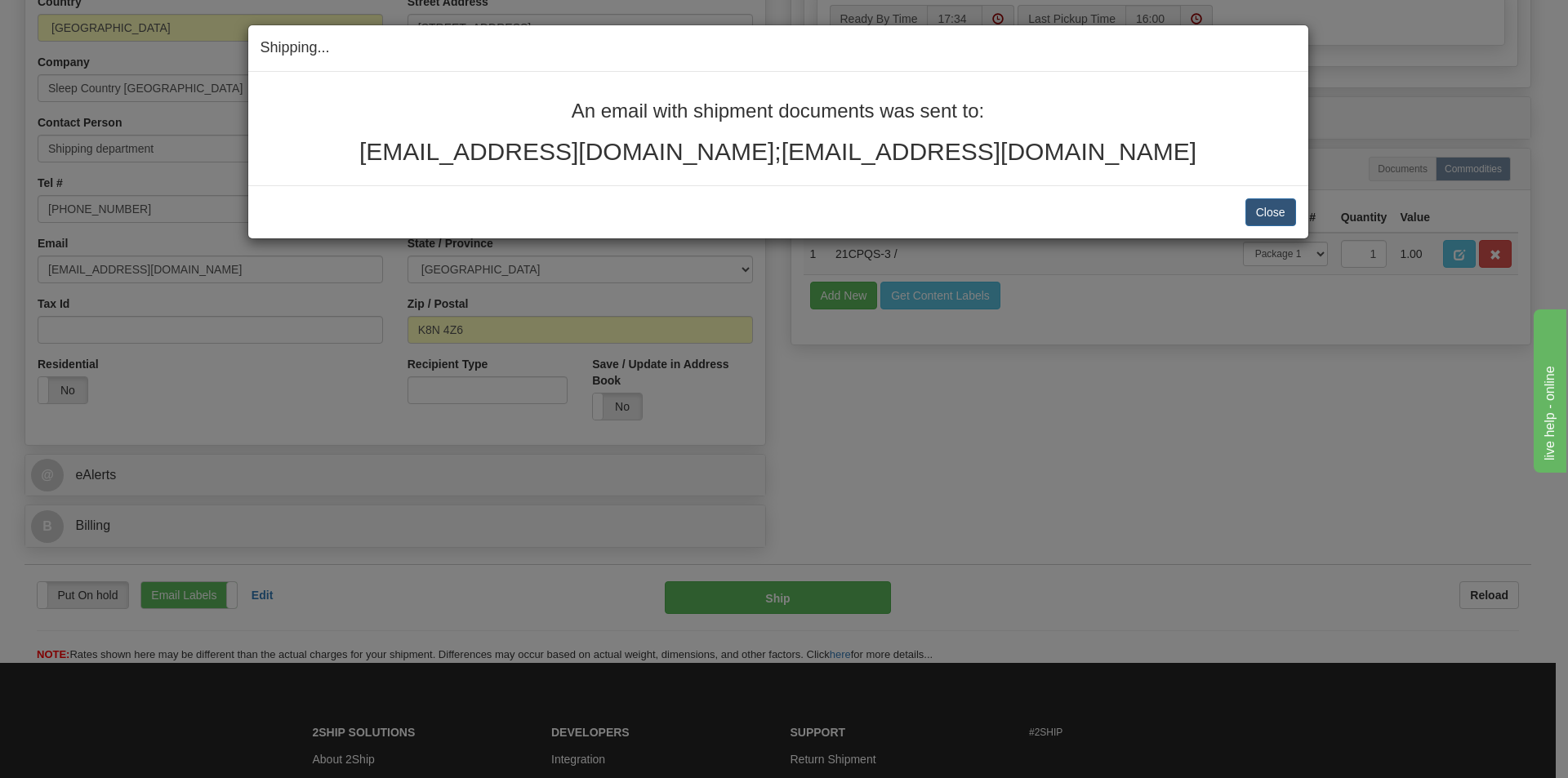
drag, startPoint x: 1132, startPoint y: 146, endPoint x: 553, endPoint y: 95, distance: 581.2
click at [553, 95] on div "An email with shipment documents was sent to: perlerare1208@hotmail.com;fabienn…" at bounding box center [778, 128] width 1060 height 113
copy div "An email with shipment documents was sent to: perlerare1208@hotmail.com;fabienn…"
click at [1277, 216] on button "Close" at bounding box center [1270, 212] width 50 height 28
